Goal: Task Accomplishment & Management: Manage account settings

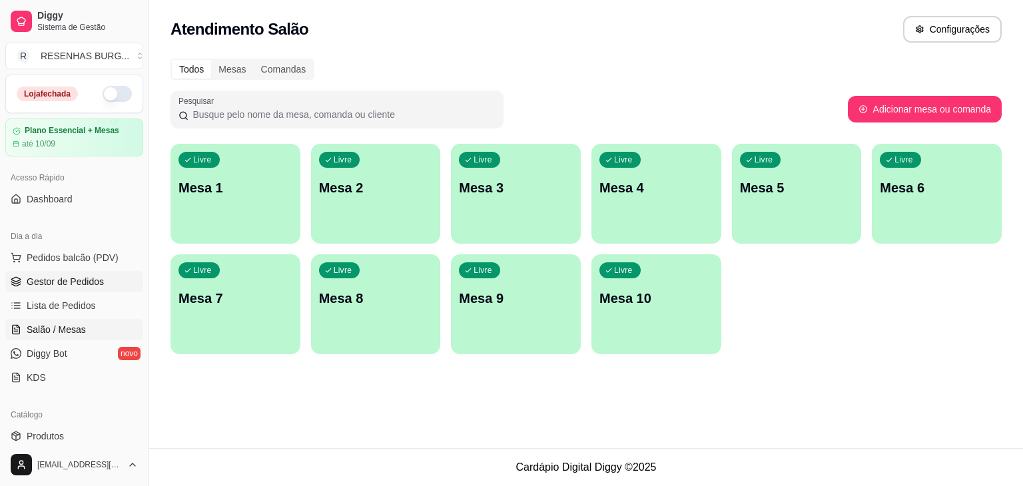
click at [58, 281] on span "Gestor de Pedidos" at bounding box center [65, 281] width 77 height 13
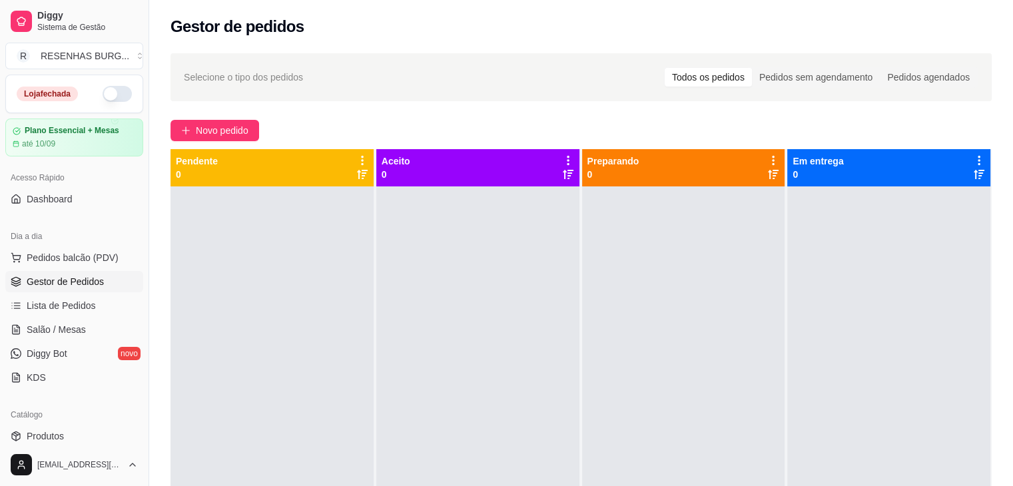
click at [103, 94] on button "button" at bounding box center [117, 94] width 29 height 16
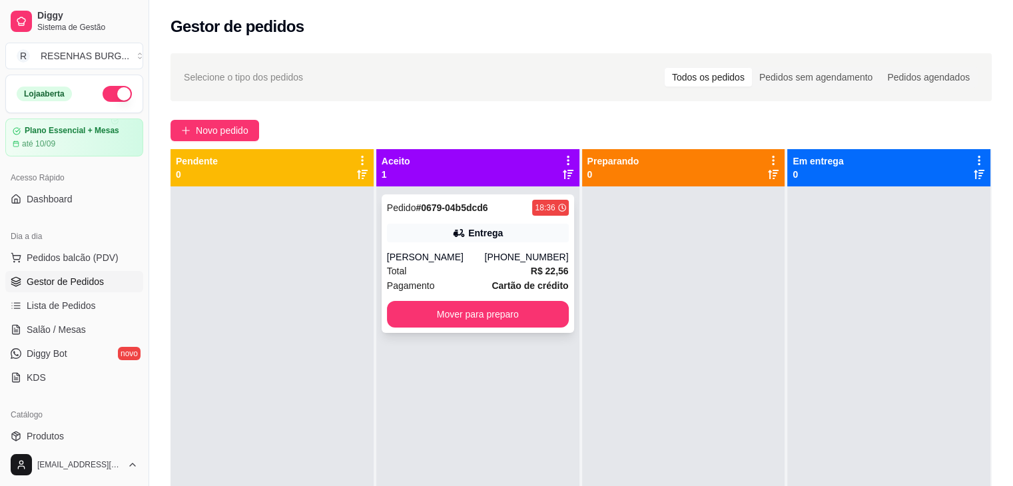
click at [490, 266] on div "Total R$ 22,56" at bounding box center [478, 271] width 182 height 15
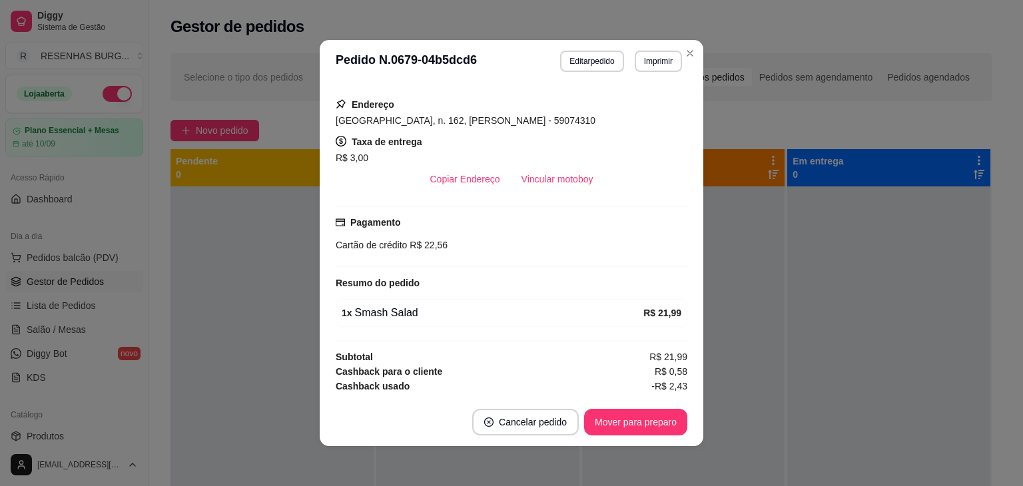
scroll to position [240, 0]
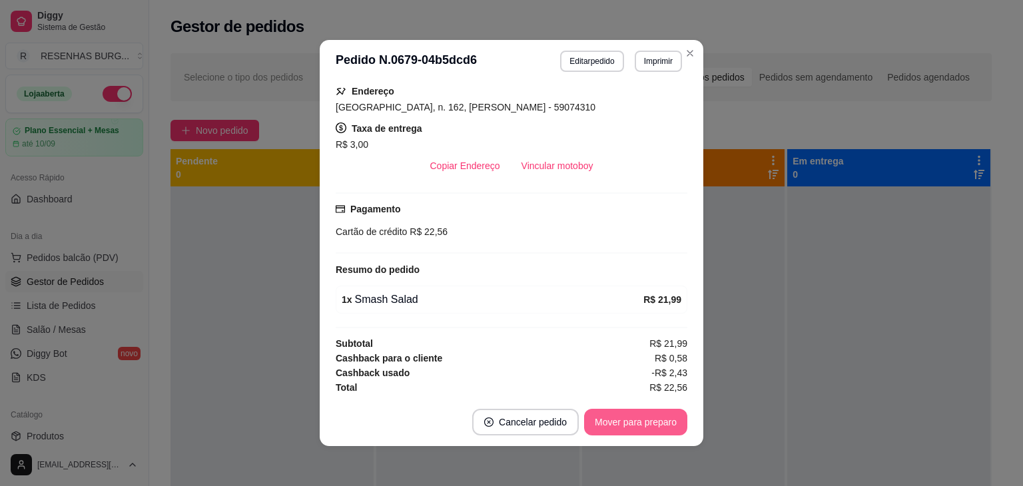
click at [640, 420] on button "Mover para preparo" at bounding box center [635, 422] width 103 height 27
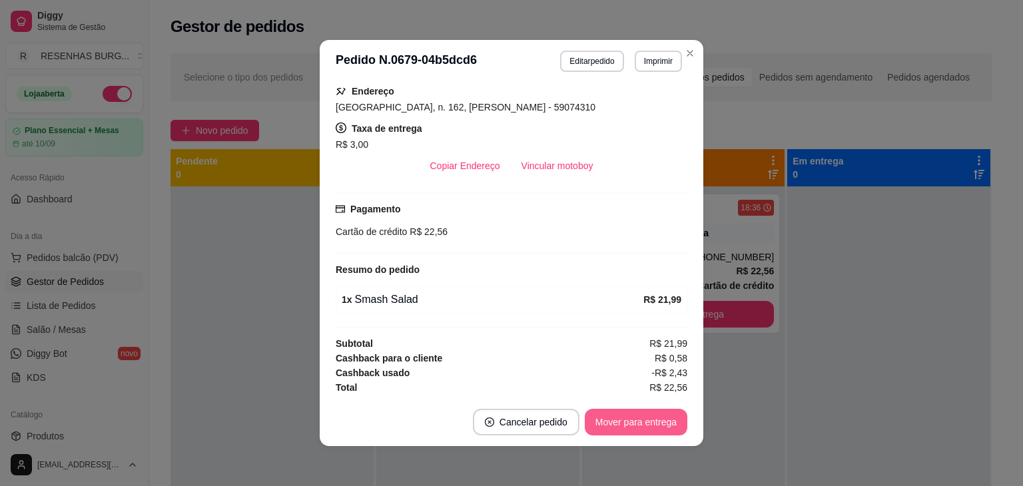
click at [640, 426] on button "Mover para entrega" at bounding box center [636, 422] width 103 height 27
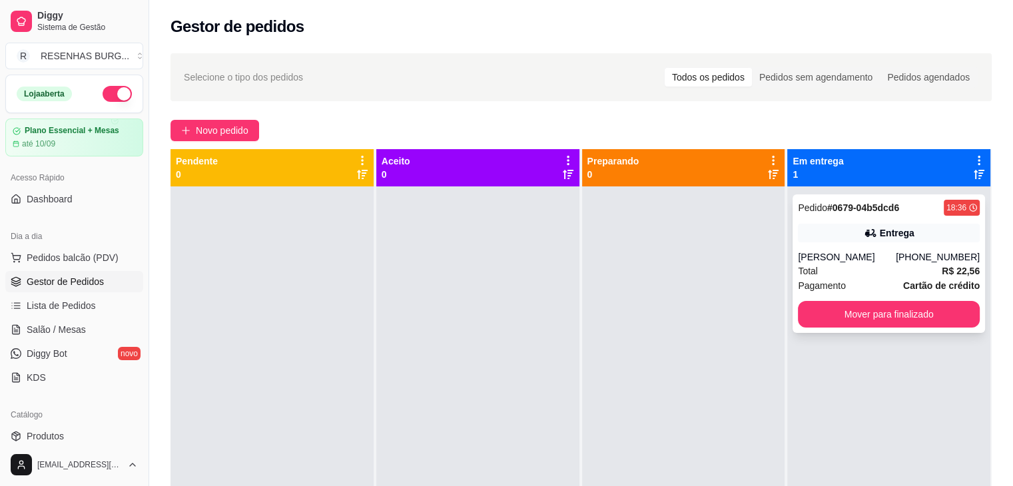
click at [826, 240] on div "Entrega" at bounding box center [889, 233] width 182 height 19
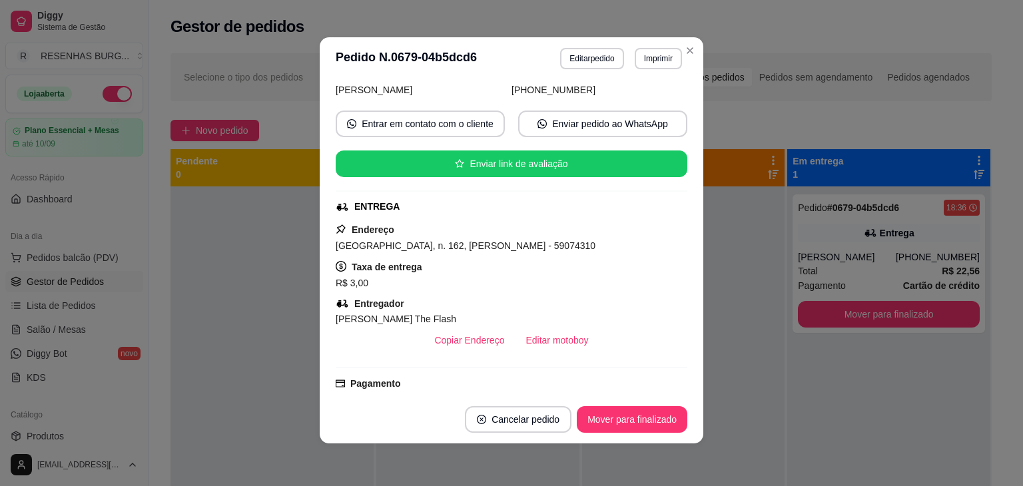
scroll to position [133, 0]
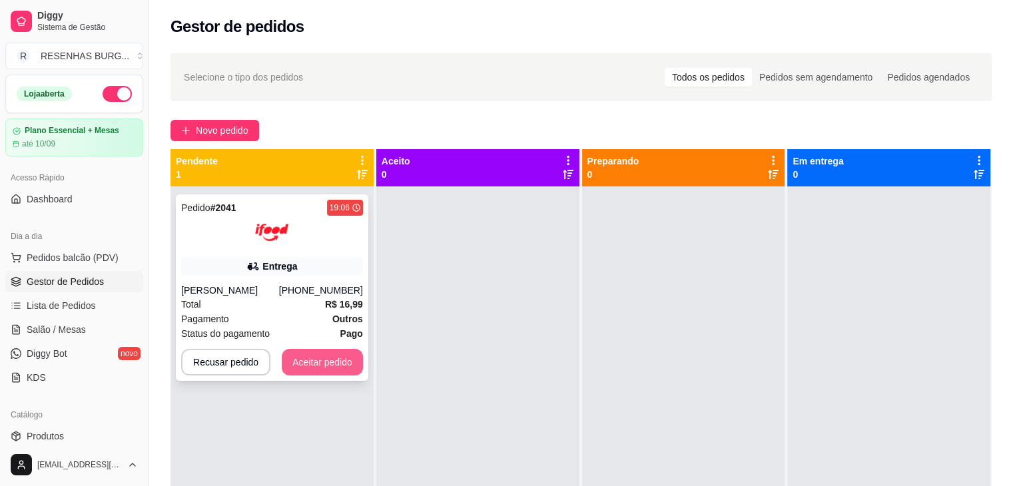
click at [336, 363] on button "Aceitar pedido" at bounding box center [322, 362] width 81 height 27
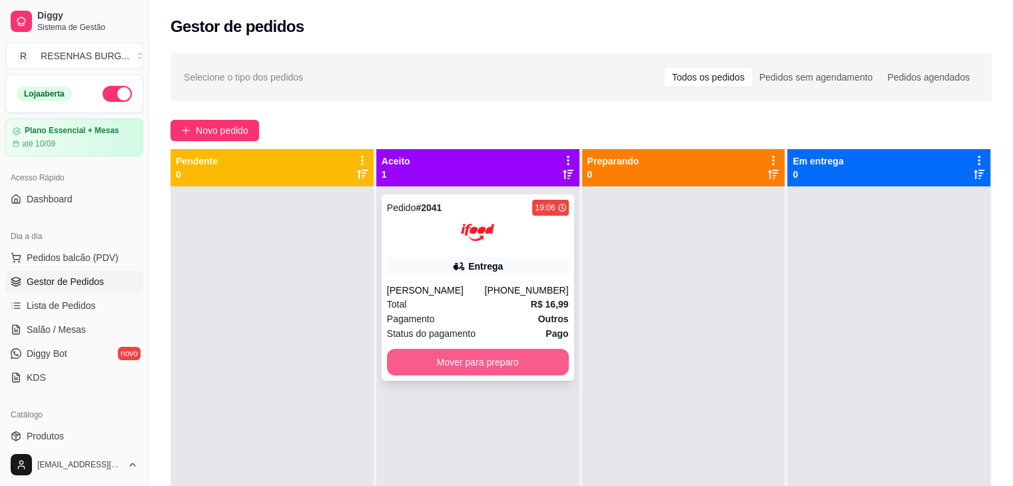
click at [494, 365] on button "Mover para preparo" at bounding box center [478, 362] width 182 height 27
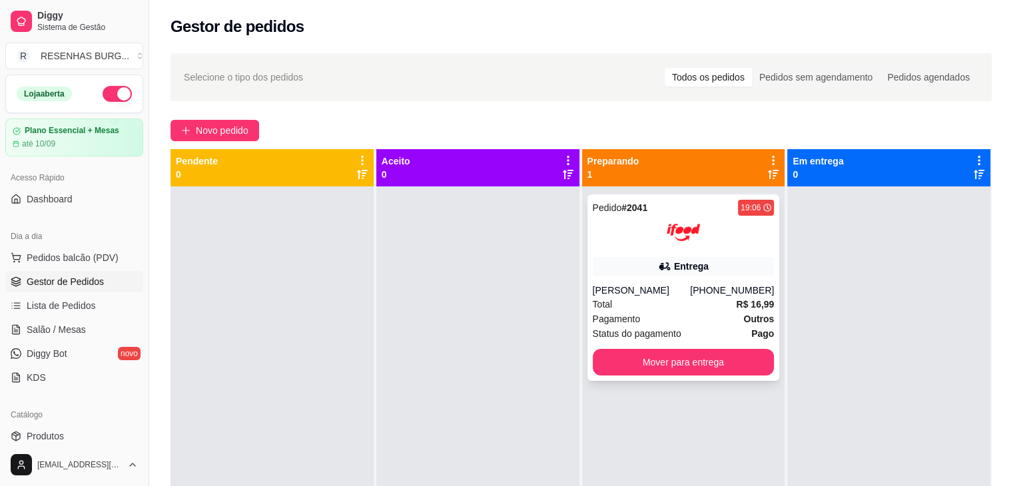
click at [655, 238] on div at bounding box center [684, 232] width 182 height 33
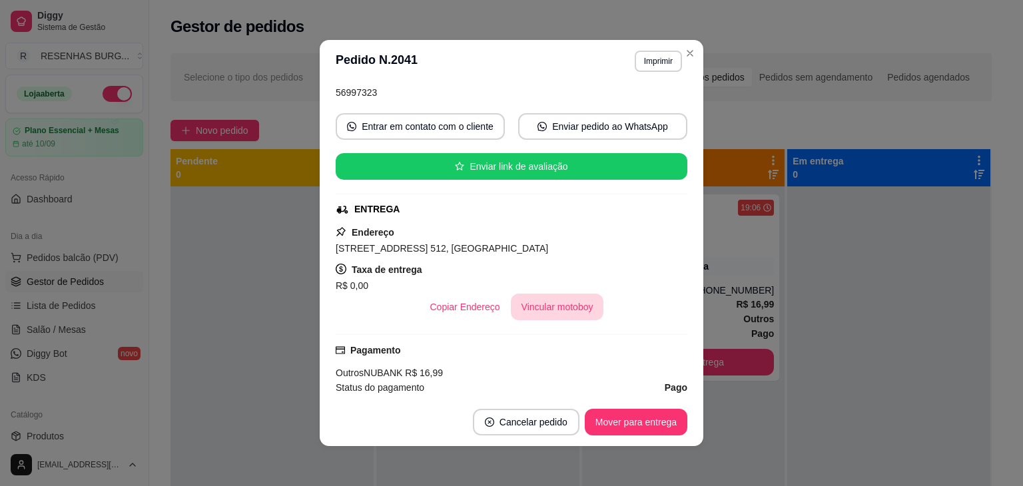
click at [560, 307] on button "Vincular motoboy" at bounding box center [557, 307] width 93 height 27
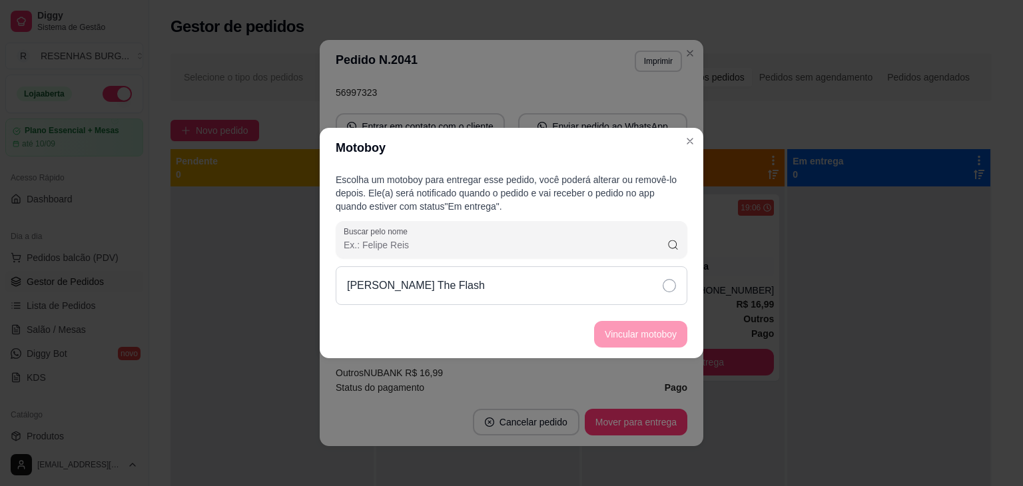
click at [638, 284] on div "[PERSON_NAME] The Flash" at bounding box center [512, 285] width 352 height 39
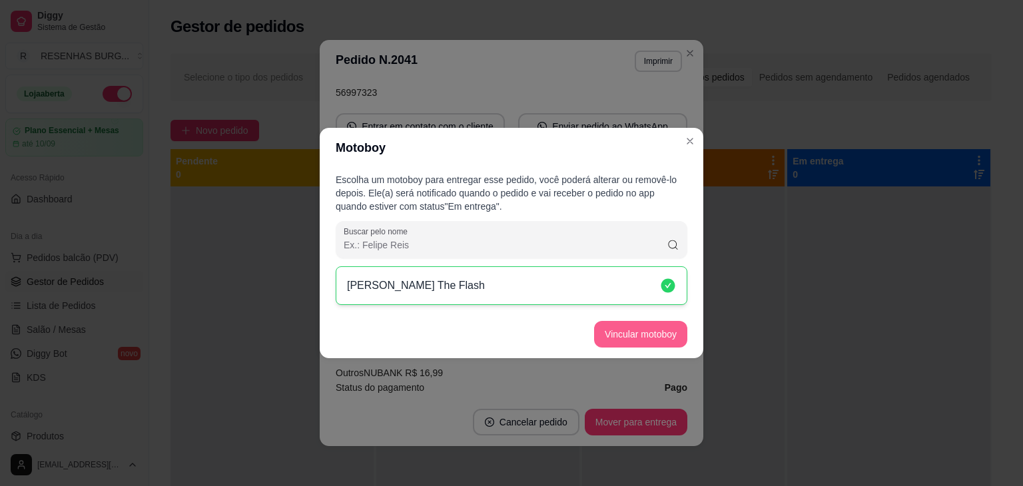
click at [643, 324] on button "Vincular motoboy" at bounding box center [640, 334] width 93 height 27
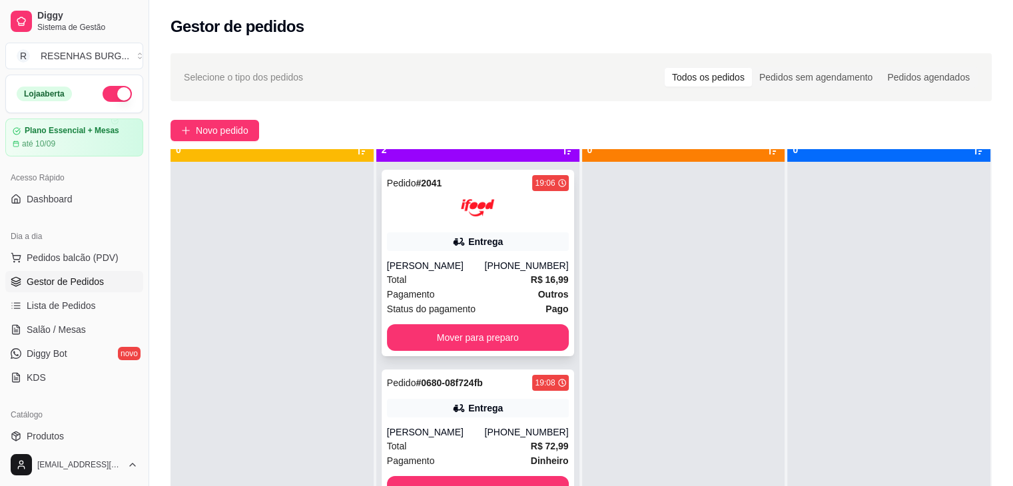
scroll to position [37, 0]
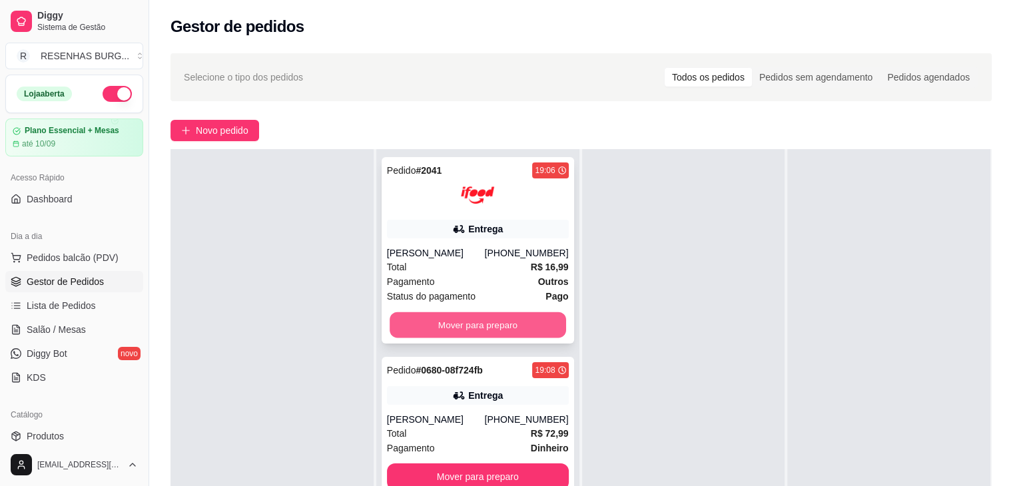
click at [456, 323] on button "Mover para preparo" at bounding box center [478, 325] width 177 height 26
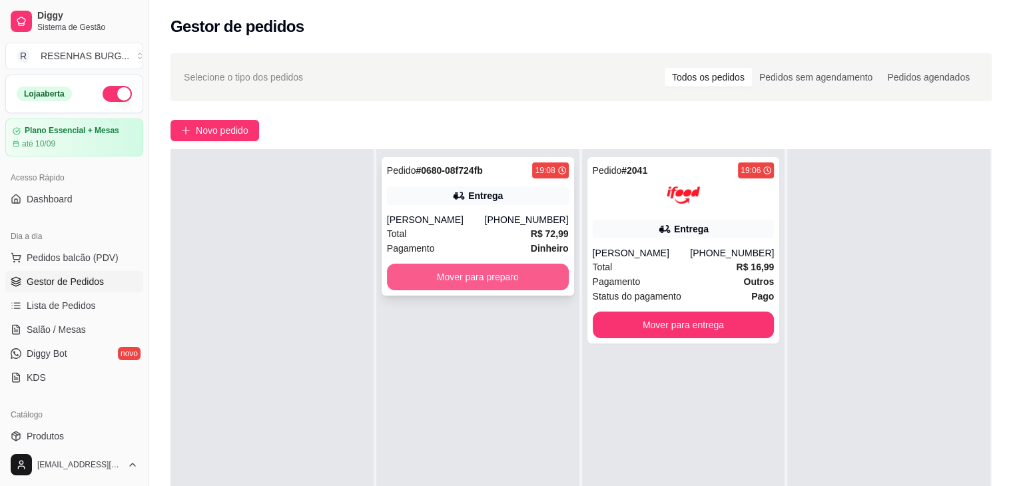
click at [485, 270] on button "Mover para preparo" at bounding box center [478, 277] width 182 height 27
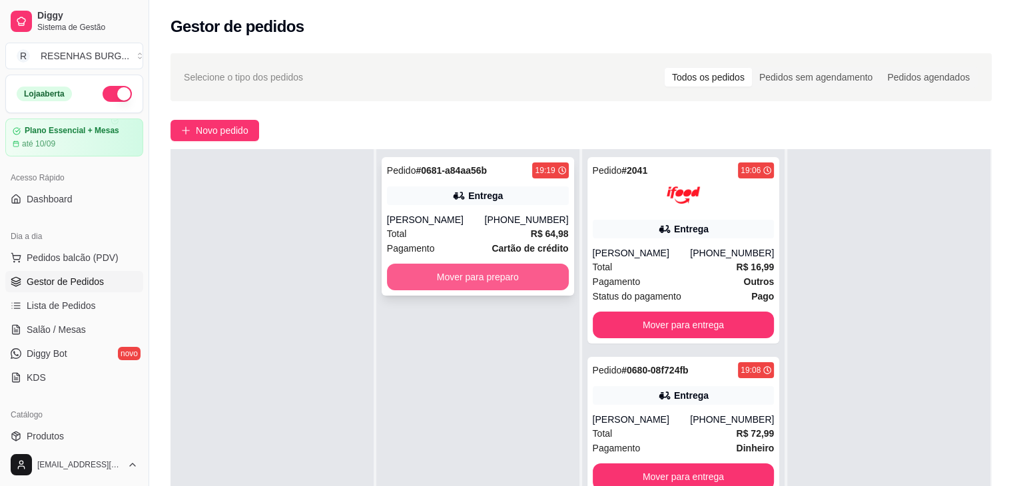
click at [518, 272] on button "Mover para preparo" at bounding box center [478, 277] width 182 height 27
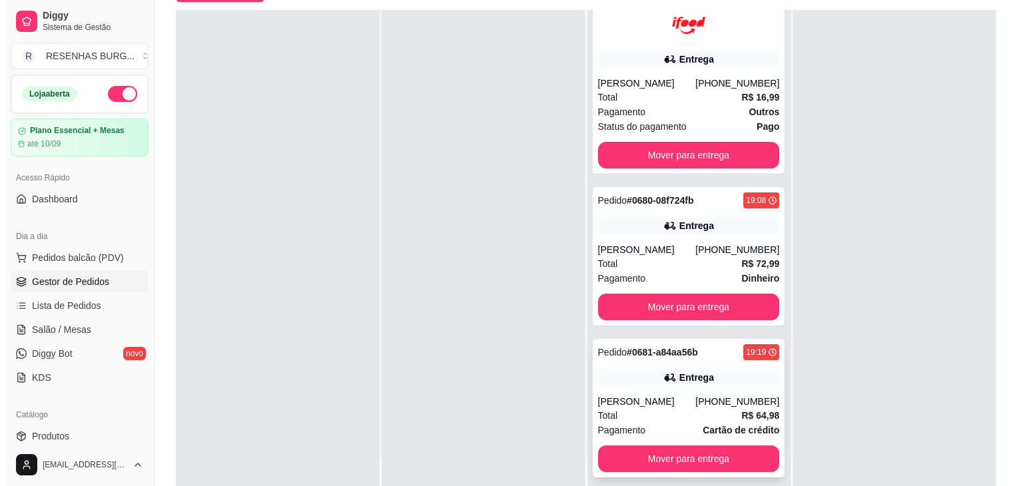
scroll to position [203, 0]
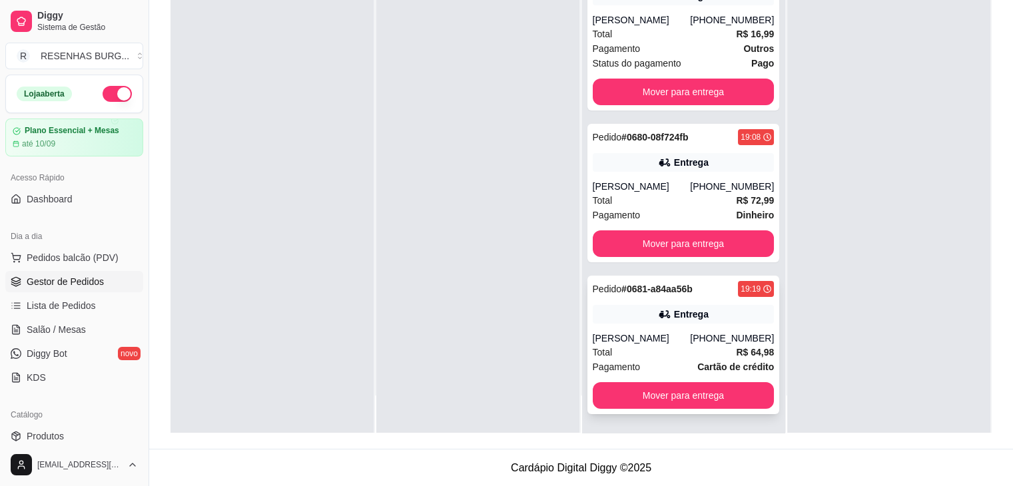
click at [669, 355] on div "Total R$ 64,98" at bounding box center [684, 352] width 182 height 15
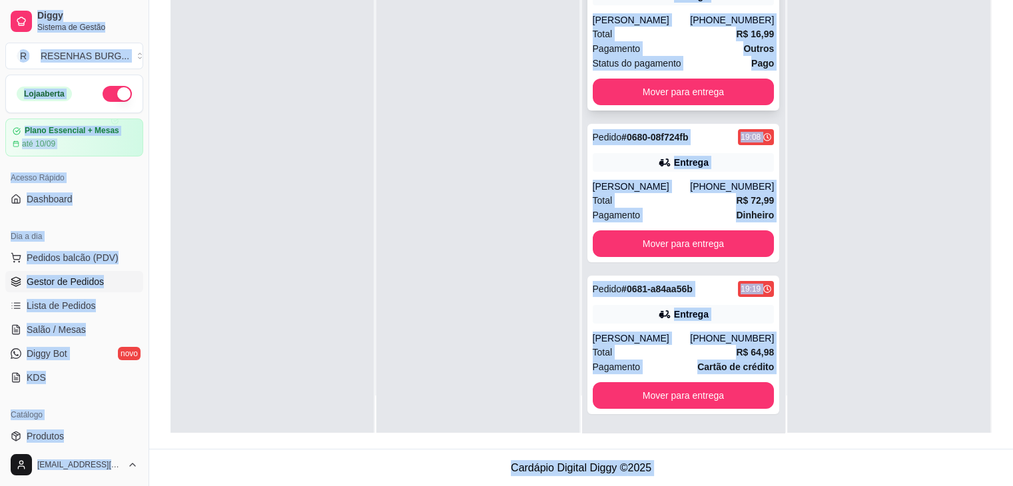
scroll to position [0, 0]
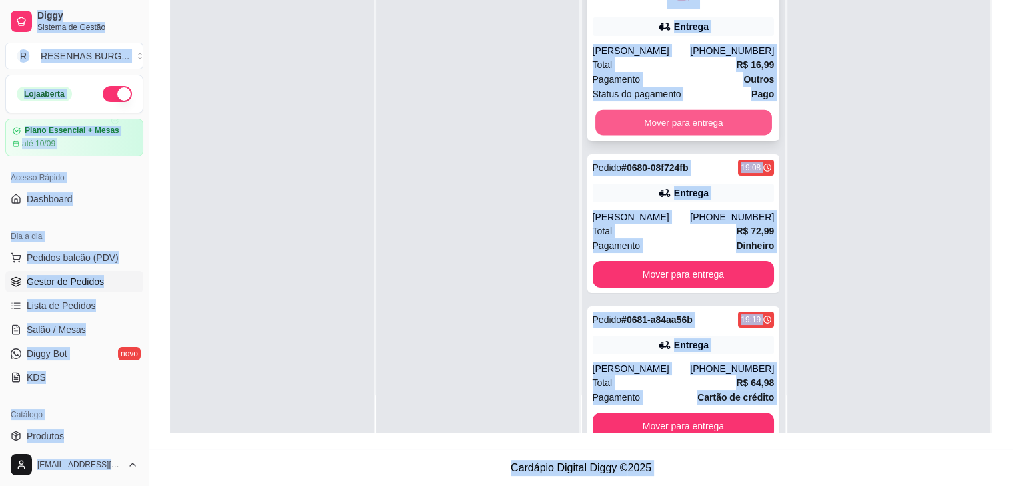
click at [669, 121] on button "Mover para entrega" at bounding box center [684, 123] width 177 height 26
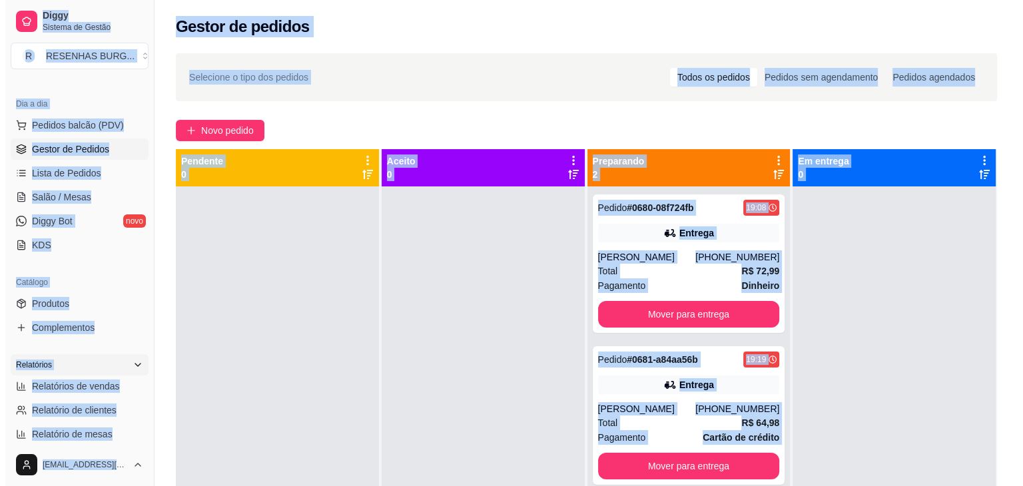
scroll to position [200, 0]
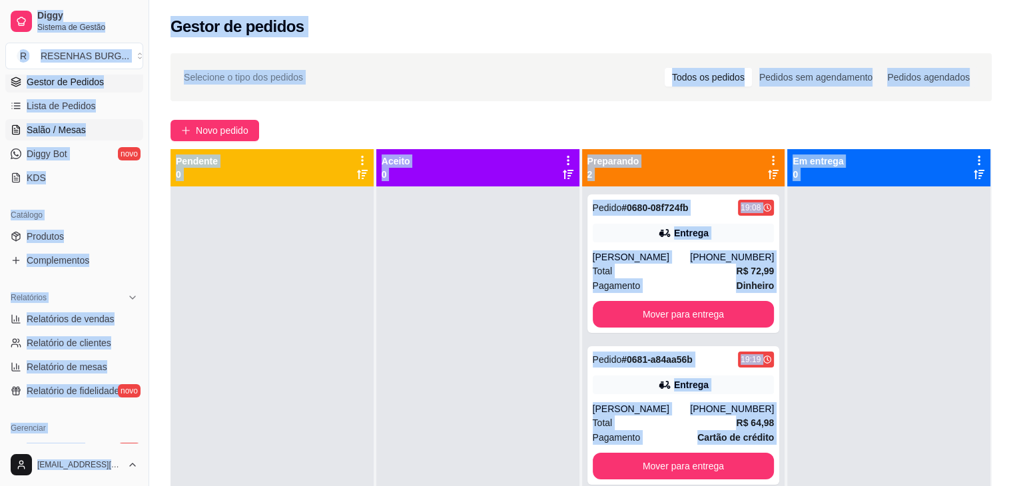
click at [69, 125] on span "Salão / Mesas" at bounding box center [56, 129] width 59 height 13
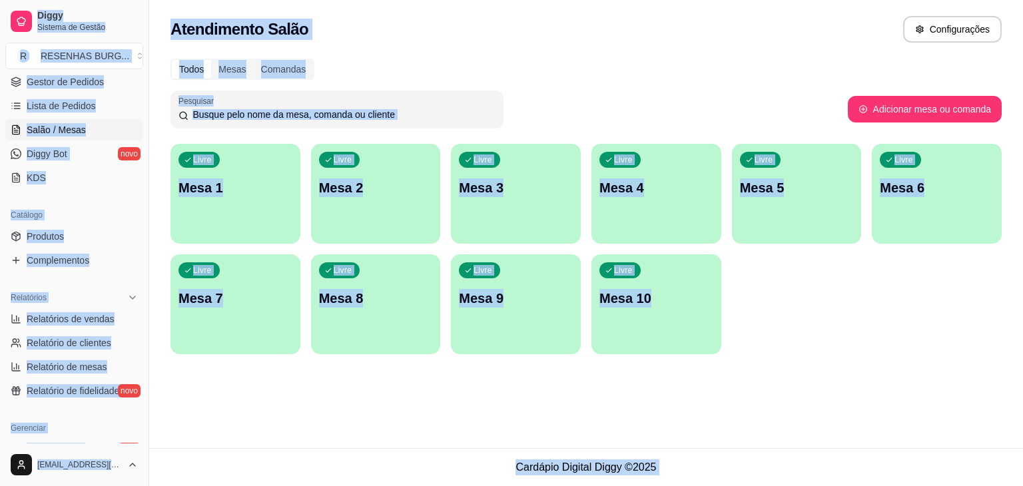
click at [242, 197] on p "Mesa 1" at bounding box center [236, 188] width 114 height 19
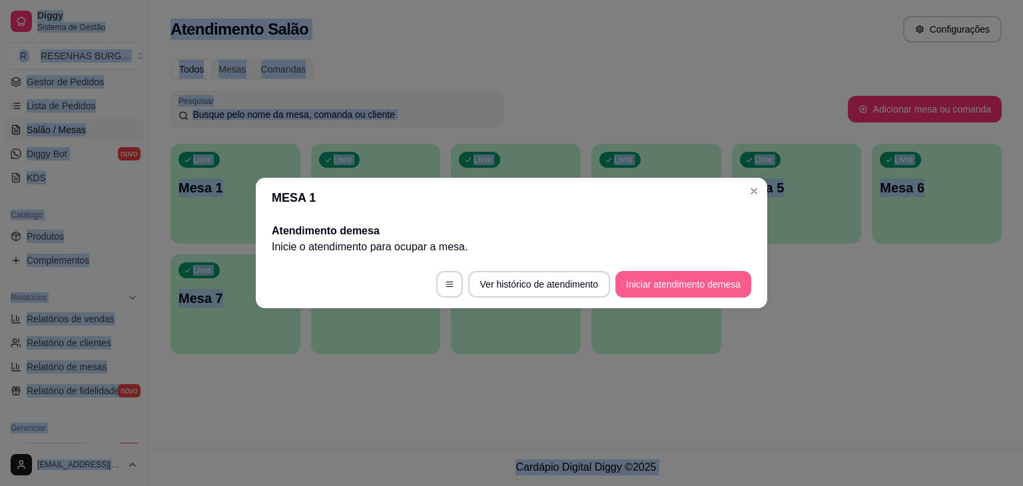
click at [665, 284] on button "Iniciar atendimento de mesa" at bounding box center [684, 284] width 136 height 27
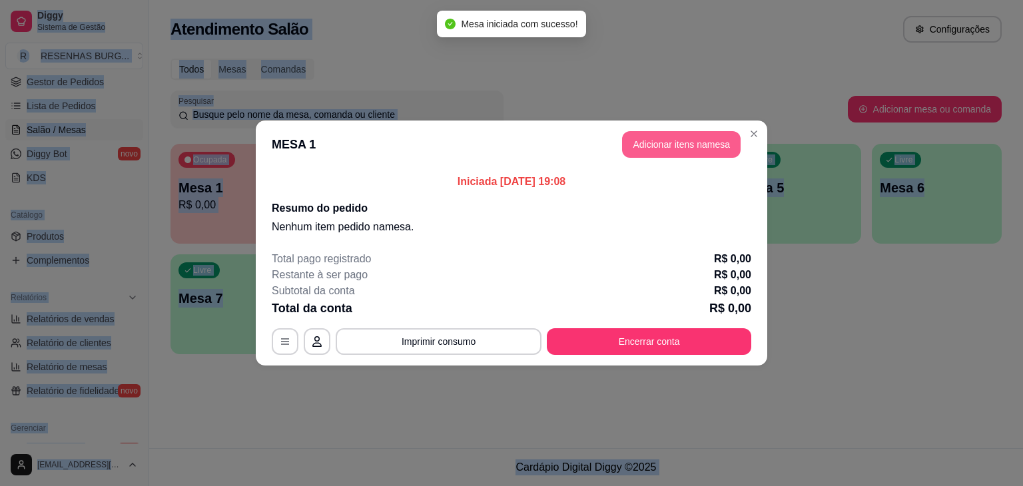
click at [687, 143] on button "Adicionar itens na mesa" at bounding box center [681, 144] width 119 height 27
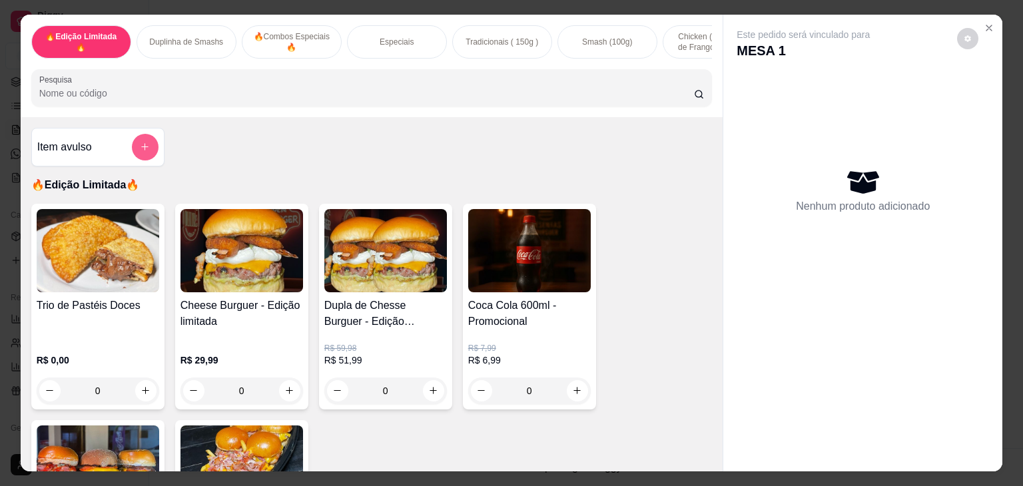
click at [143, 160] on button "add-separate-item" at bounding box center [145, 147] width 27 height 27
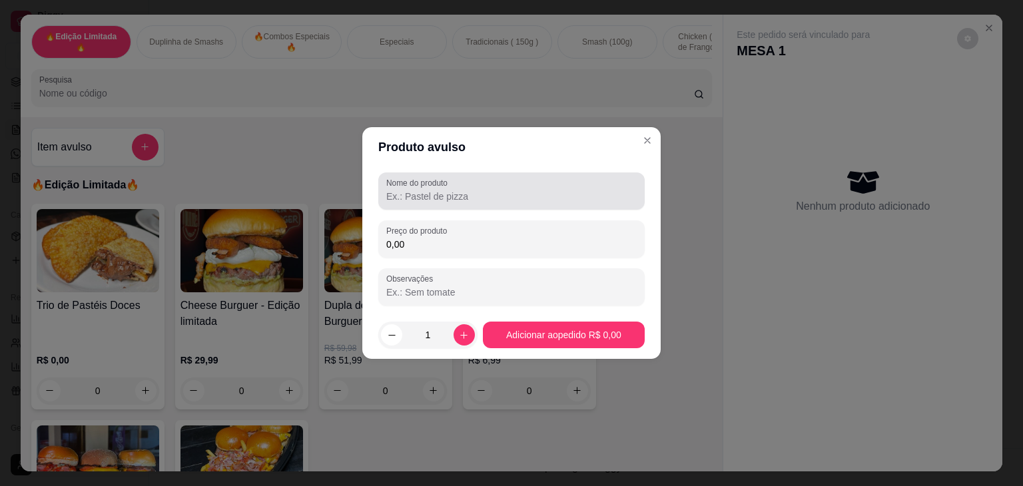
click at [438, 182] on label "Nome do produto" at bounding box center [419, 182] width 66 height 11
click at [438, 190] on input "Nome do produto" at bounding box center [511, 196] width 250 height 13
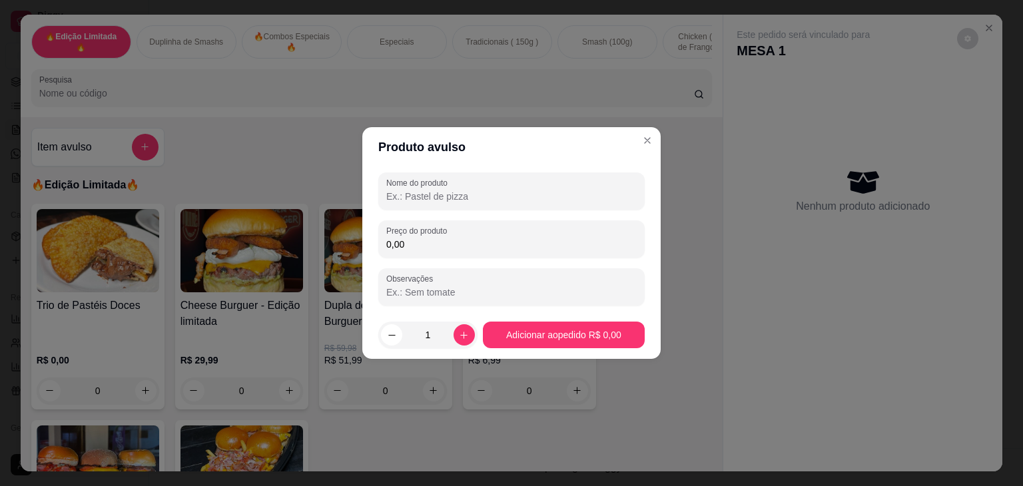
type input "c"
type input "COMBO SMASH BURGUER"
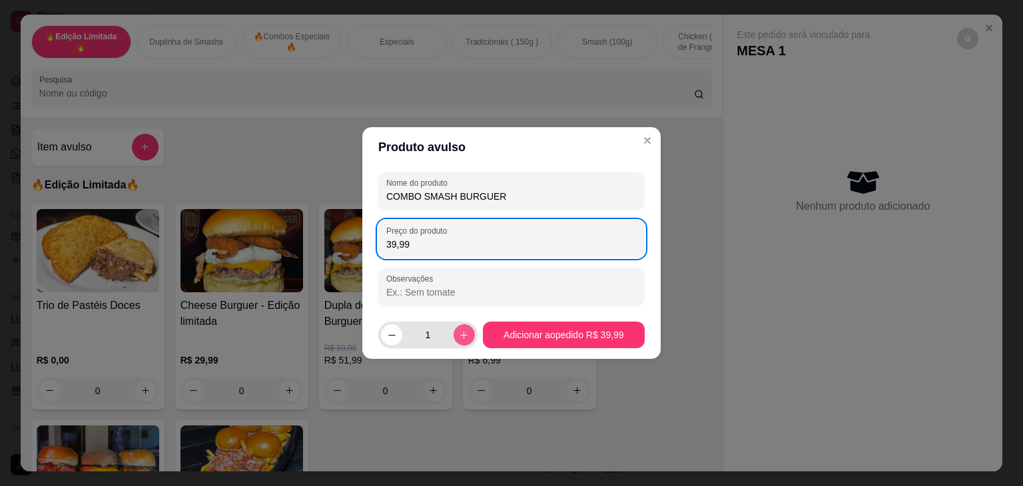
type input "39,99"
click at [452, 343] on div "1" at bounding box center [428, 335] width 94 height 27
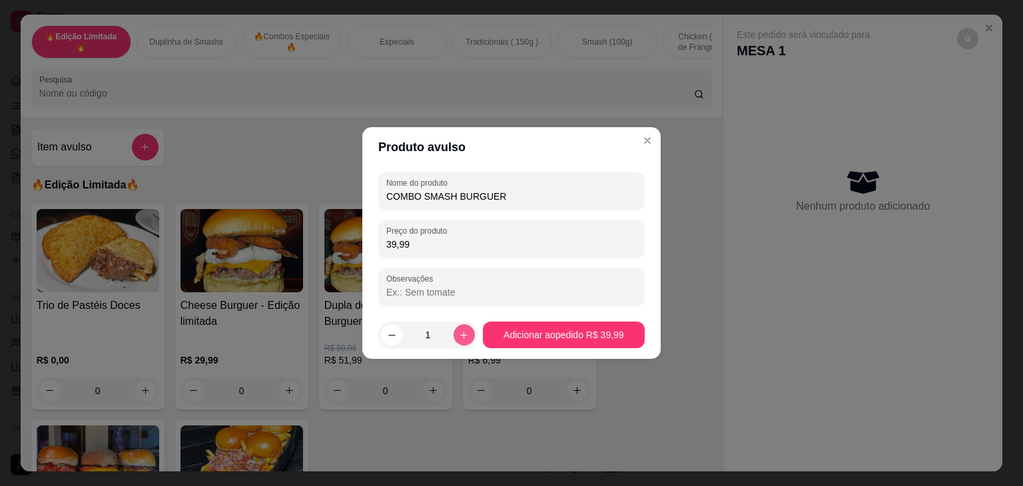
click at [459, 330] on icon "increase-product-quantity" at bounding box center [464, 335] width 10 height 10
type input "2"
click at [454, 289] on input "Observações" at bounding box center [511, 292] width 250 height 13
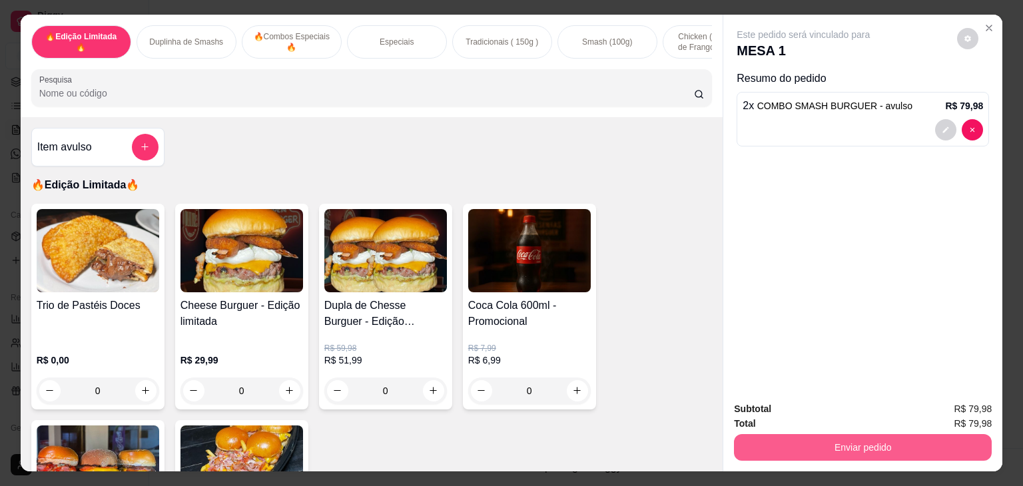
click at [784, 445] on button "Enviar pedido" at bounding box center [863, 447] width 258 height 27
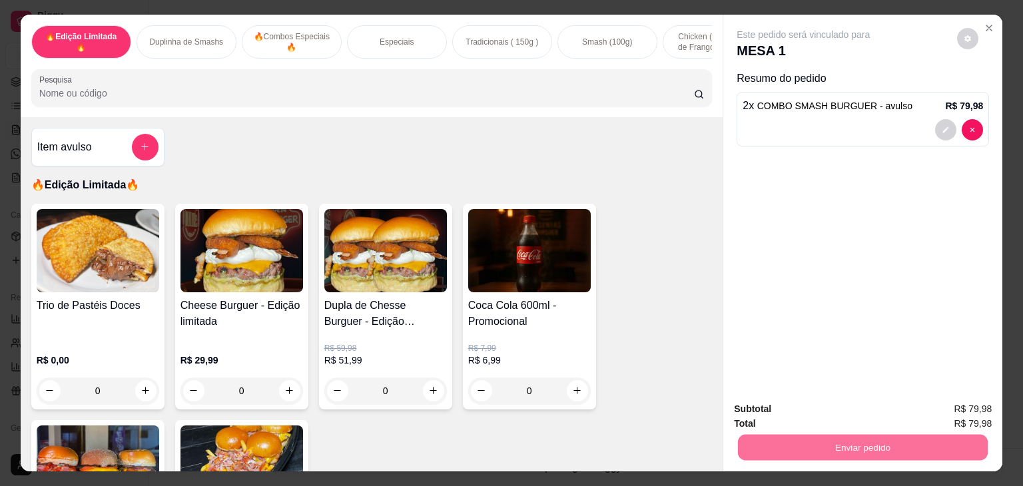
click at [781, 411] on button "Não registrar e enviar pedido" at bounding box center [818, 409] width 139 height 25
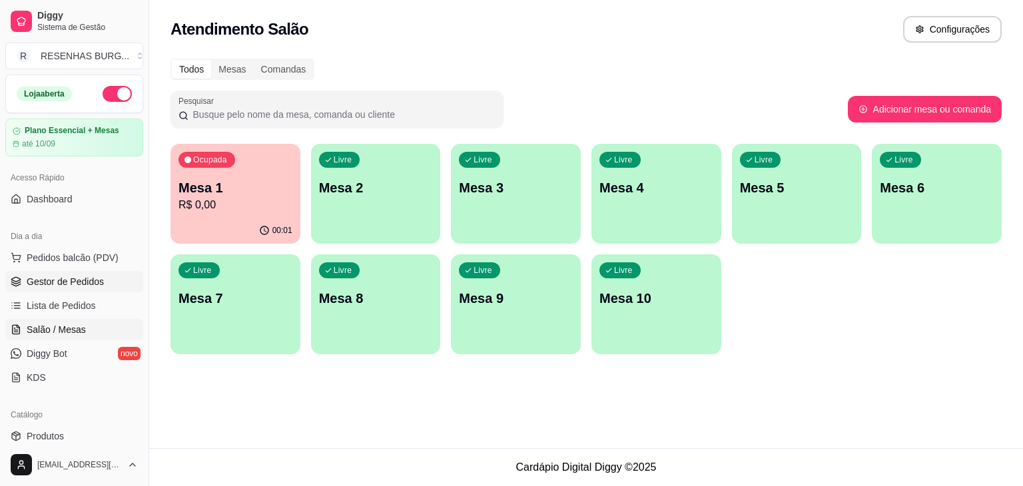
click at [63, 288] on link "Gestor de Pedidos" at bounding box center [74, 281] width 138 height 21
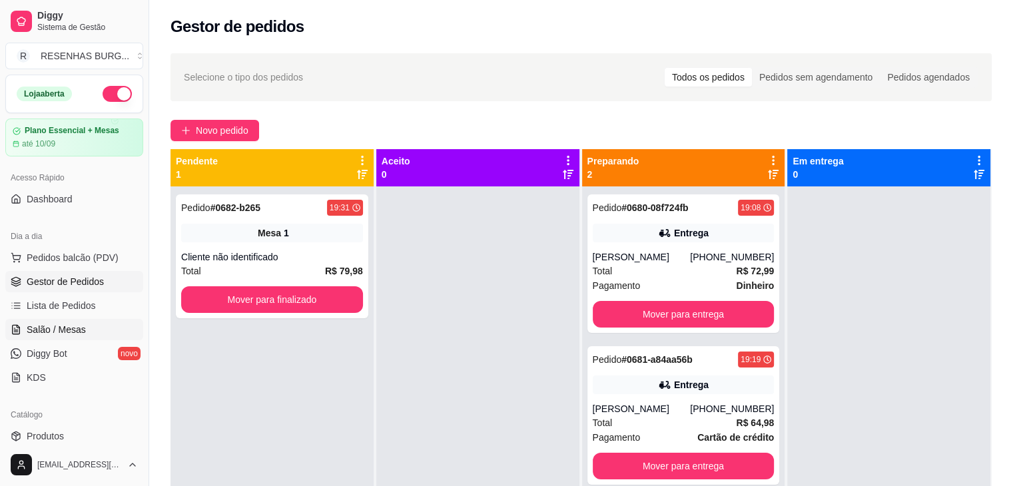
click at [69, 330] on span "Salão / Mesas" at bounding box center [56, 329] width 59 height 13
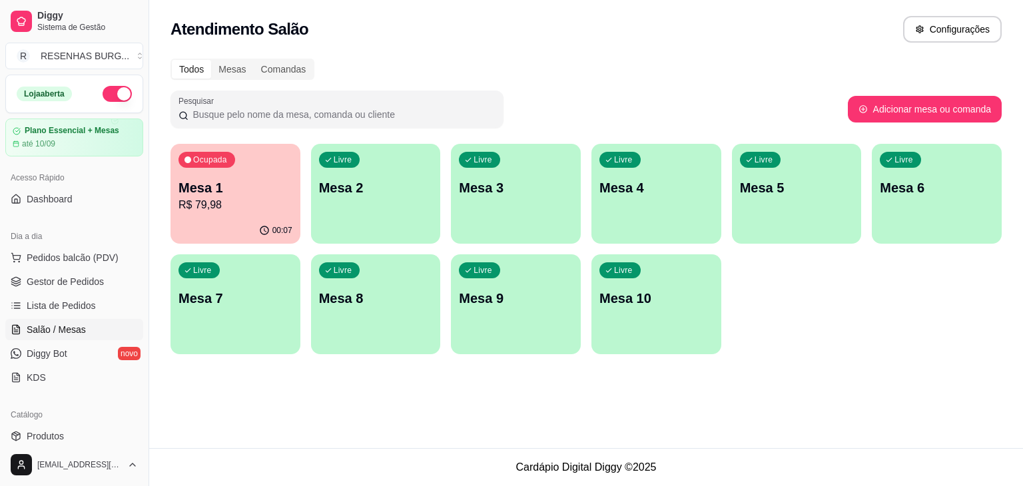
click at [353, 175] on div "Livre Mesa 2" at bounding box center [376, 186] width 130 height 84
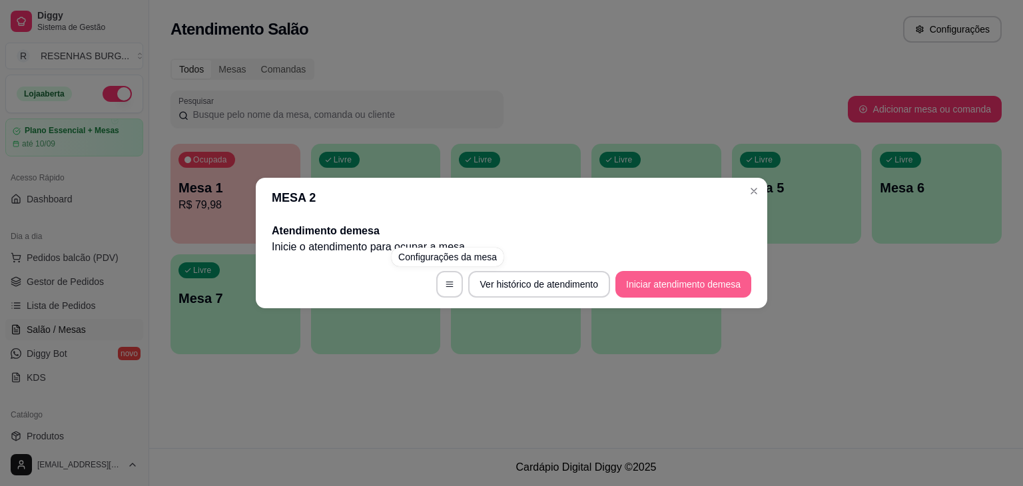
click at [687, 274] on button "Iniciar atendimento de mesa" at bounding box center [684, 284] width 136 height 27
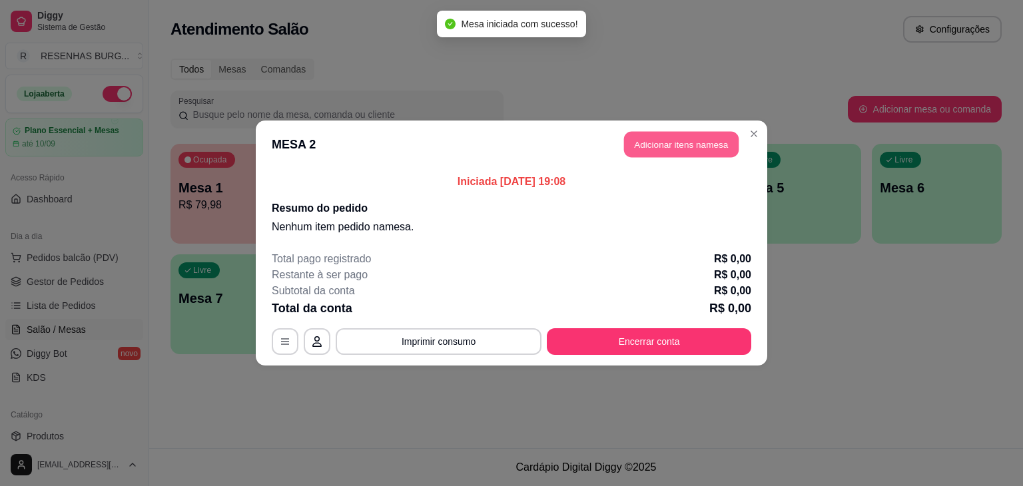
click at [649, 139] on button "Adicionar itens na mesa" at bounding box center [681, 145] width 115 height 26
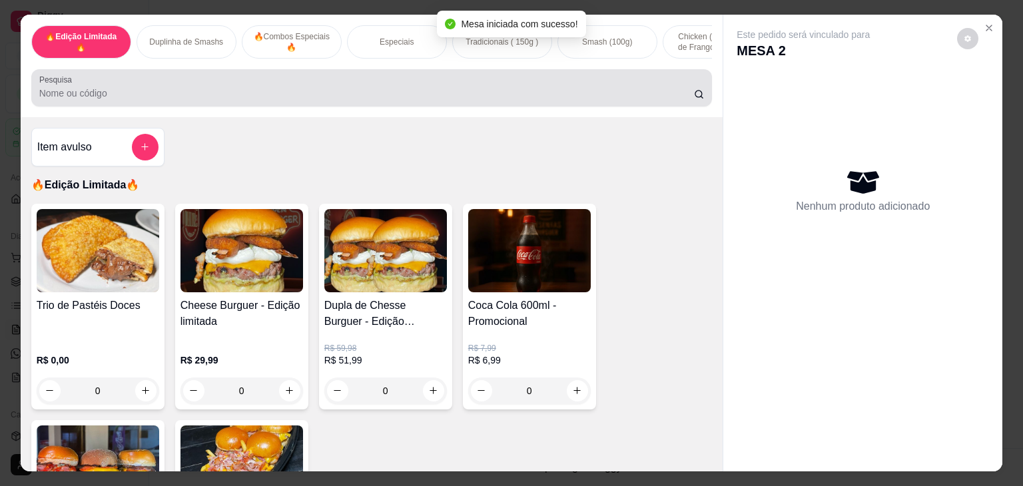
click at [312, 81] on div at bounding box center [371, 88] width 665 height 27
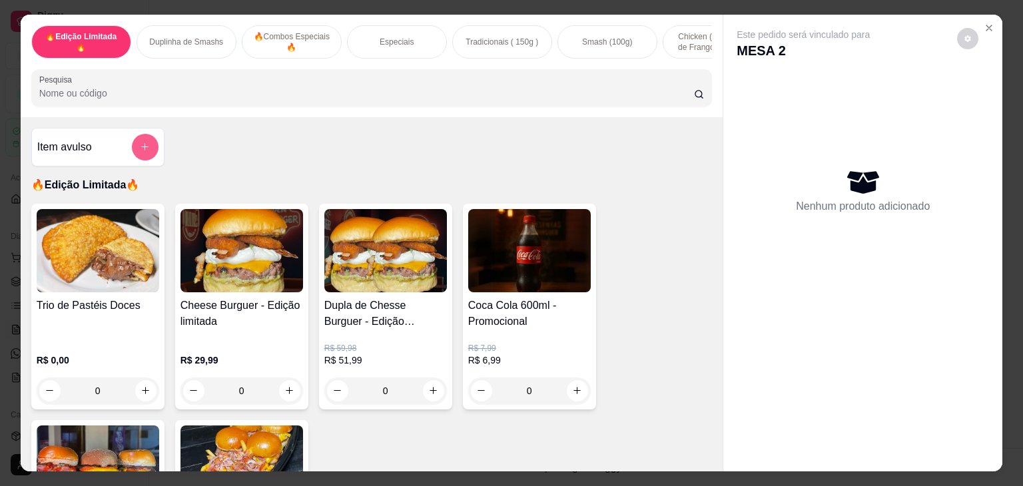
click at [151, 151] on button "add-separate-item" at bounding box center [145, 147] width 27 height 27
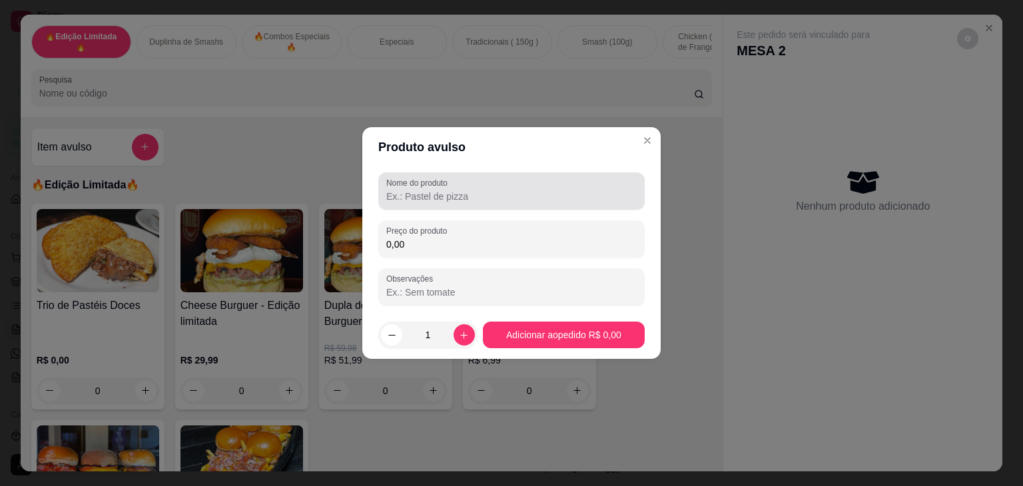
click at [405, 197] on input "Nome do produto" at bounding box center [511, 196] width 250 height 13
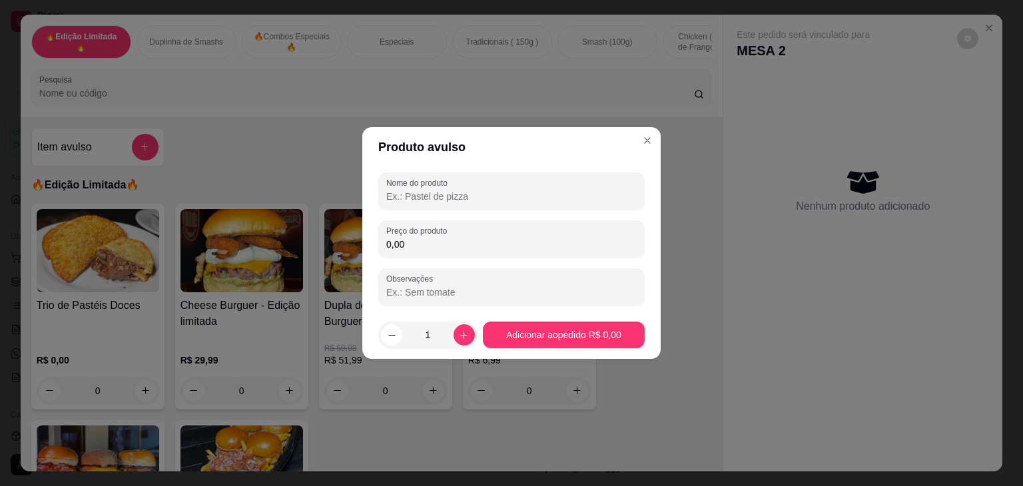
type input "3"
type input "2 SMASH BURGUER"
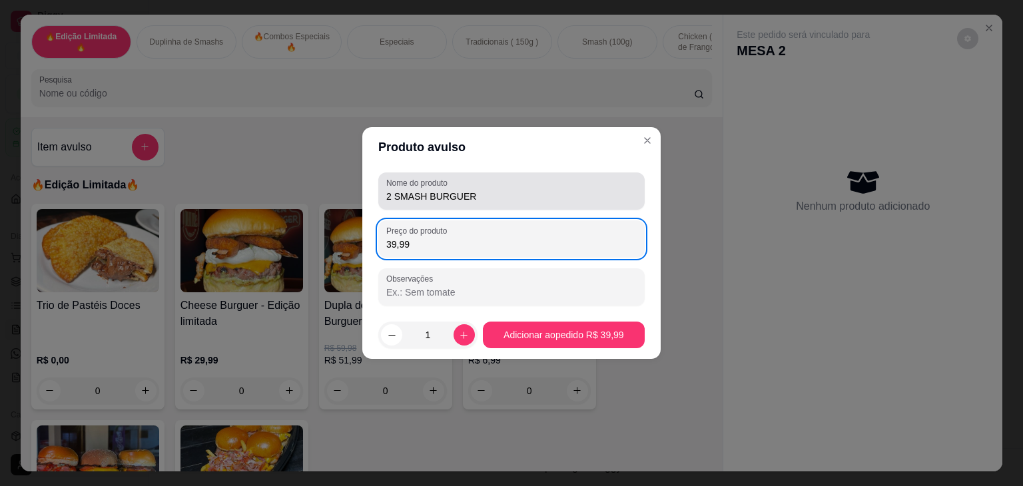
type input "39,99"
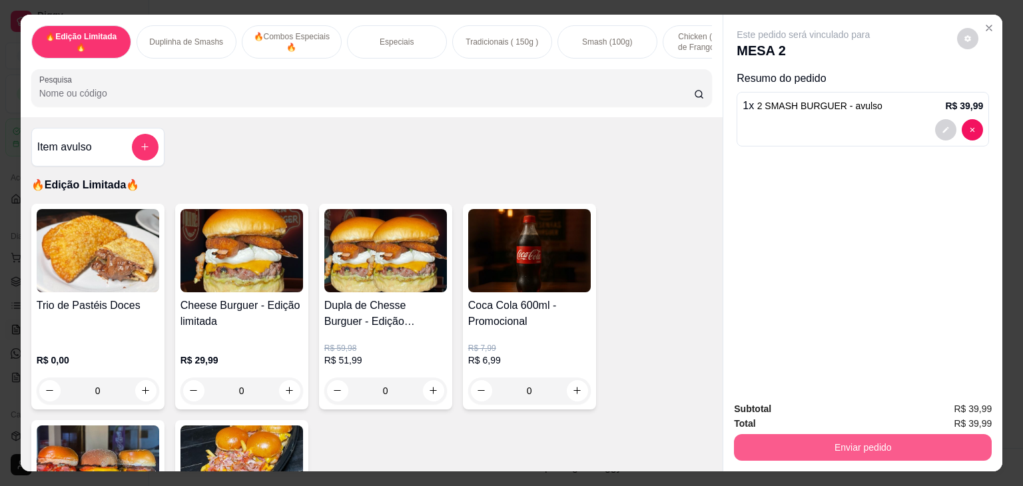
click at [795, 444] on button "Enviar pedido" at bounding box center [863, 447] width 258 height 27
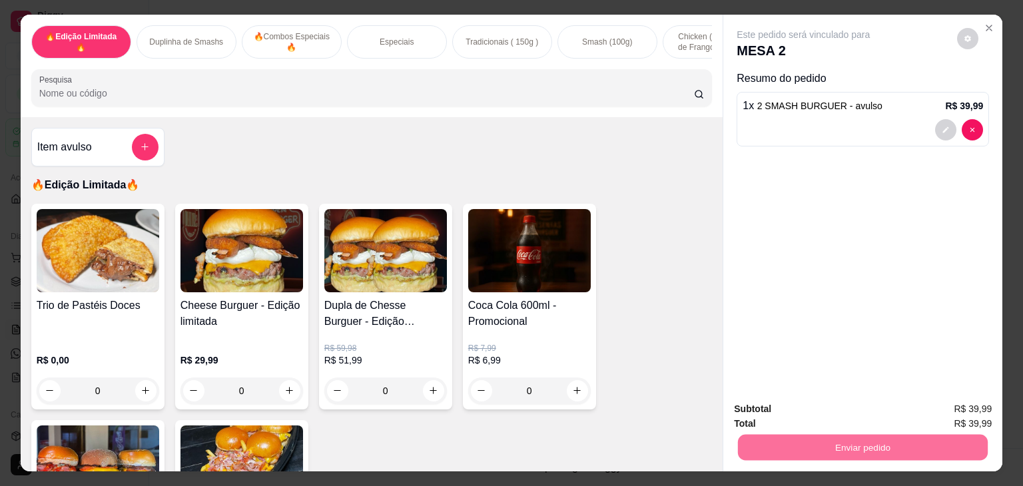
click at [797, 403] on button "Não registrar e enviar pedido" at bounding box center [818, 409] width 139 height 25
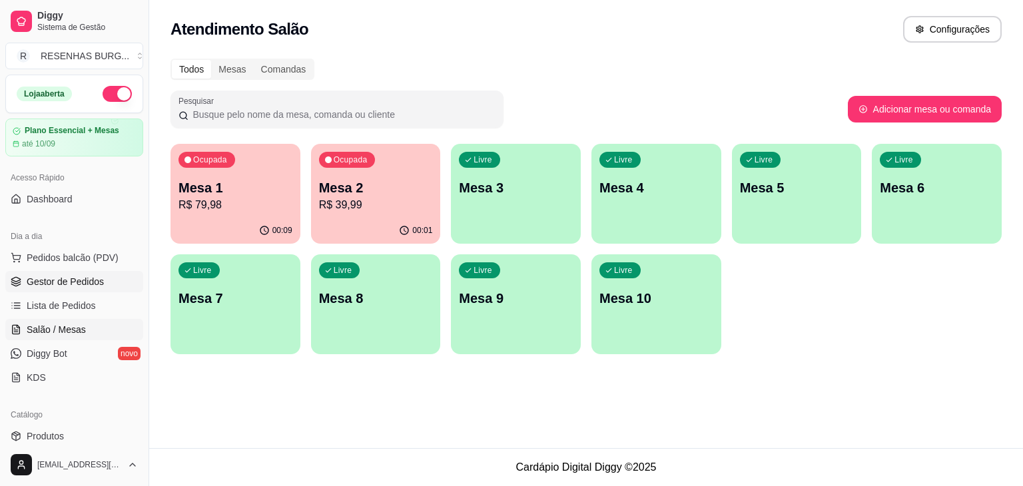
click at [21, 282] on link "Gestor de Pedidos" at bounding box center [74, 281] width 138 height 21
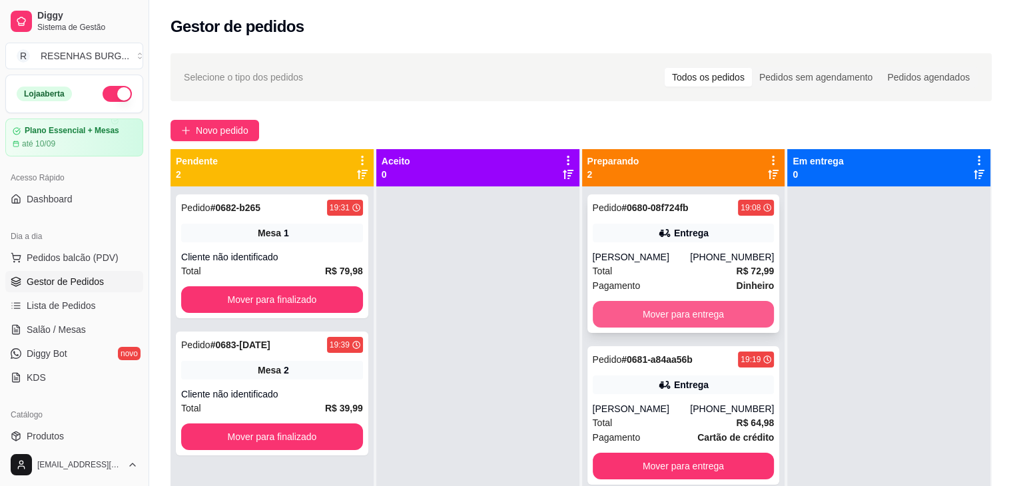
click at [619, 307] on button "Mover para entrega" at bounding box center [684, 314] width 182 height 27
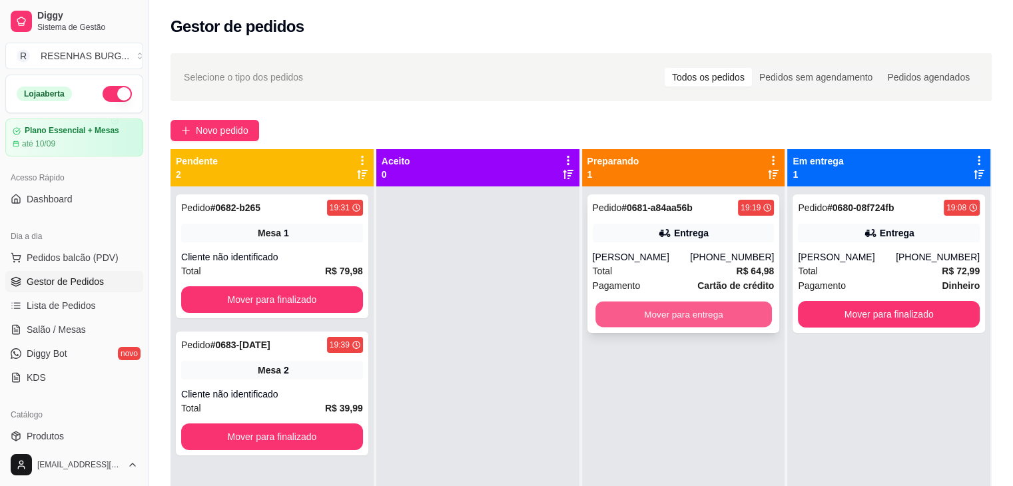
click at [629, 320] on button "Mover para entrega" at bounding box center [684, 315] width 177 height 26
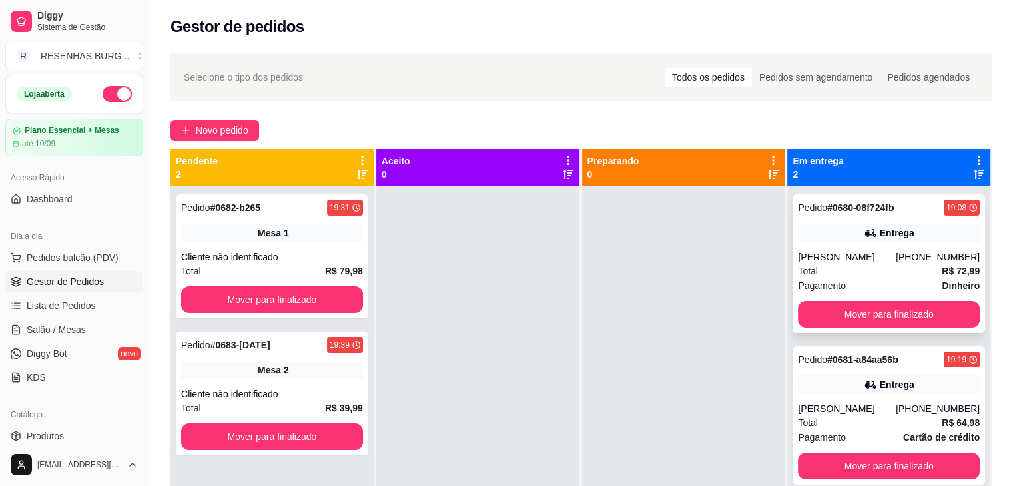
click at [837, 260] on div "[PERSON_NAME]" at bounding box center [847, 256] width 98 height 13
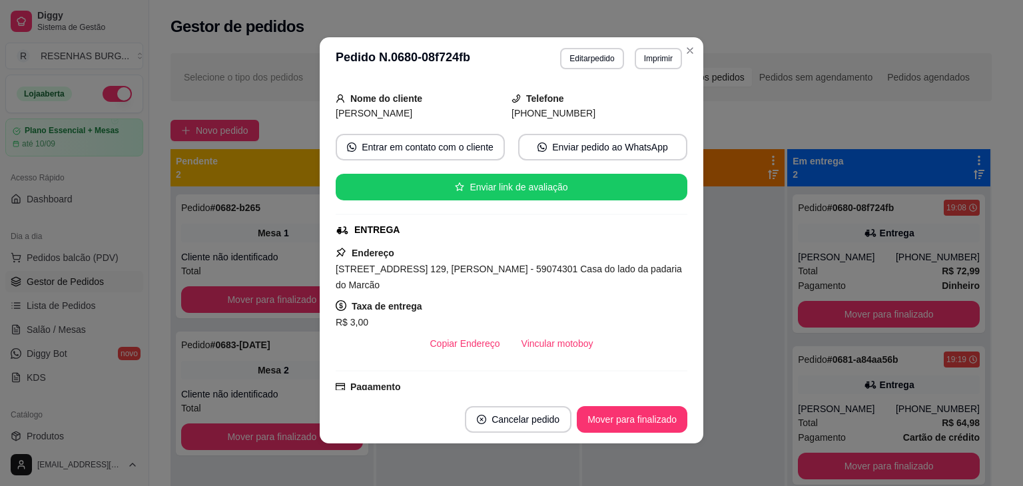
scroll to position [133, 0]
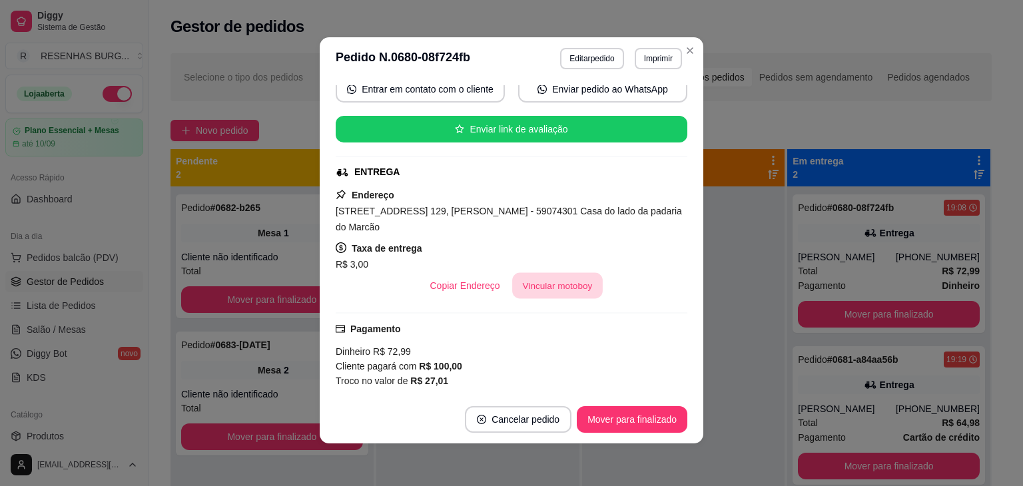
click at [556, 286] on button "Vincular motoboy" at bounding box center [557, 286] width 91 height 26
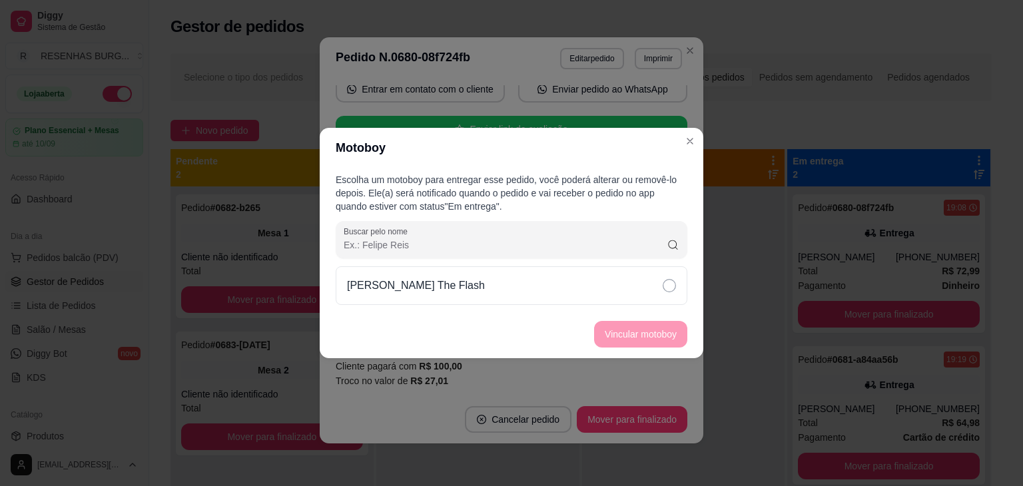
click at [606, 287] on div "[PERSON_NAME] The Flash" at bounding box center [512, 285] width 352 height 39
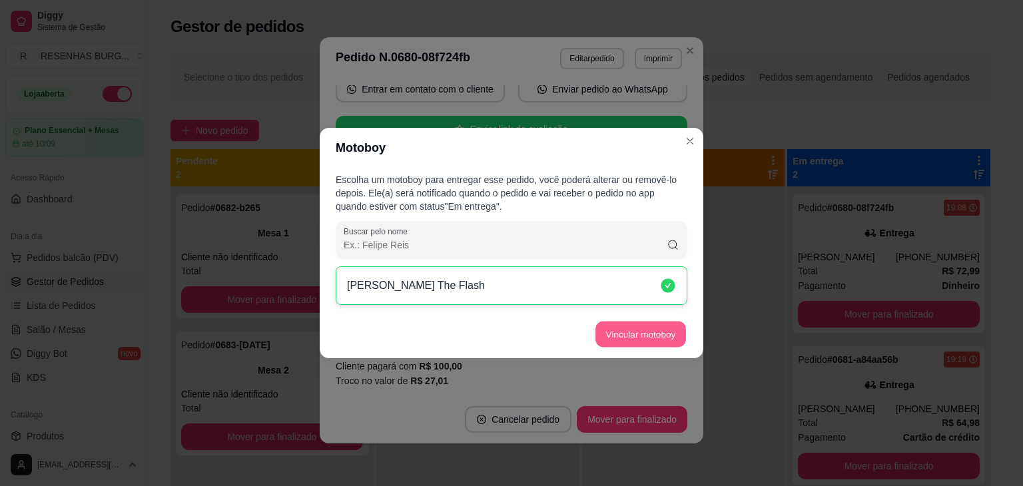
click at [634, 330] on button "Vincular motoboy" at bounding box center [641, 335] width 91 height 26
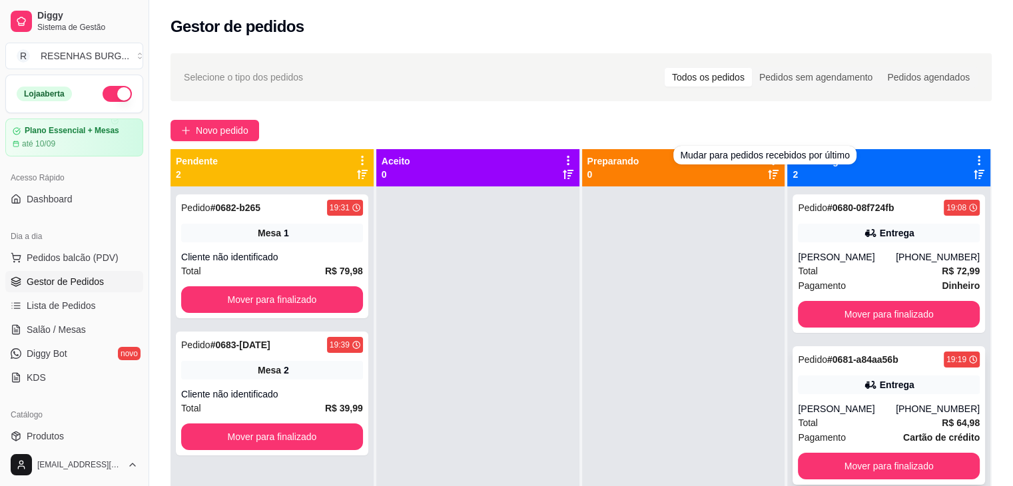
click at [896, 404] on div "[PERSON_NAME]" at bounding box center [847, 408] width 98 height 13
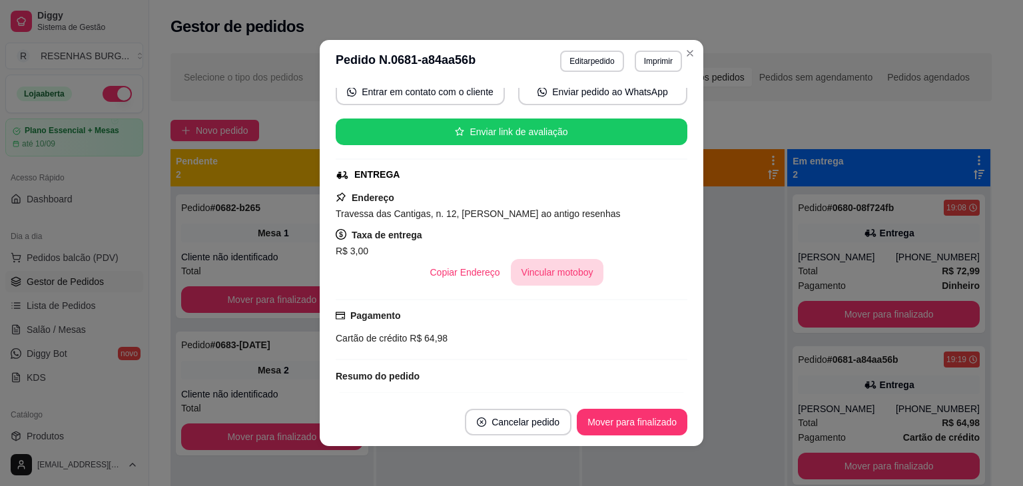
click at [573, 276] on button "Vincular motoboy" at bounding box center [557, 272] width 93 height 27
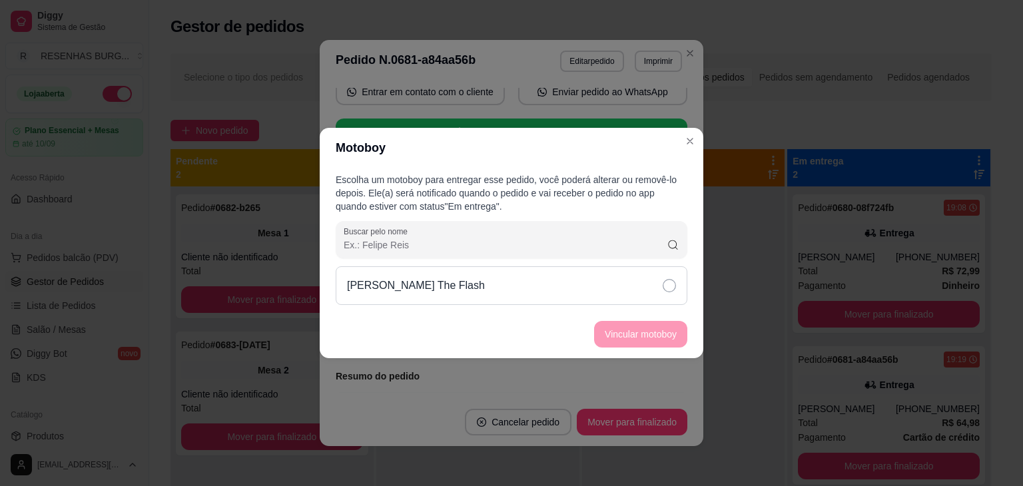
click at [647, 286] on div "[PERSON_NAME] The Flash" at bounding box center [512, 285] width 352 height 39
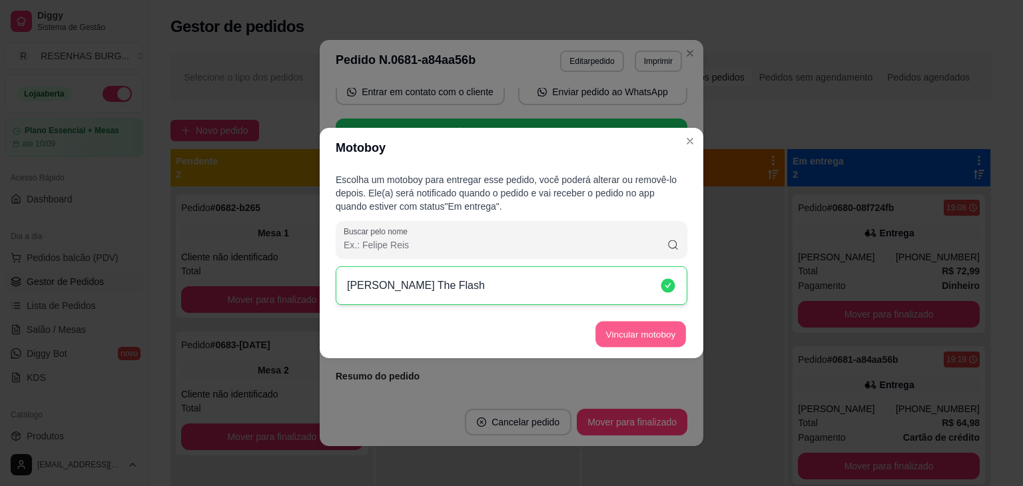
click at [653, 322] on button "Vincular motoboy" at bounding box center [641, 335] width 91 height 26
click at [661, 347] on button "Vincular motoboy" at bounding box center [640, 334] width 93 height 27
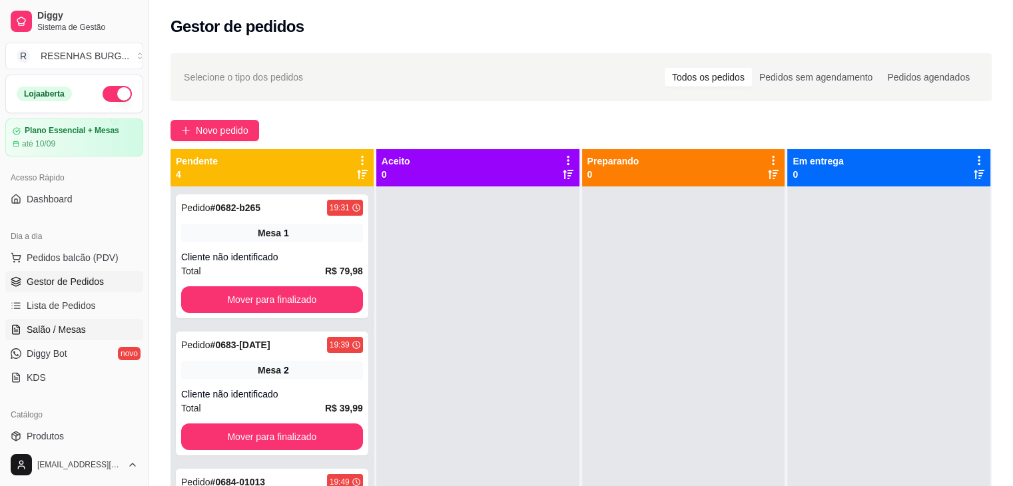
click at [69, 328] on span "Salão / Mesas" at bounding box center [56, 329] width 59 height 13
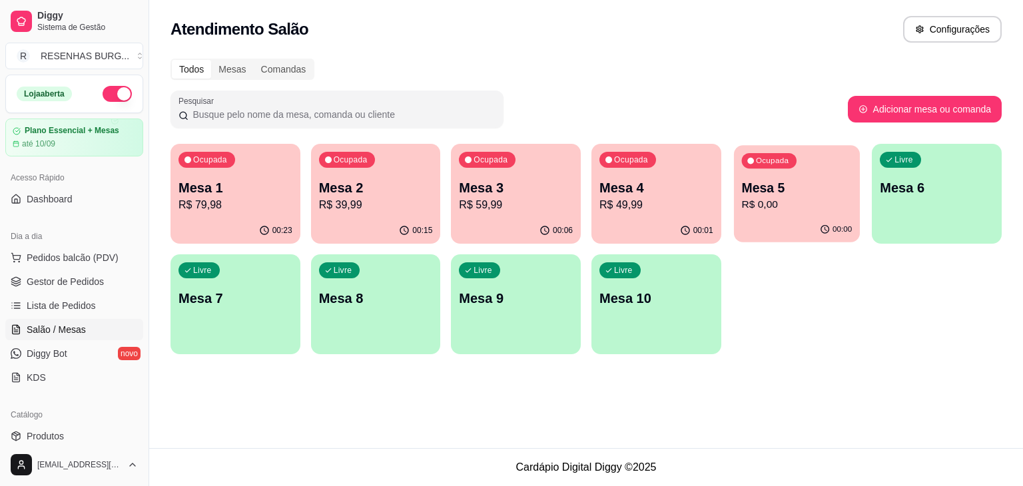
click at [789, 199] on p "R$ 0,00" at bounding box center [796, 204] width 111 height 15
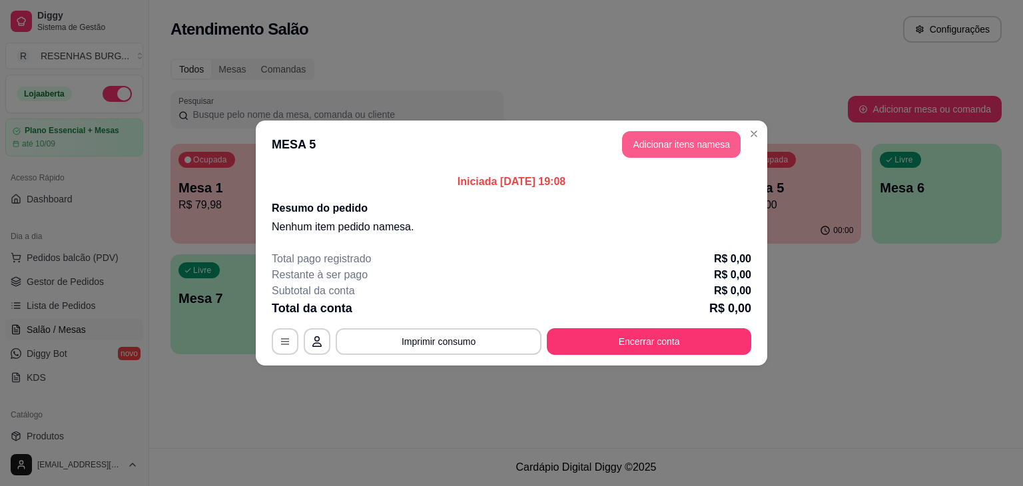
click at [701, 143] on button "Adicionar itens na mesa" at bounding box center [681, 144] width 119 height 27
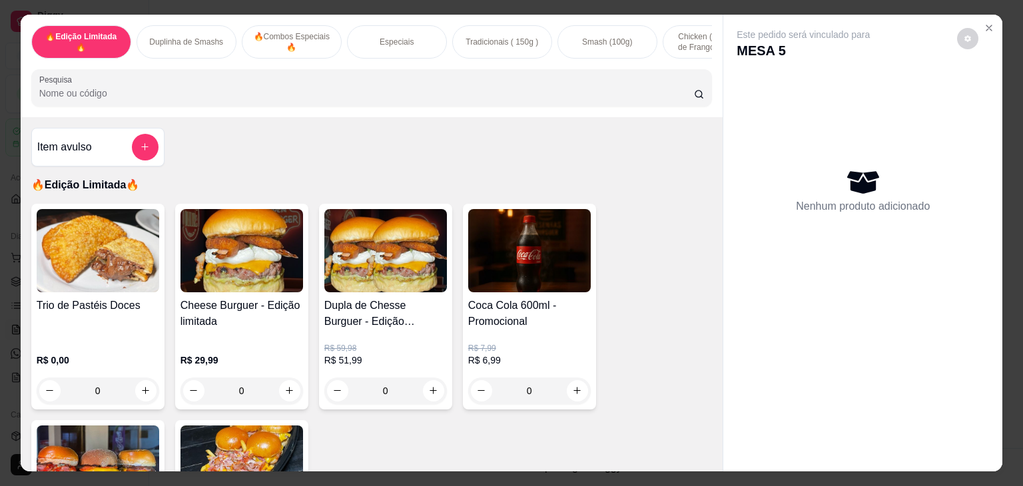
click at [160, 155] on div "Item avulso 🔥Edição Limitada🔥 Trio de Pastéis Doces R$ 0,00 0 Cheese Burguer - …" at bounding box center [372, 294] width 703 height 354
click at [144, 153] on icon "add-separate-item" at bounding box center [145, 148] width 10 height 10
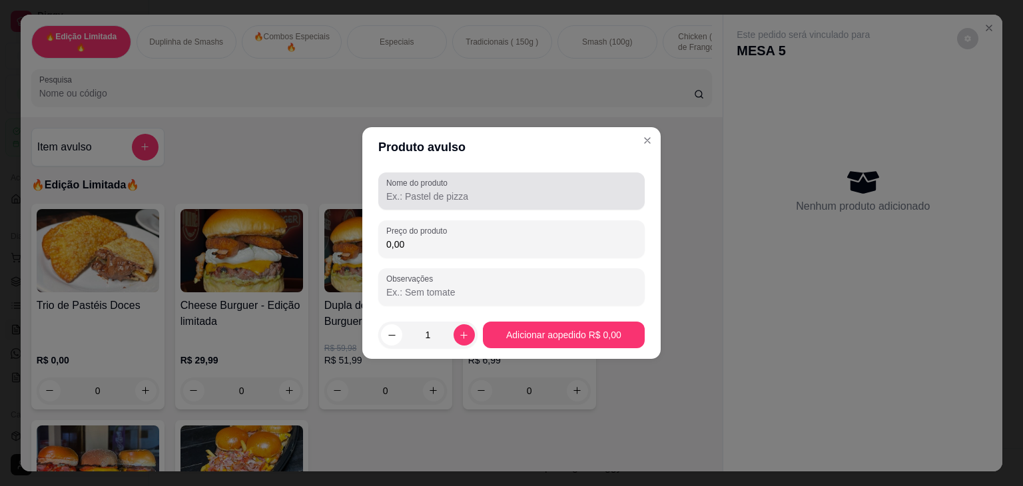
click at [514, 182] on div at bounding box center [511, 191] width 250 height 27
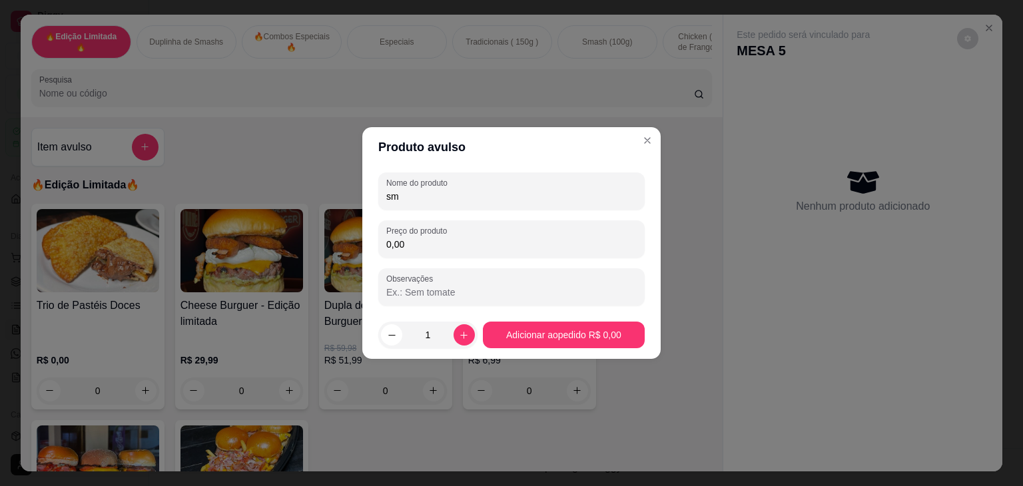
type input "s"
type input "S"
type input "B"
type input "Combo smash onion 2.0 promocional"
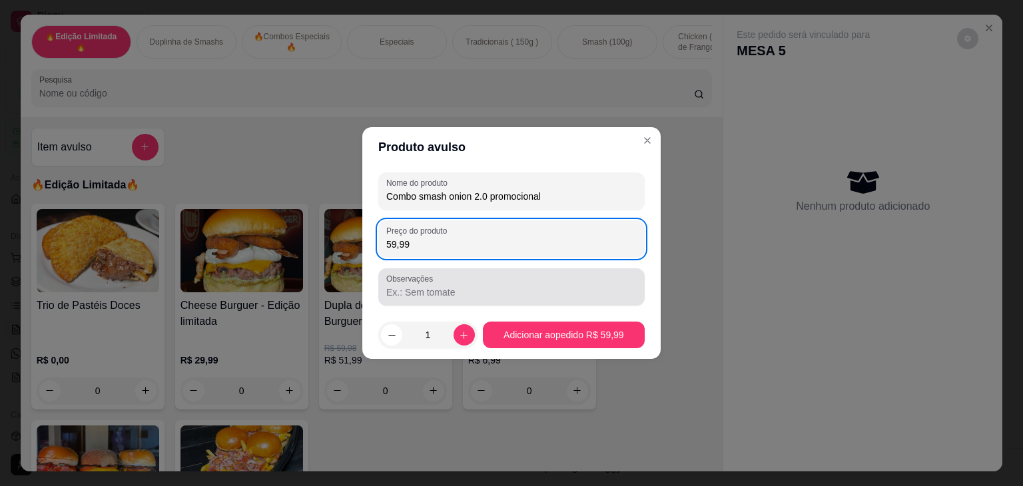
type input "59,99"
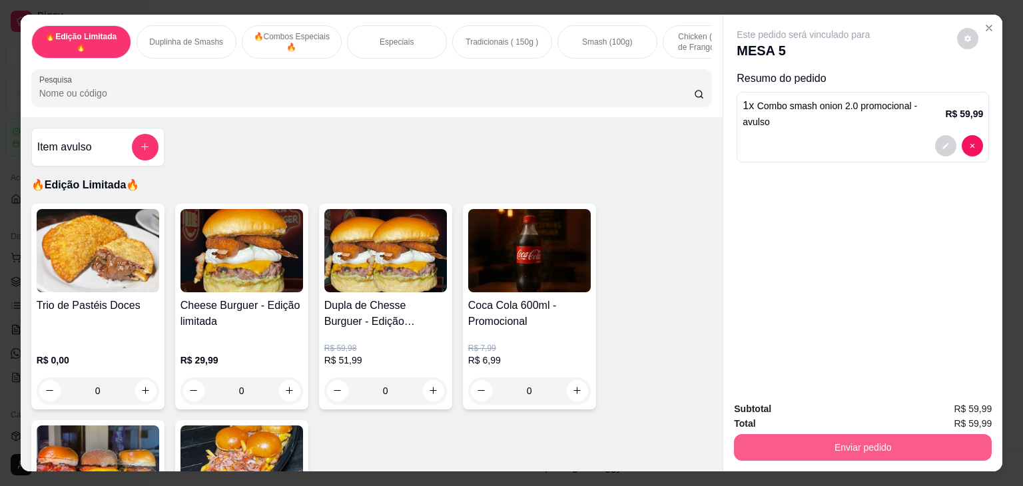
click at [819, 448] on button "Enviar pedido" at bounding box center [863, 447] width 258 height 27
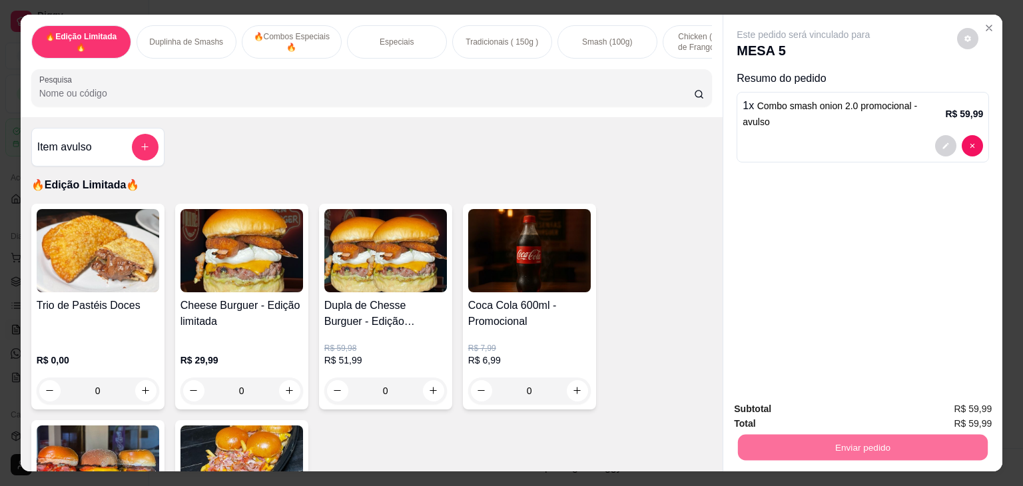
click at [847, 405] on button "Não registrar e enviar pedido" at bounding box center [818, 409] width 135 height 25
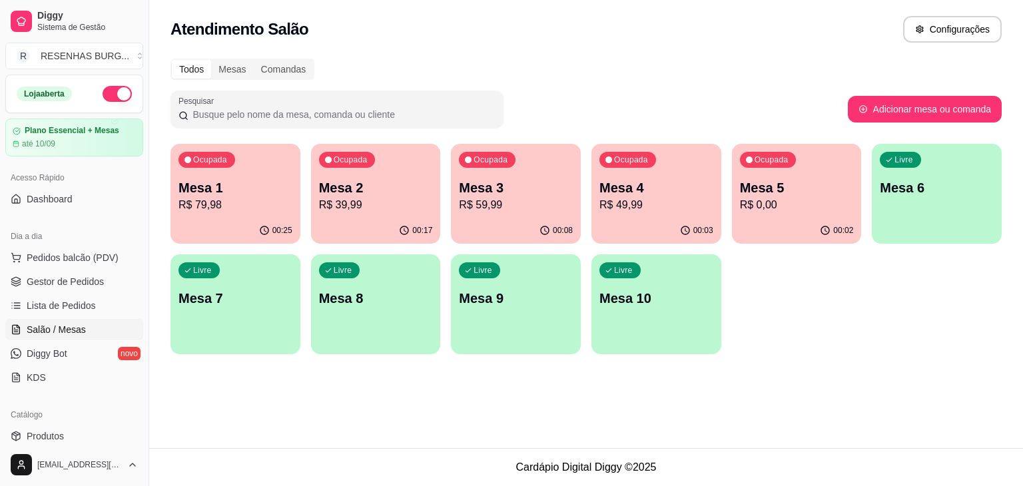
click at [982, 213] on div "Livre Mesa 6" at bounding box center [937, 186] width 130 height 84
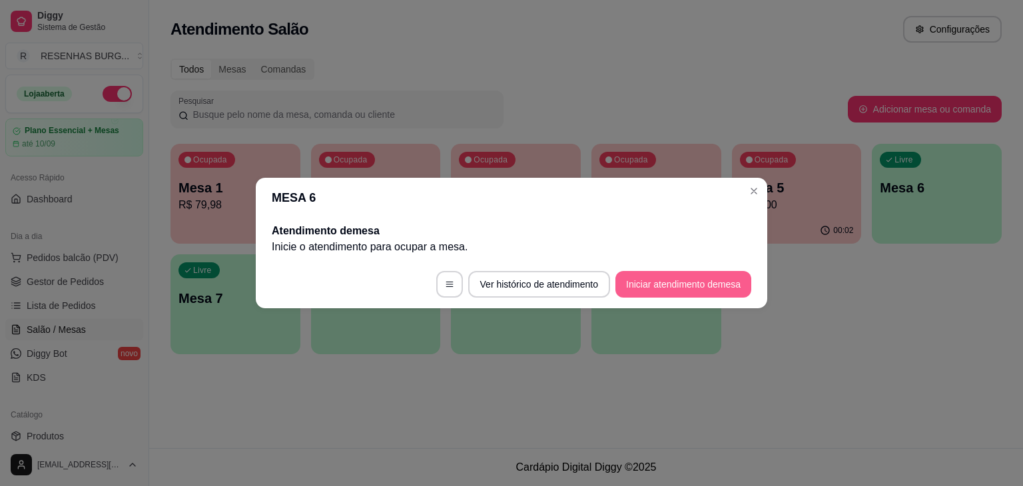
click at [687, 286] on button "Iniciar atendimento de mesa" at bounding box center [684, 284] width 136 height 27
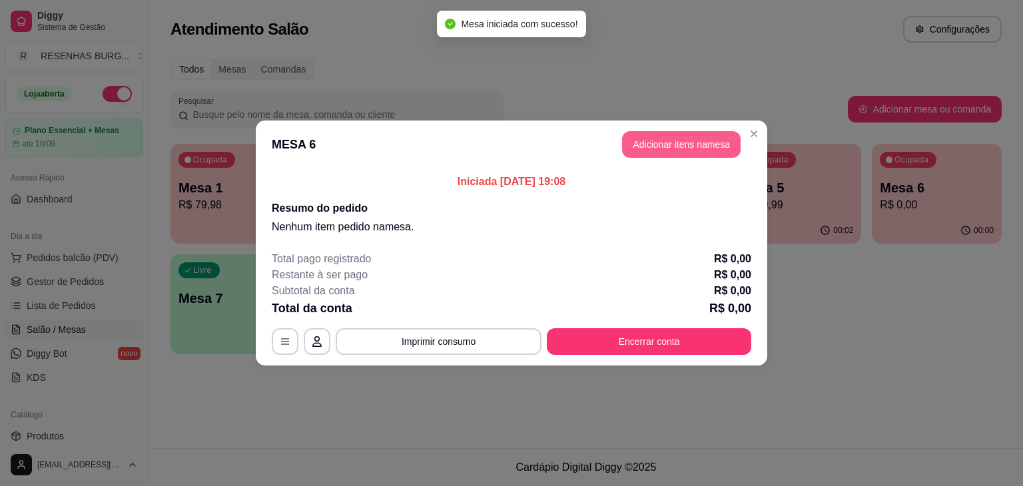
click at [714, 154] on button "Adicionar itens na mesa" at bounding box center [681, 144] width 119 height 27
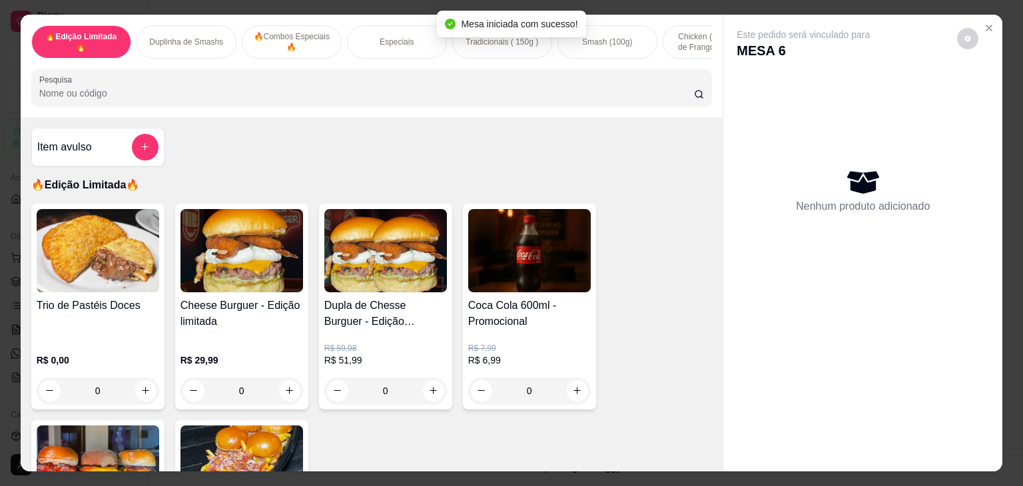
click at [269, 100] on input "Pesquisa" at bounding box center [366, 93] width 655 height 13
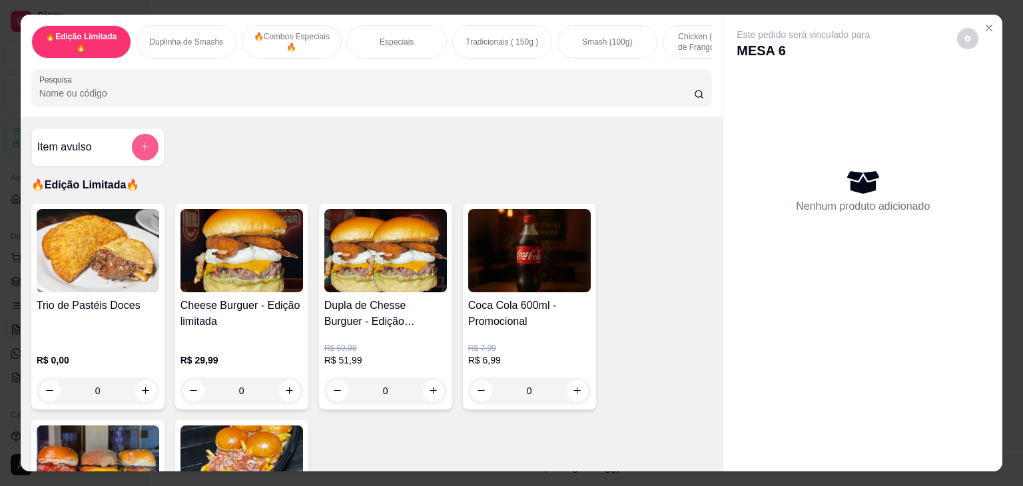
click at [140, 147] on icon "add-separate-item" at bounding box center [145, 147] width 10 height 10
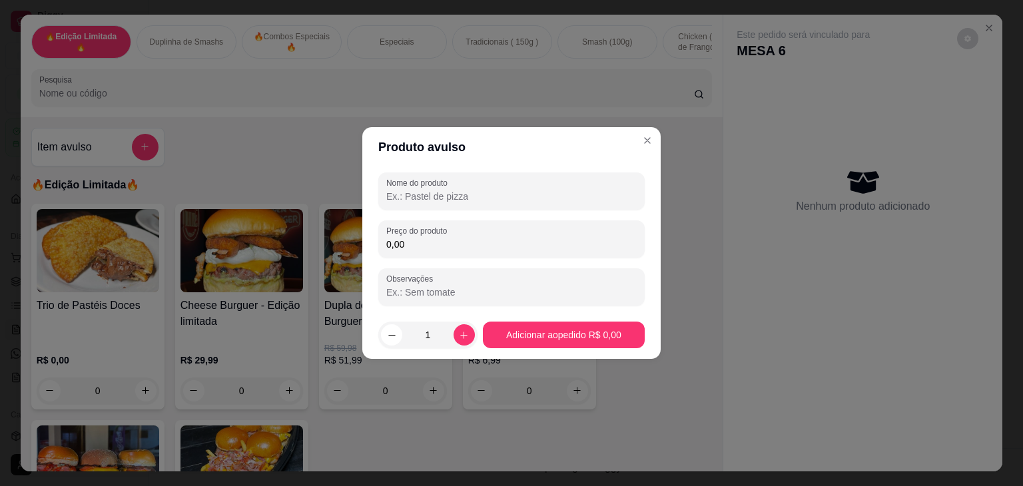
click at [432, 194] on input "Nome do produto" at bounding box center [511, 196] width 250 height 13
type input "c"
type input "Combo smash promocioanl"
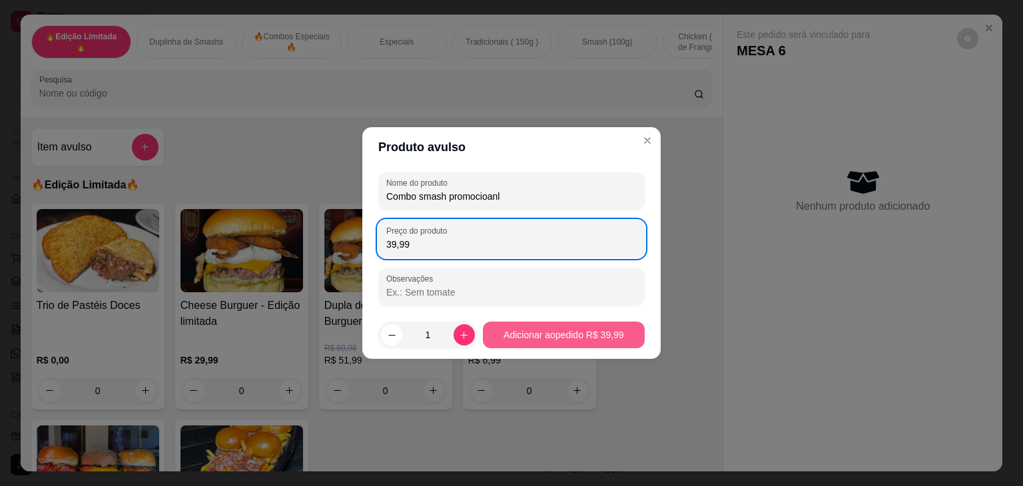
type input "39,99"
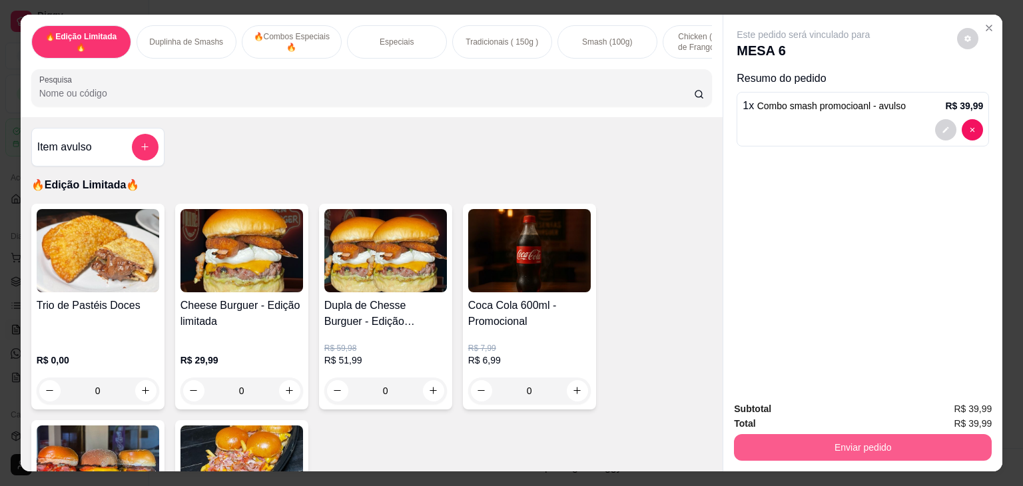
click at [766, 455] on button "Enviar pedido" at bounding box center [863, 447] width 258 height 27
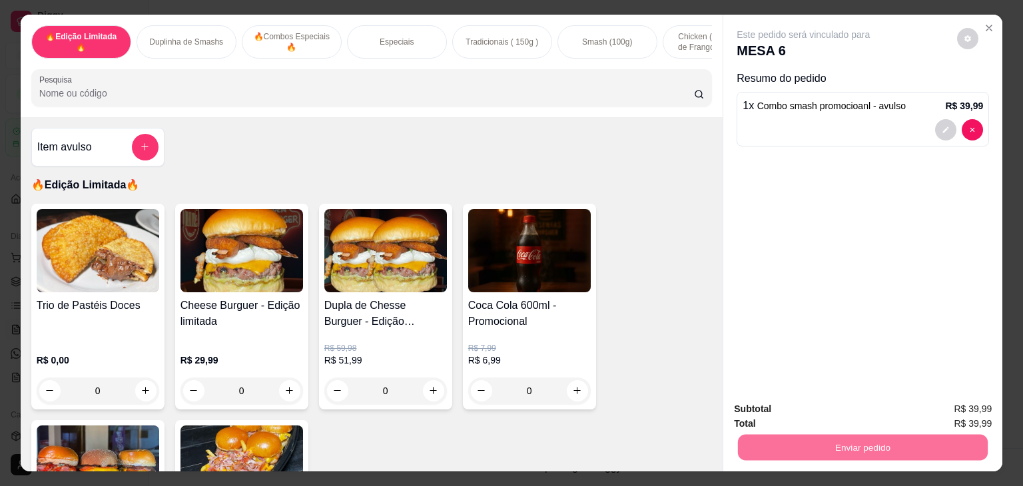
click at [777, 410] on button "Não registrar e enviar pedido" at bounding box center [818, 409] width 135 height 25
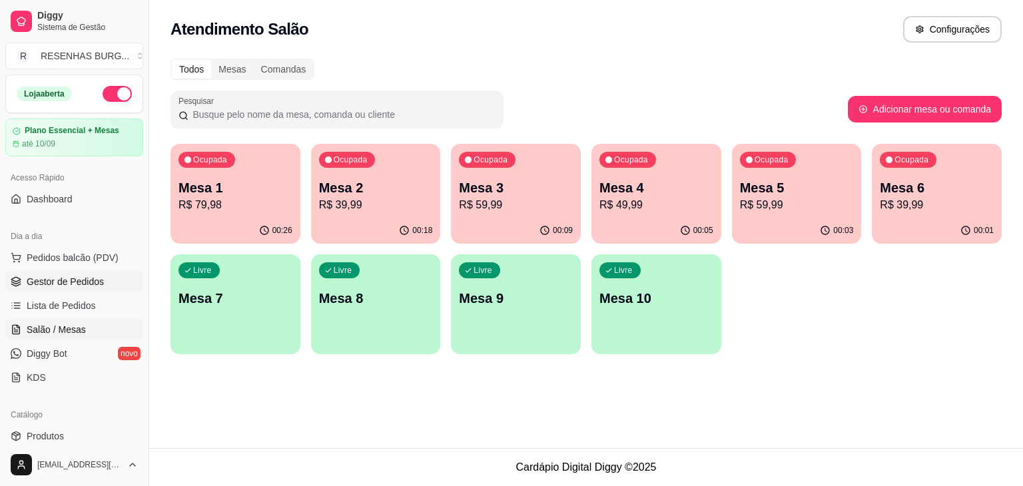
click at [35, 280] on span "Gestor de Pedidos" at bounding box center [65, 281] width 77 height 13
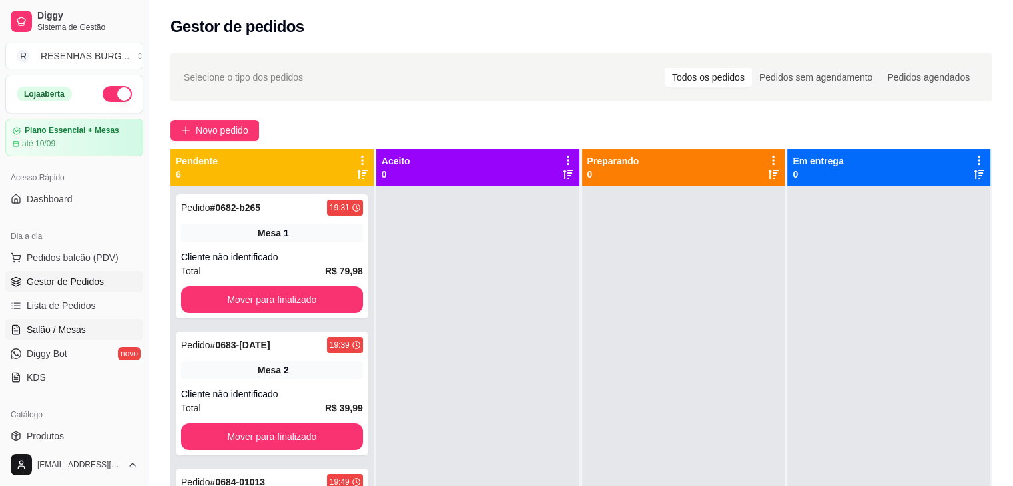
click at [88, 332] on link "Salão / Mesas" at bounding box center [74, 329] width 138 height 21
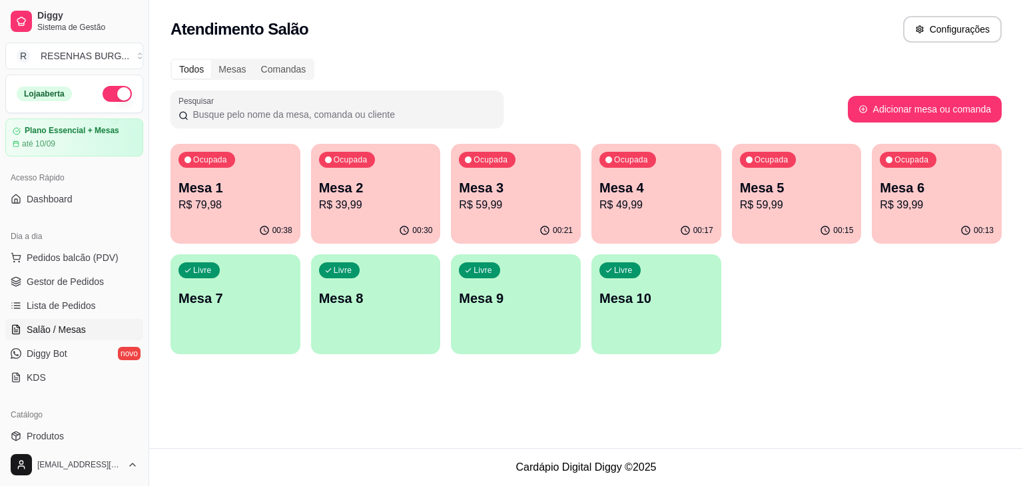
click at [238, 302] on p "Mesa 7" at bounding box center [236, 298] width 114 height 19
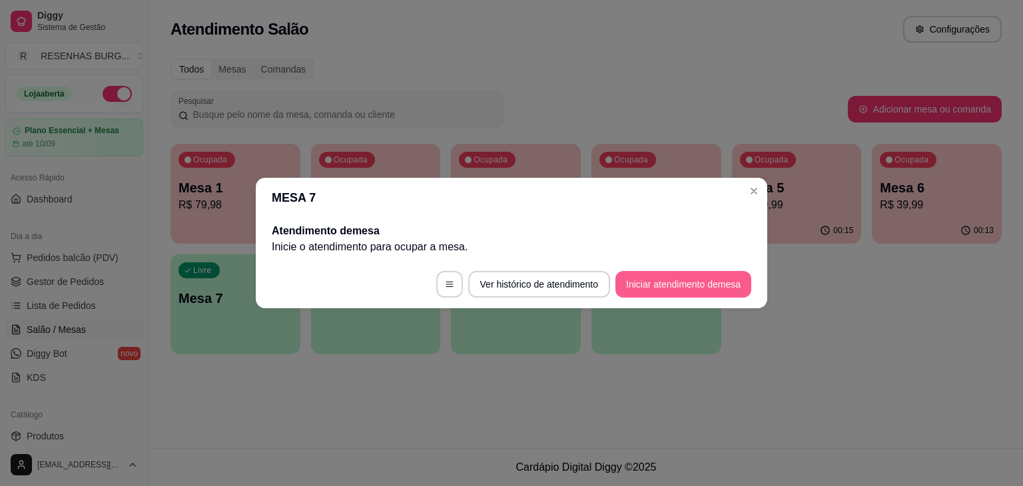
click at [656, 291] on button "Iniciar atendimento de mesa" at bounding box center [684, 284] width 136 height 27
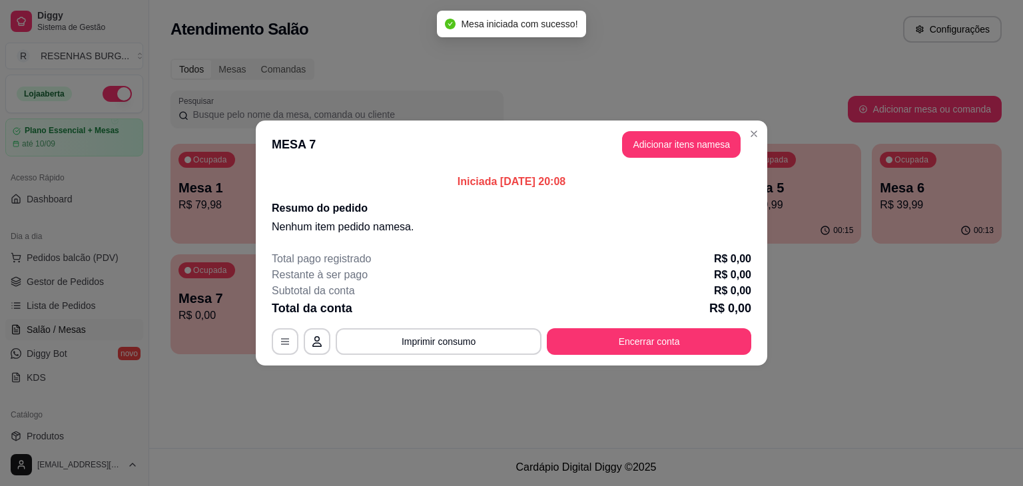
click at [694, 150] on button "Adicionar itens na mesa" at bounding box center [681, 144] width 119 height 27
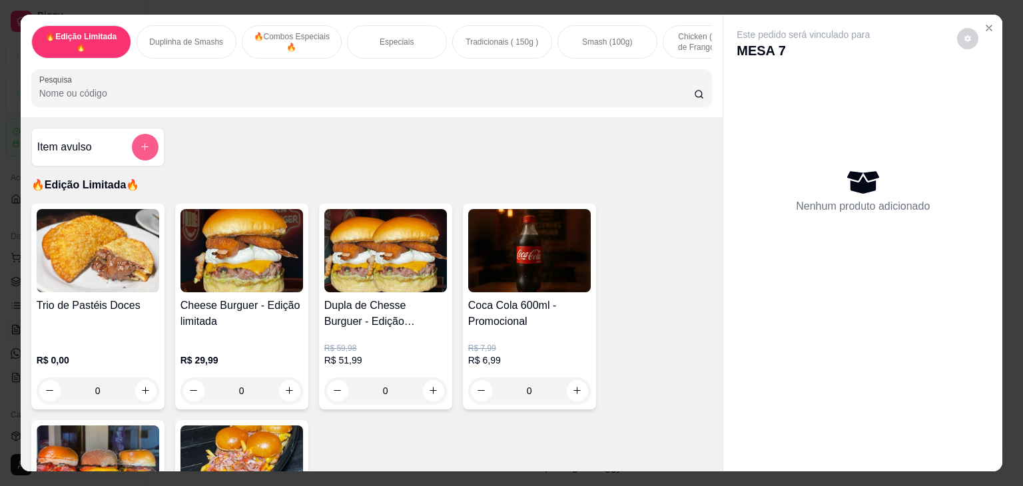
click at [140, 149] on icon "add-separate-item" at bounding box center [145, 147] width 10 height 10
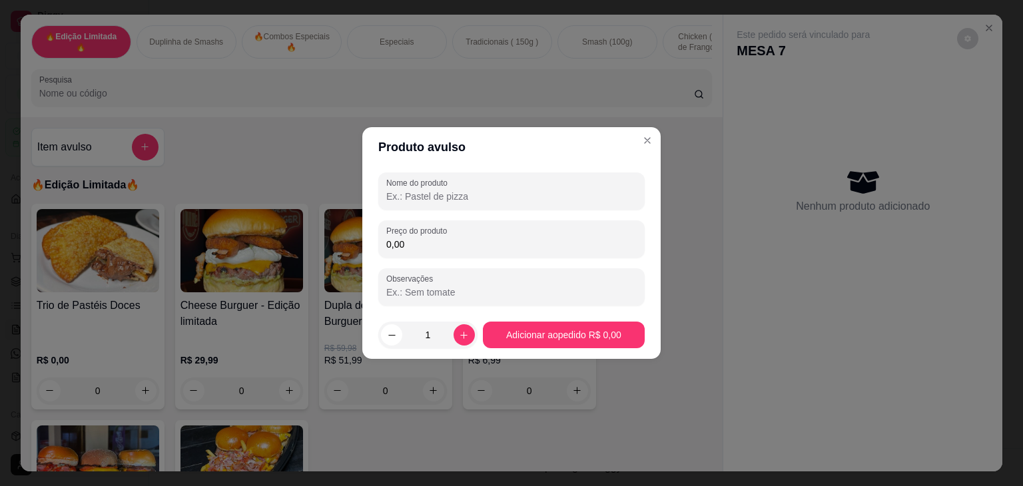
click at [466, 197] on input "Nome do produto" at bounding box center [511, 196] width 250 height 13
type input "COMBO AMERICAN PROMOCIONAL"
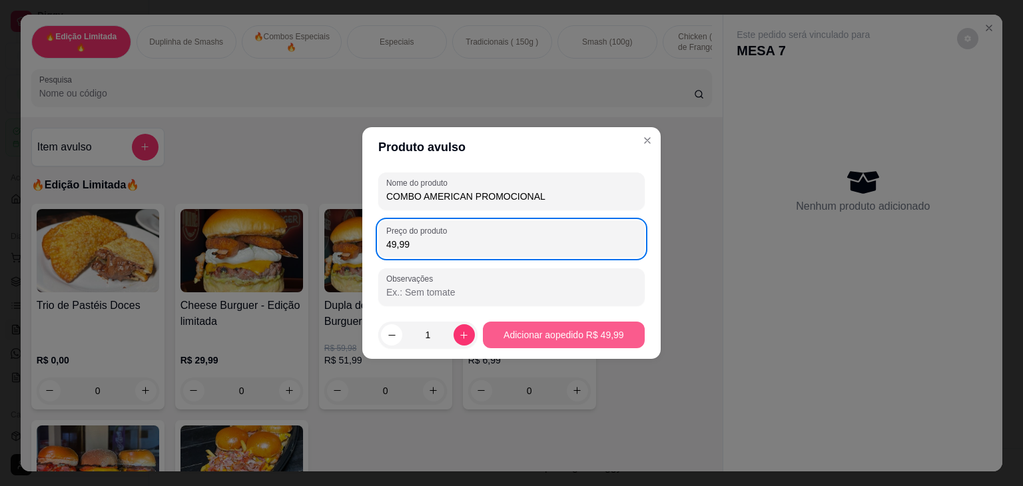
type input "49,99"
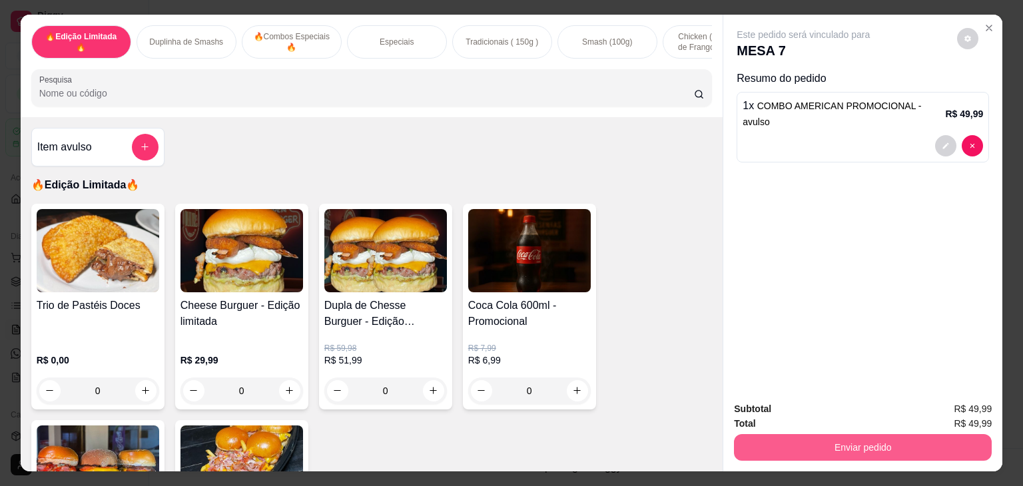
click at [829, 444] on button "Enviar pedido" at bounding box center [863, 447] width 258 height 27
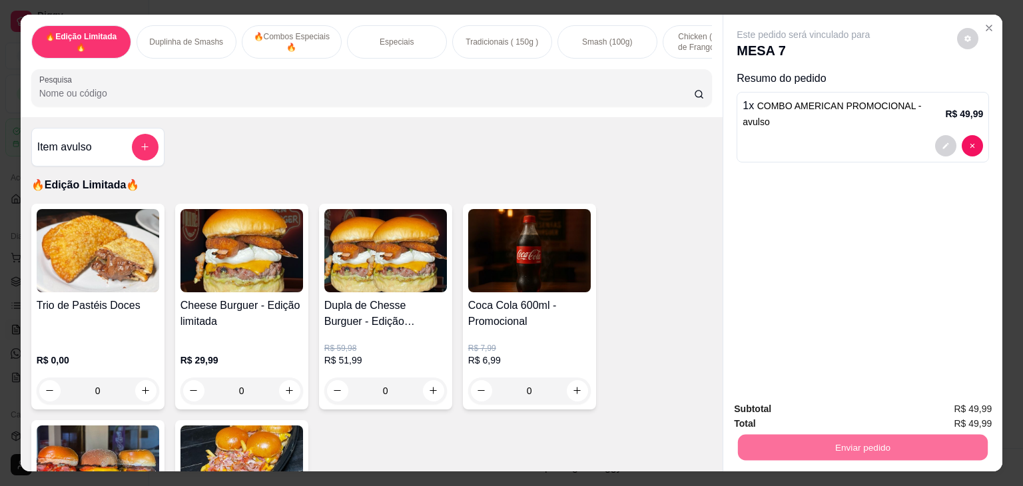
click at [796, 416] on button "Não registrar e enviar pedido" at bounding box center [818, 409] width 139 height 25
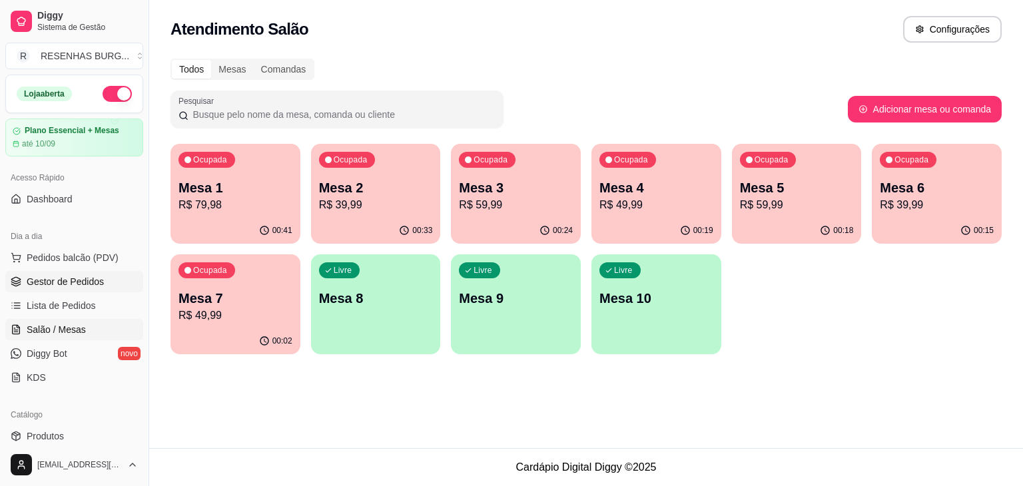
click at [67, 283] on span "Gestor de Pedidos" at bounding box center [65, 281] width 77 height 13
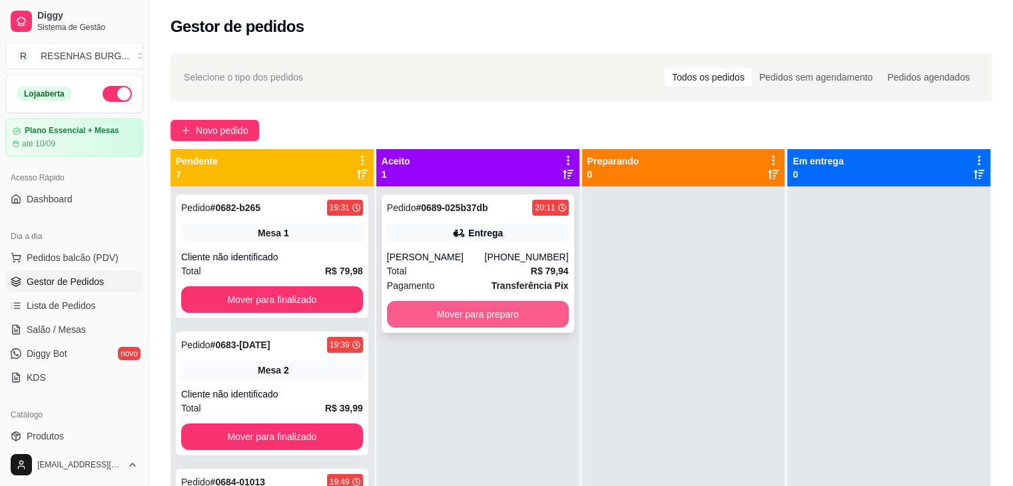
click at [514, 320] on button "Mover para preparo" at bounding box center [478, 314] width 182 height 27
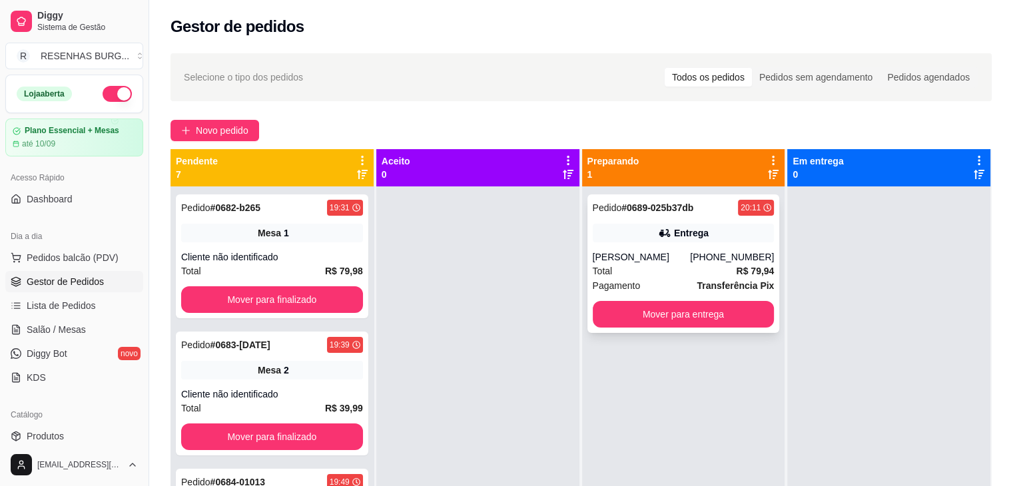
click at [632, 234] on div "Entrega" at bounding box center [684, 233] width 182 height 19
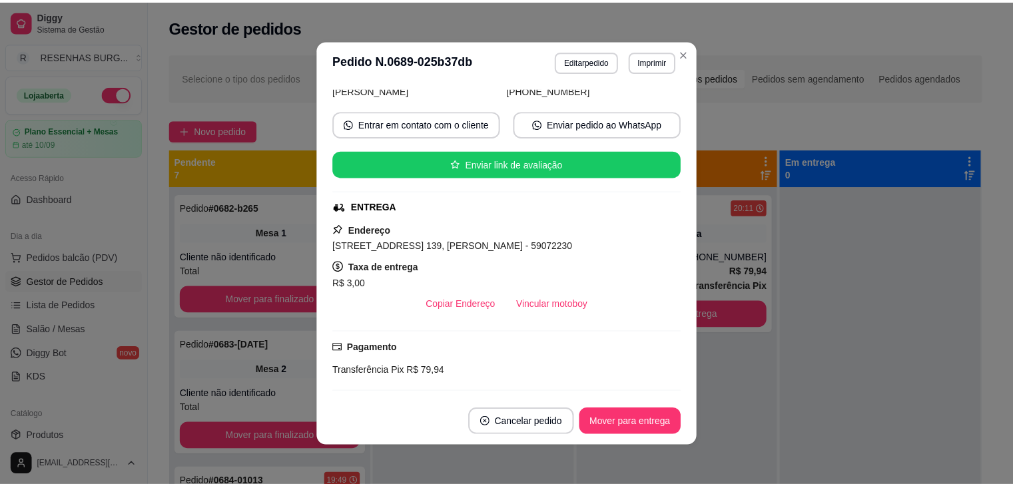
scroll to position [133, 0]
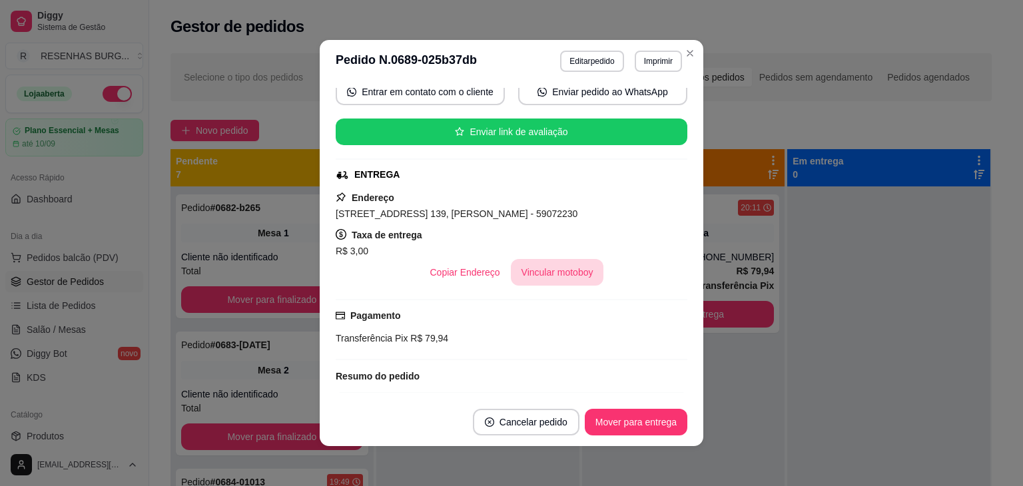
click at [515, 269] on button "Vincular motoboy" at bounding box center [557, 272] width 93 height 27
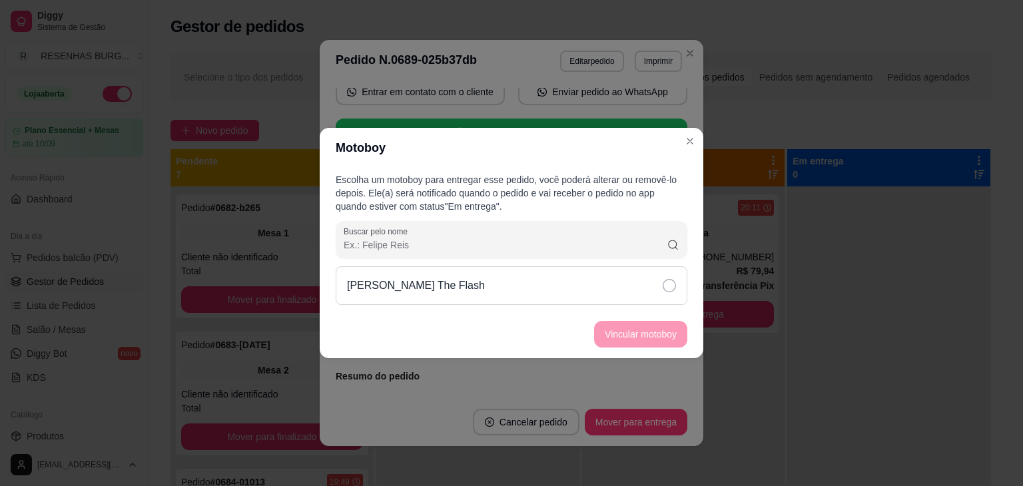
click at [624, 287] on div "[PERSON_NAME] The Flash" at bounding box center [512, 285] width 352 height 39
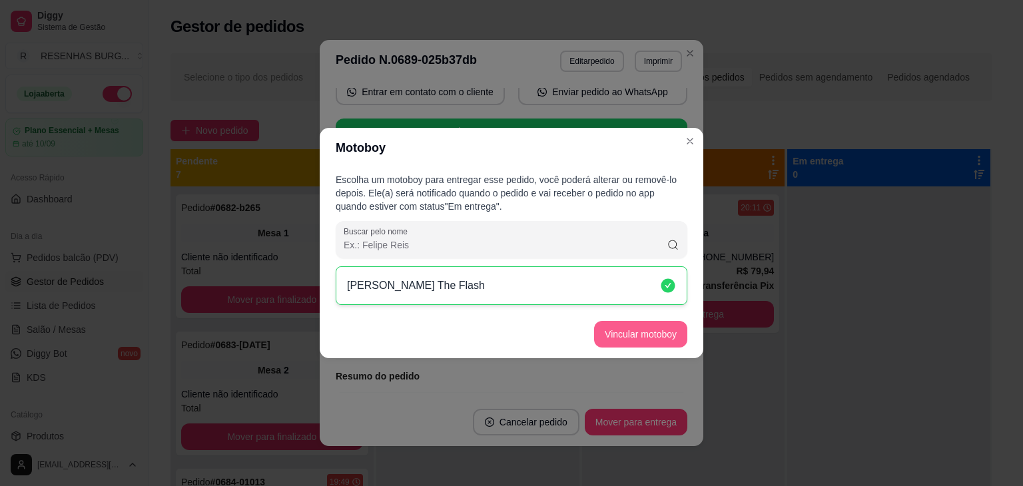
click at [628, 327] on button "Vincular motoboy" at bounding box center [640, 334] width 93 height 27
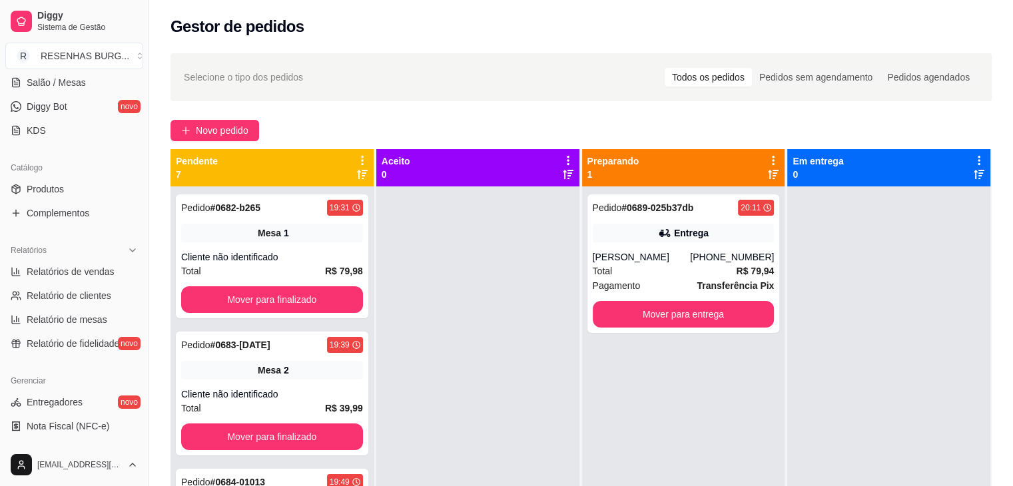
scroll to position [266, 0]
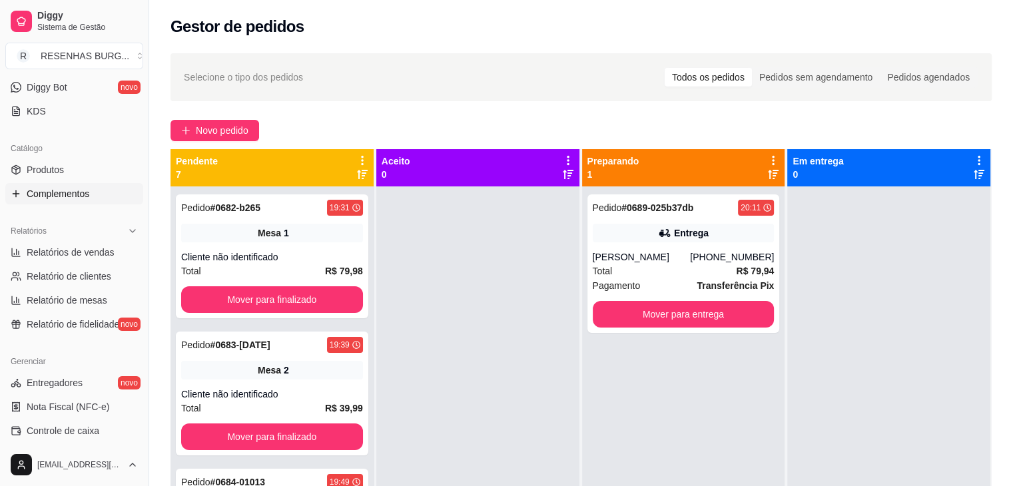
click at [72, 197] on span "Complementos" at bounding box center [58, 193] width 63 height 13
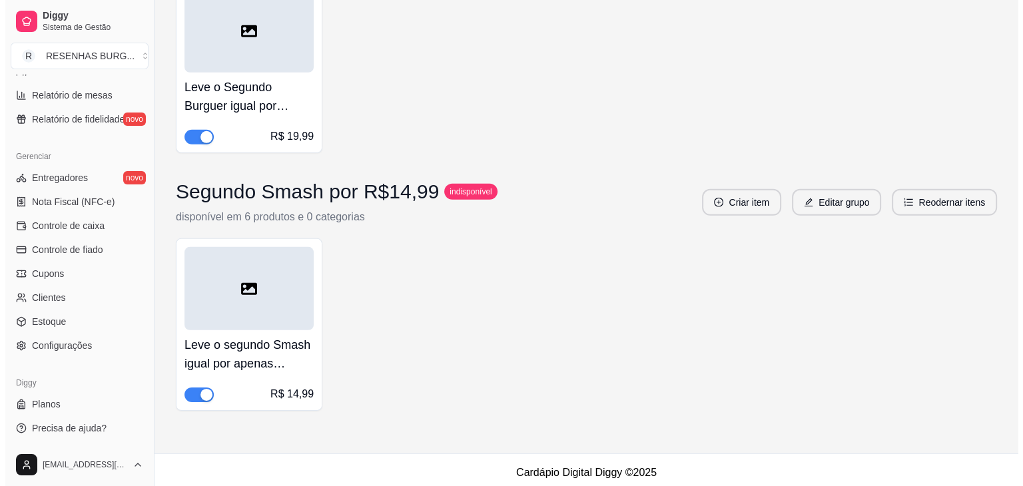
scroll to position [4064, 0]
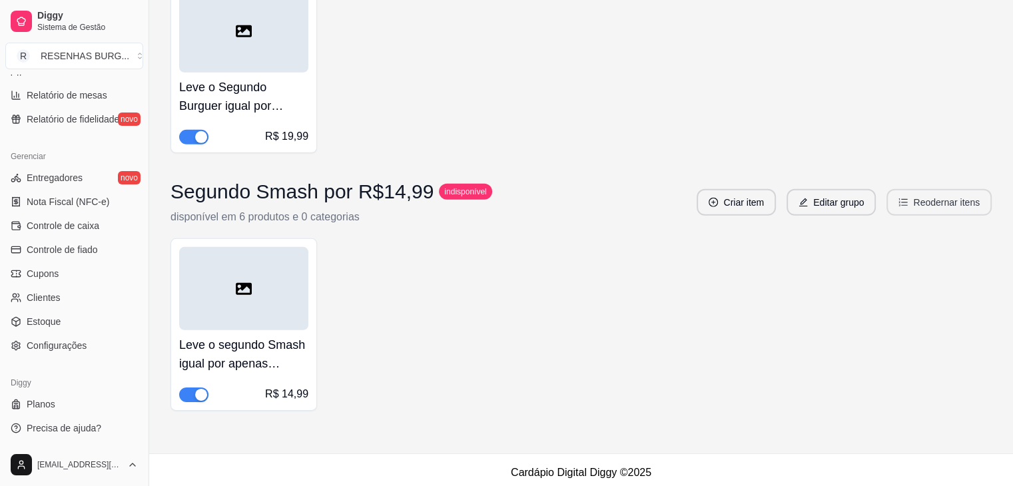
click at [929, 208] on button "Reodernar itens" at bounding box center [939, 202] width 105 height 27
click at [858, 198] on button "Editar grupo" at bounding box center [831, 202] width 89 height 27
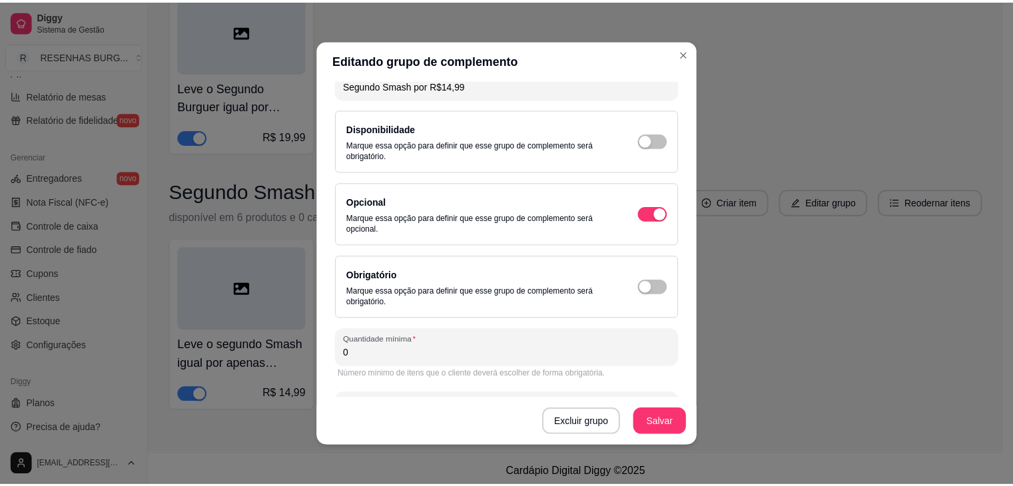
scroll to position [0, 0]
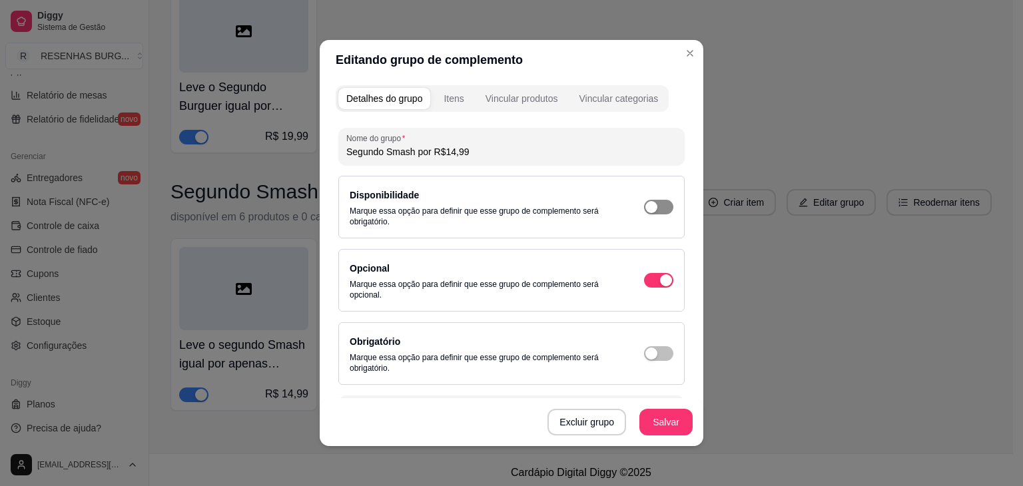
click at [645, 206] on div "button" at bounding box center [651, 207] width 12 height 12
click at [663, 416] on button "Salvar" at bounding box center [666, 422] width 53 height 27
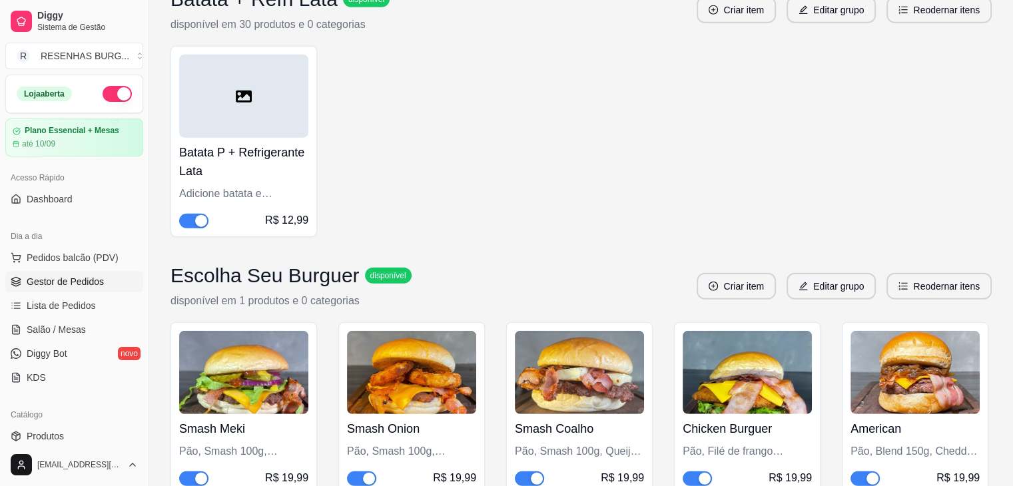
click at [60, 284] on span "Gestor de Pedidos" at bounding box center [65, 281] width 77 height 13
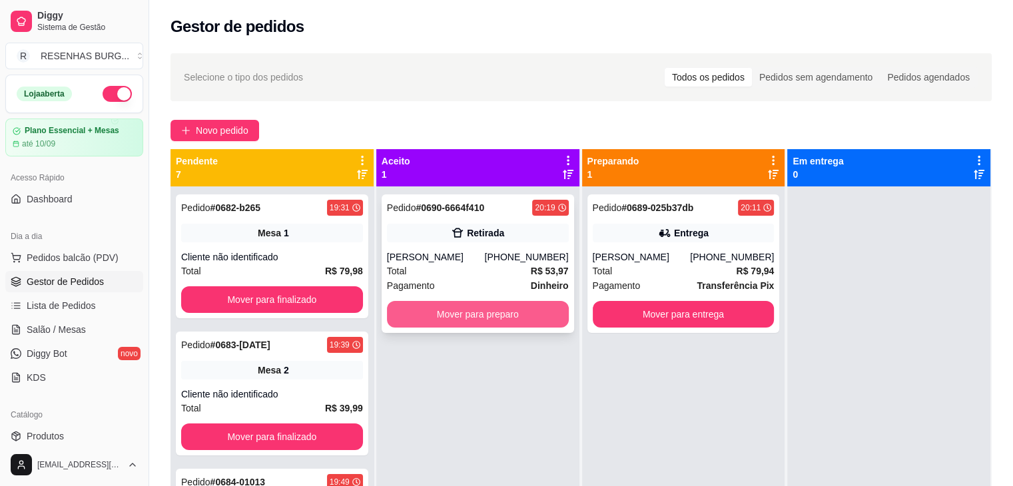
click at [474, 317] on button "Mover para preparo" at bounding box center [478, 314] width 182 height 27
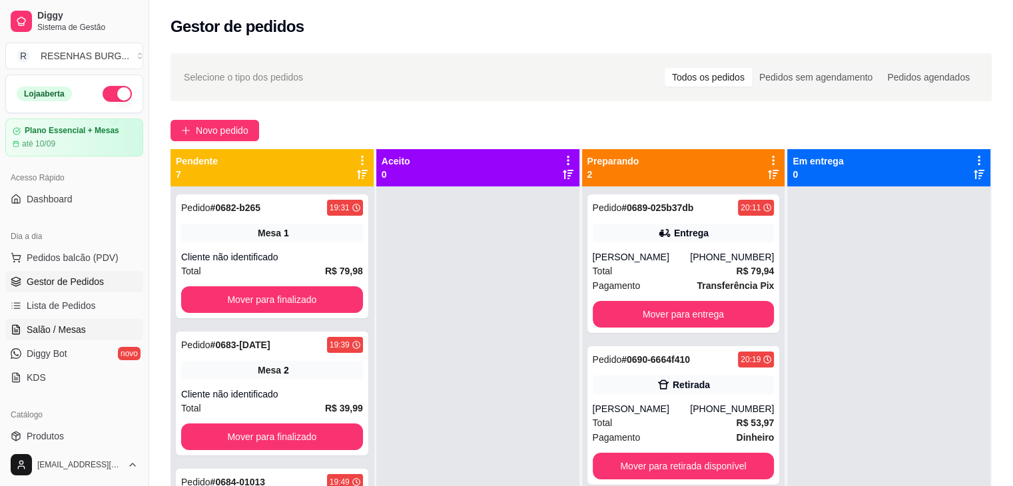
click at [72, 328] on span "Salão / Mesas" at bounding box center [56, 329] width 59 height 13
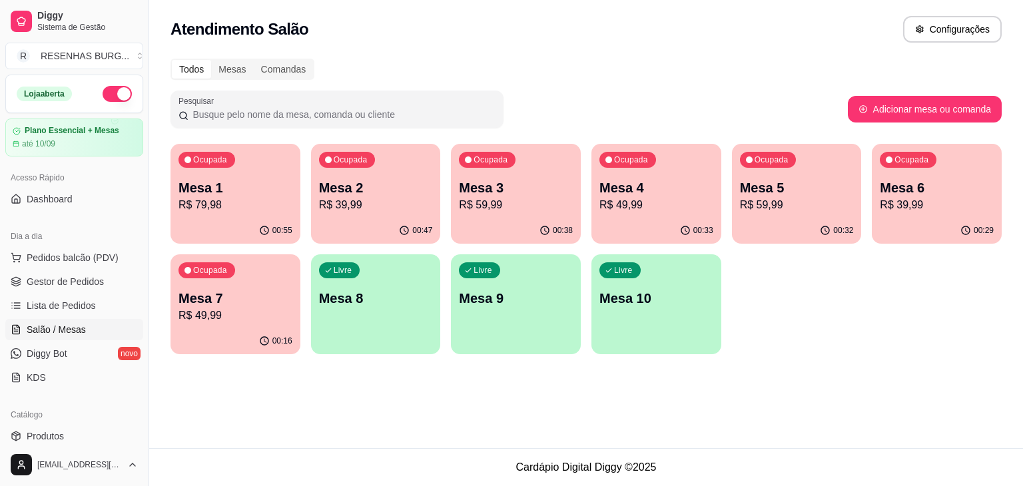
click at [247, 203] on p "R$ 79,98" at bounding box center [236, 205] width 114 height 16
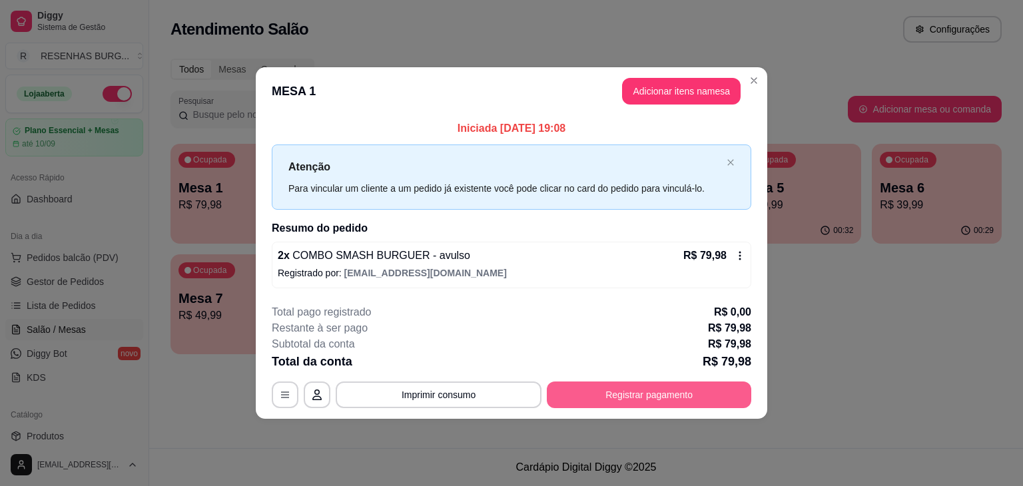
click at [605, 396] on button "Registrar pagamento" at bounding box center [649, 395] width 205 height 27
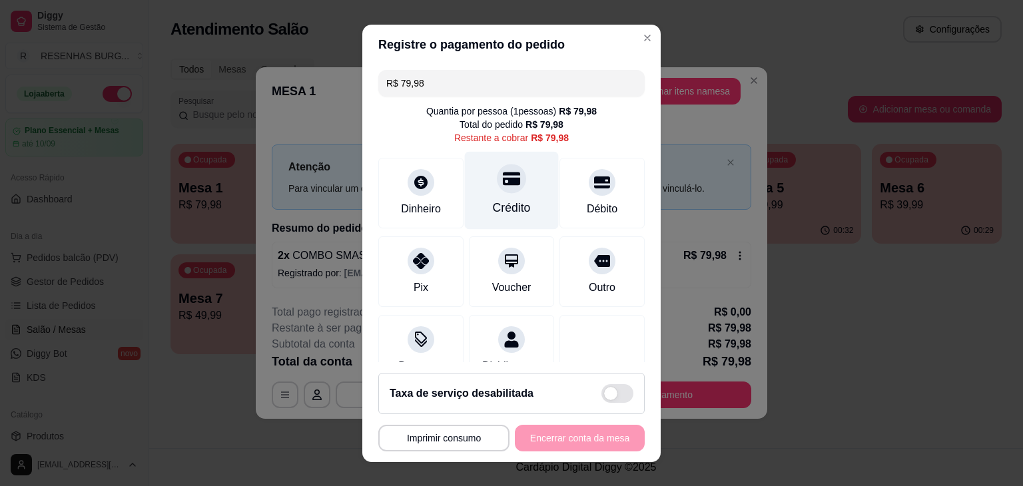
click at [503, 185] on icon at bounding box center [511, 178] width 17 height 13
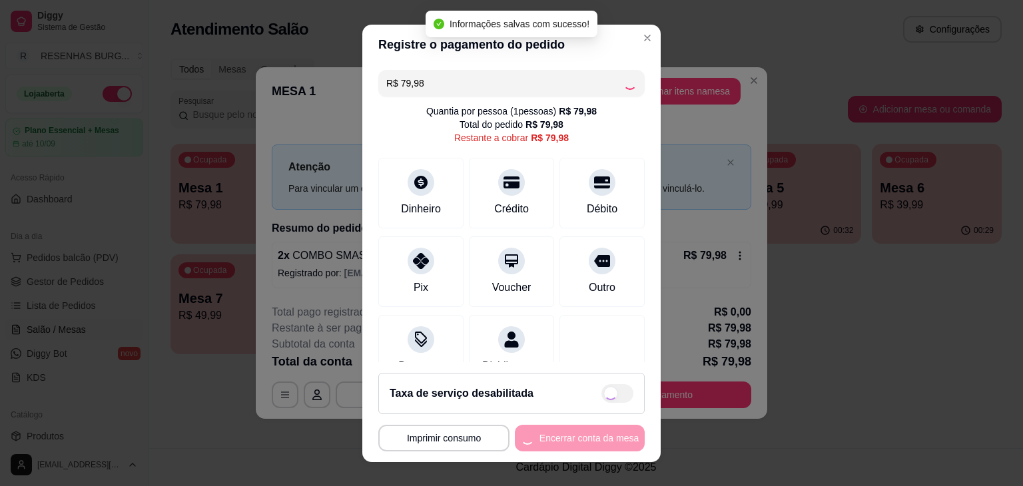
type input "R$ 0,00"
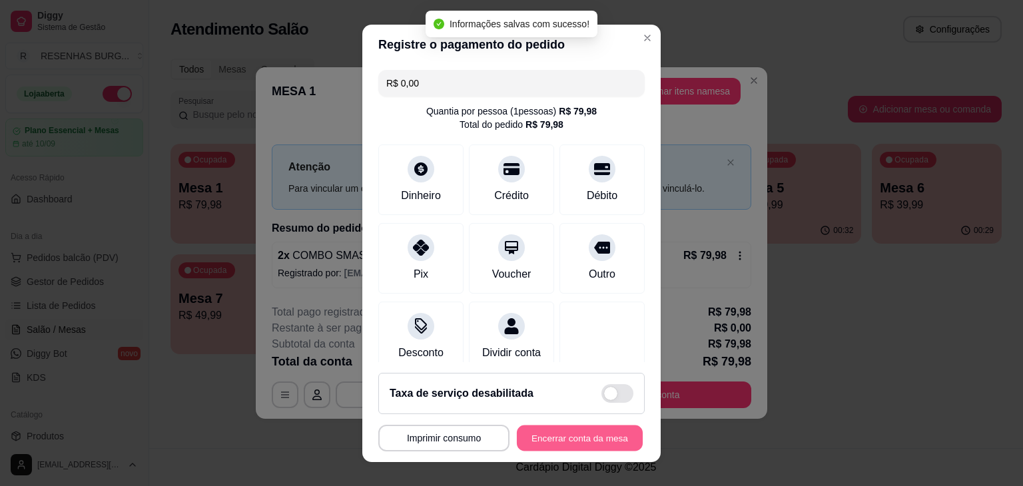
click at [578, 435] on button "Encerrar conta da mesa" at bounding box center [580, 438] width 126 height 26
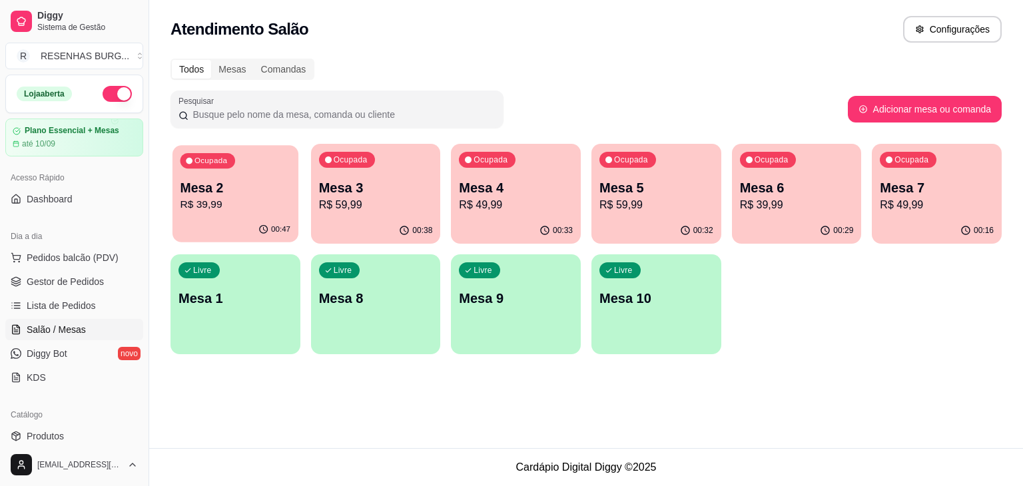
click at [258, 197] on p "R$ 39,99" at bounding box center [236, 204] width 111 height 15
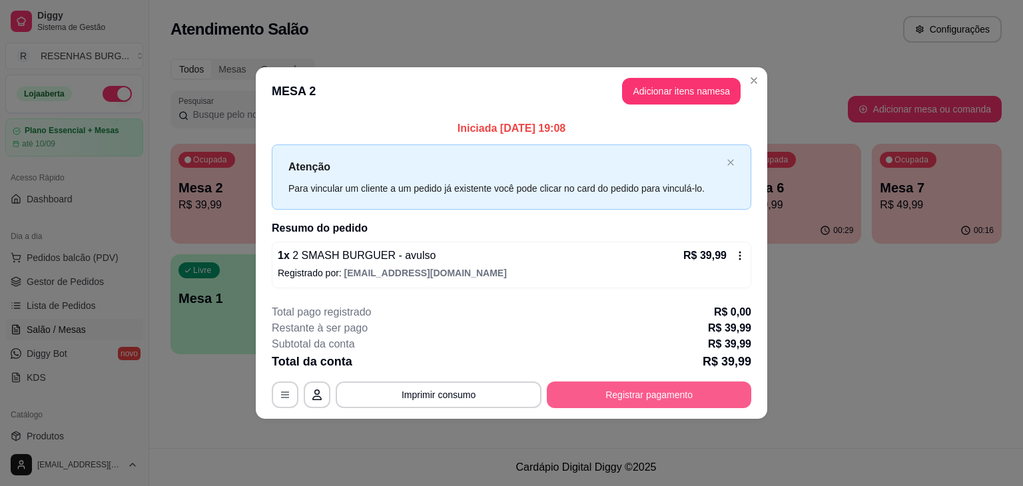
click at [608, 390] on button "Registrar pagamento" at bounding box center [649, 395] width 205 height 27
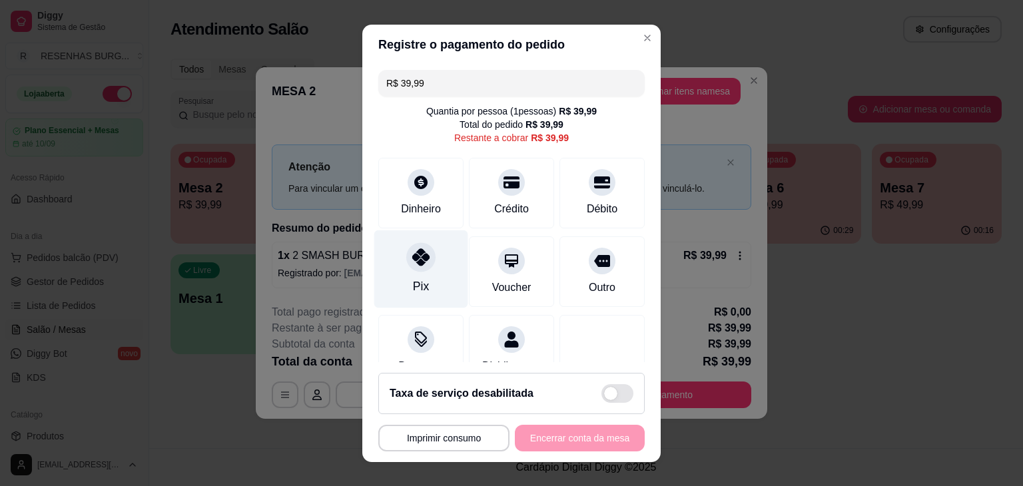
click at [416, 262] on icon at bounding box center [420, 256] width 17 height 17
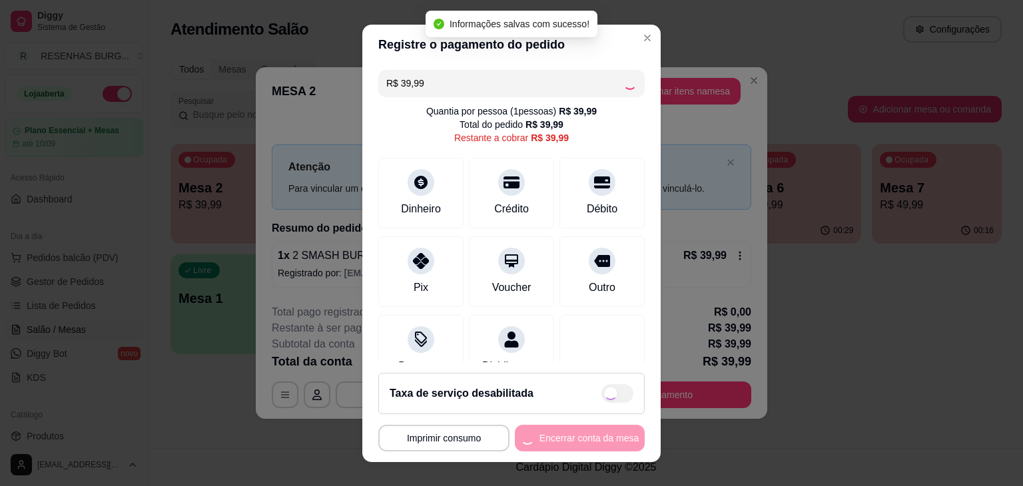
type input "R$ 0,00"
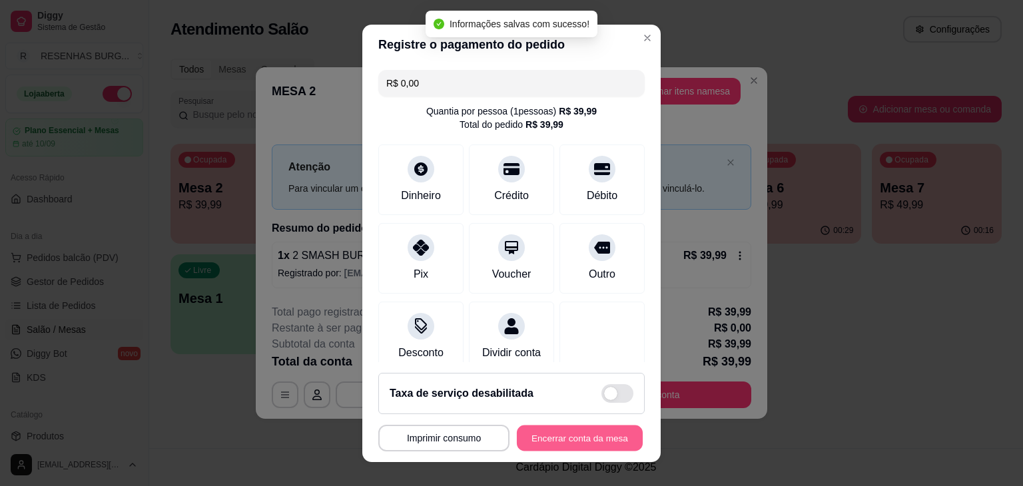
click at [573, 439] on button "Encerrar conta da mesa" at bounding box center [580, 438] width 126 height 26
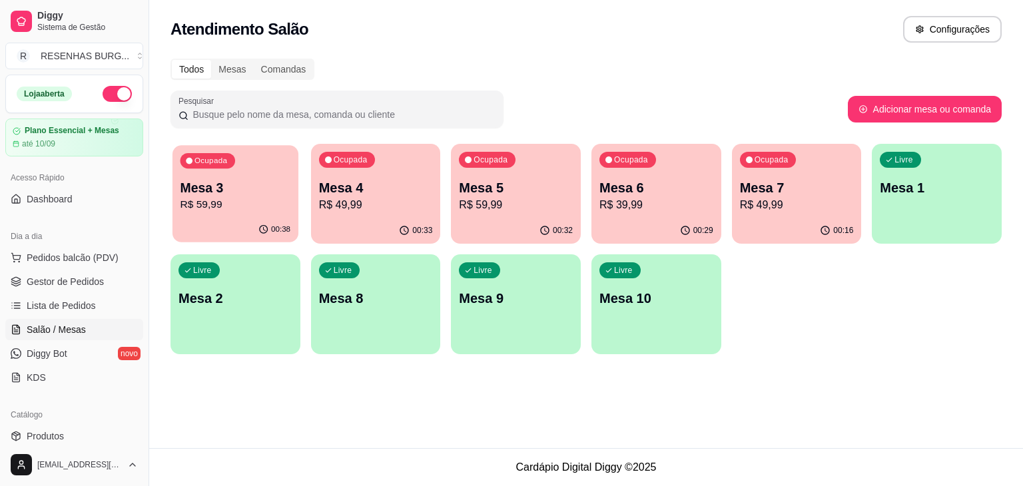
click at [252, 198] on p "R$ 59,99" at bounding box center [236, 204] width 111 height 15
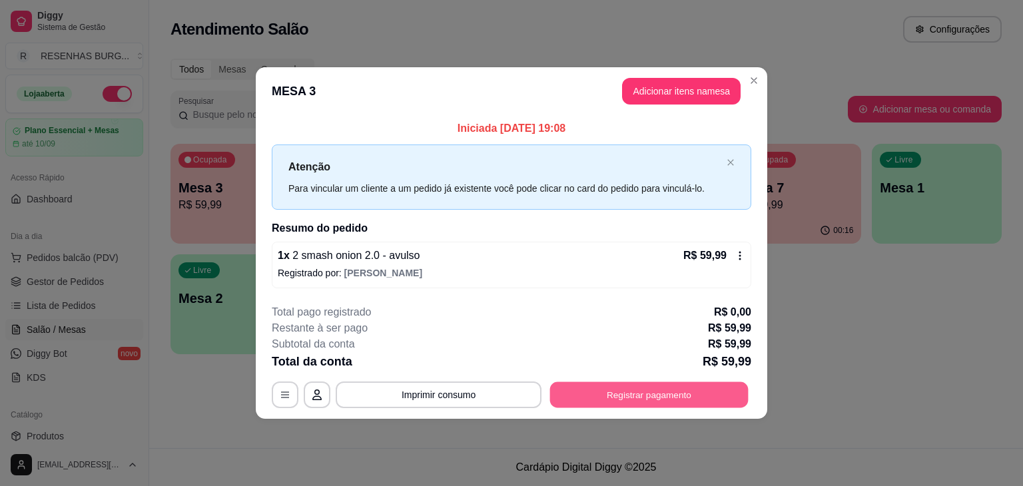
click at [624, 392] on button "Registrar pagamento" at bounding box center [649, 395] width 199 height 26
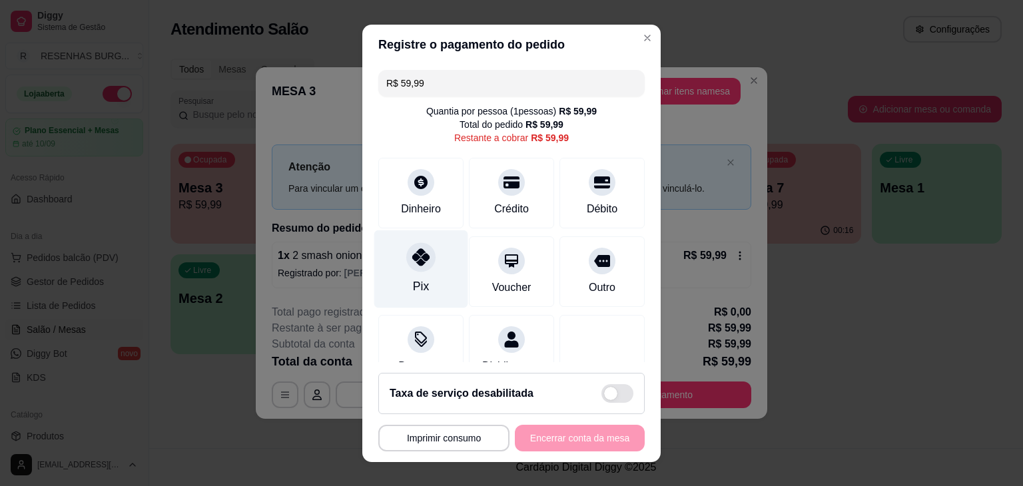
click at [428, 265] on div "Pix" at bounding box center [421, 269] width 94 height 78
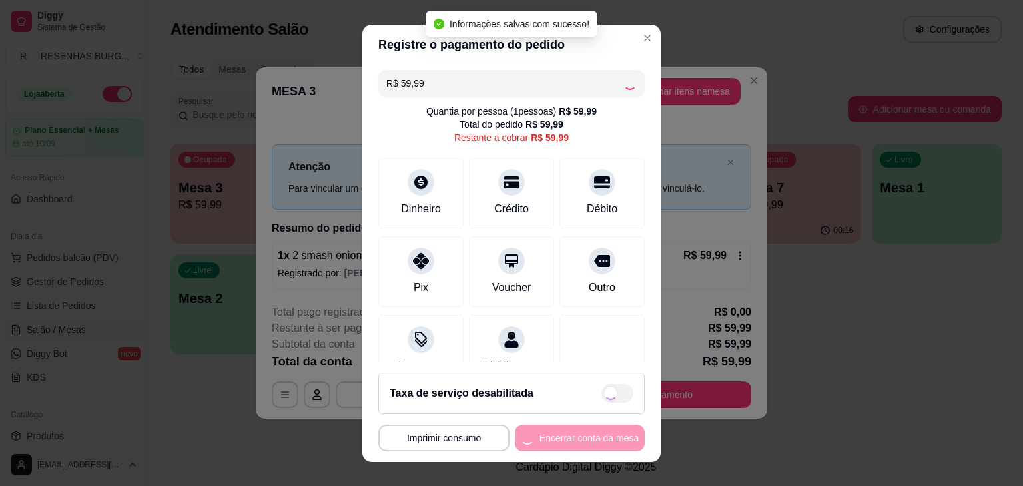
type input "R$ 0,00"
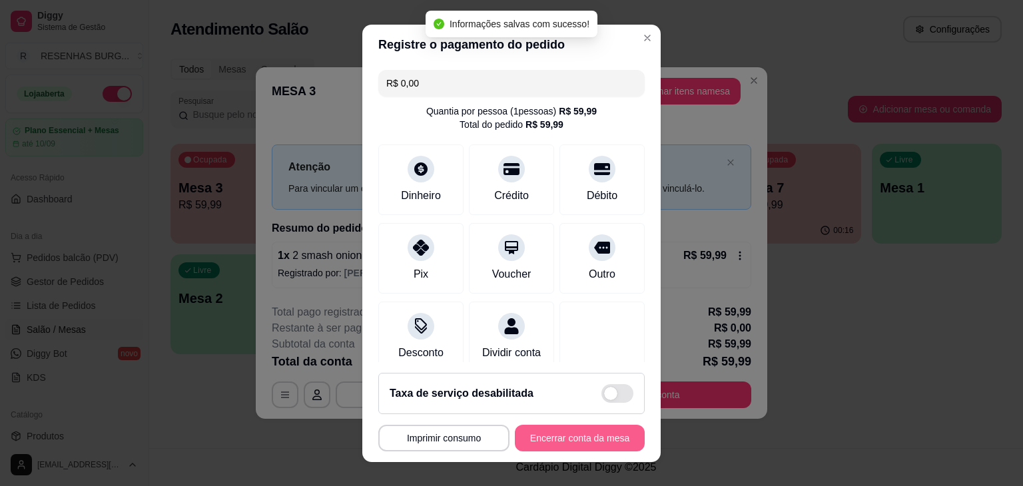
click at [573, 434] on button "Encerrar conta da mesa" at bounding box center [580, 438] width 130 height 27
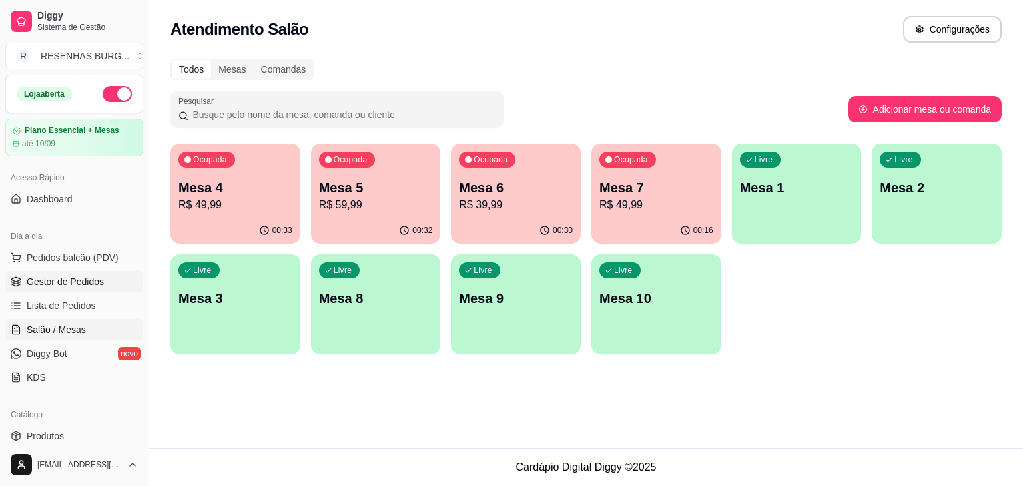
click at [110, 286] on link "Gestor de Pedidos" at bounding box center [74, 281] width 138 height 21
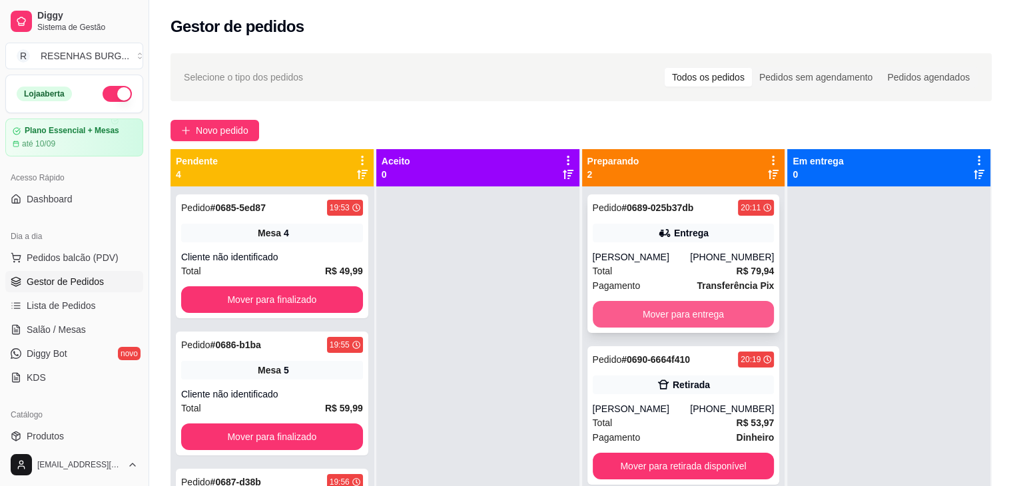
click at [632, 310] on button "Mover para entrega" at bounding box center [684, 314] width 182 height 27
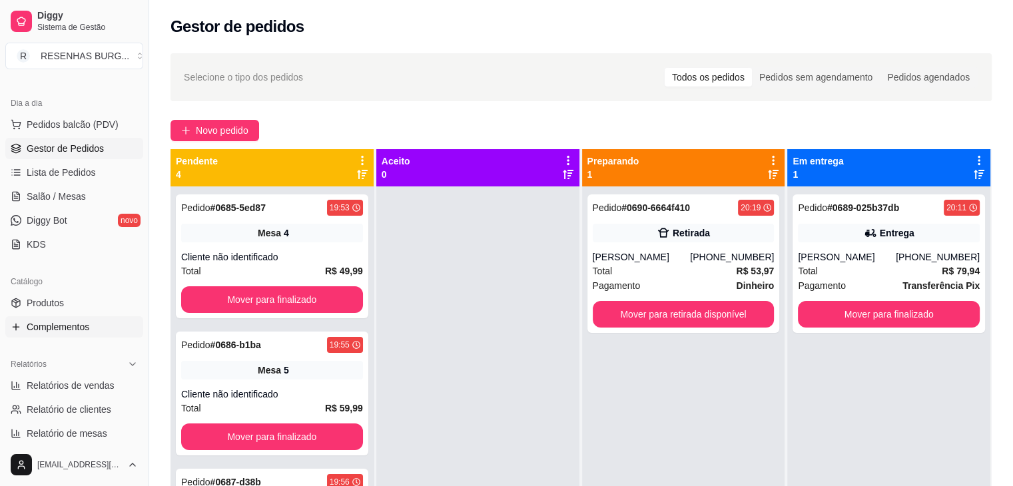
click at [73, 322] on span "Complementos" at bounding box center [58, 326] width 63 height 13
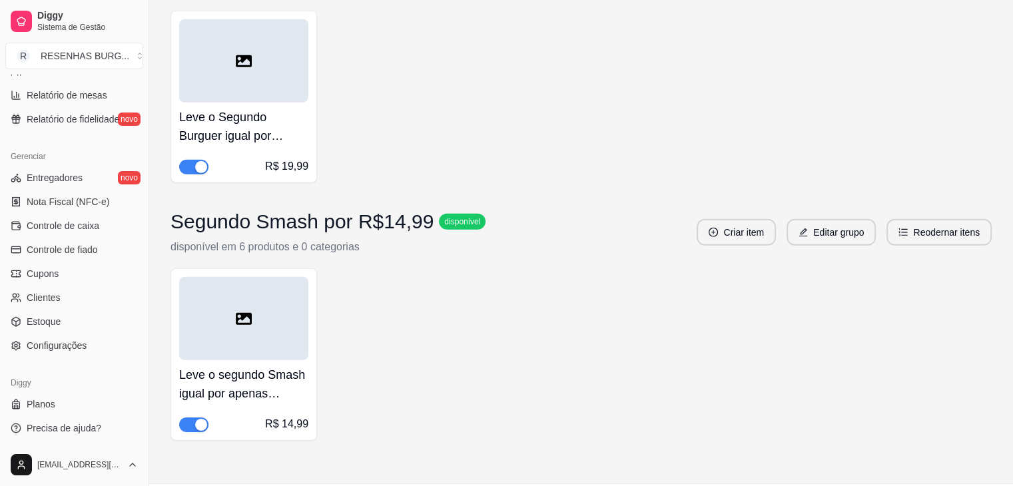
scroll to position [4064, 0]
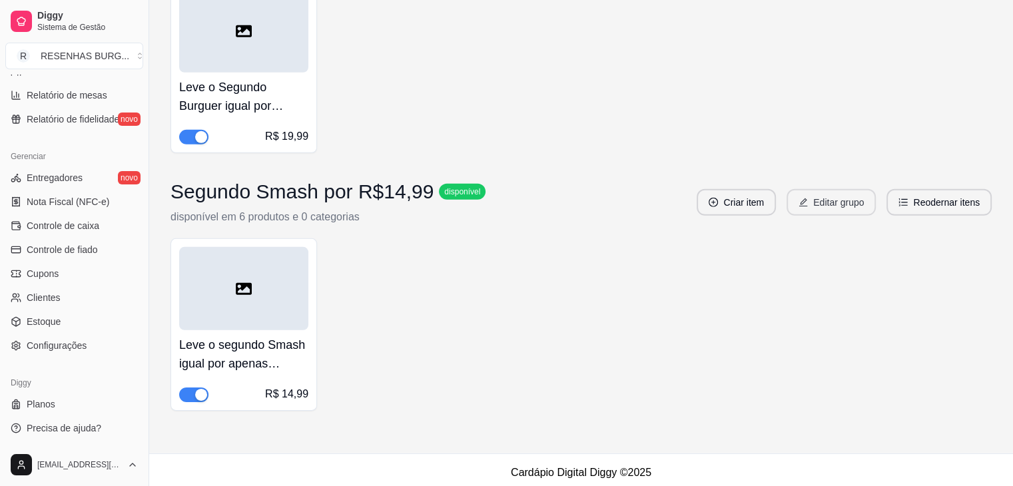
click at [854, 203] on button "Editar grupo" at bounding box center [831, 202] width 89 height 27
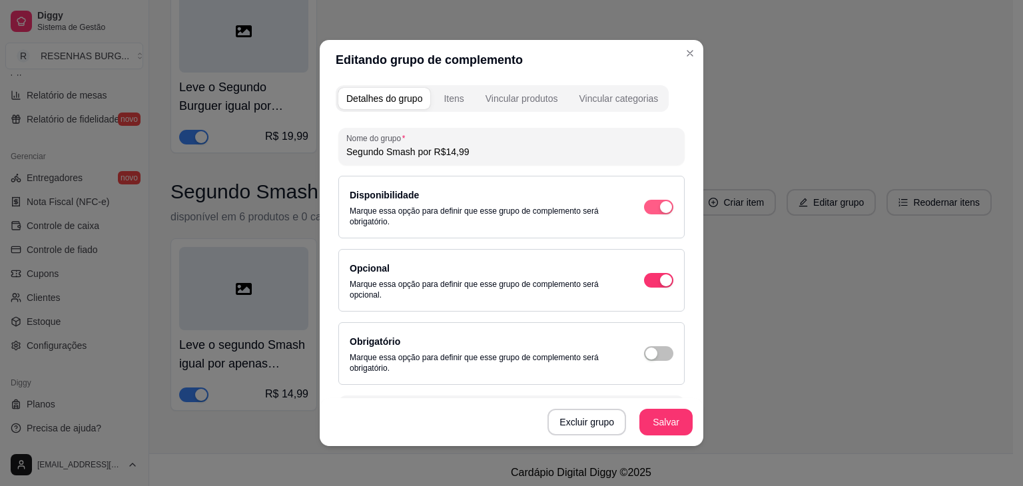
click at [660, 206] on div "button" at bounding box center [666, 207] width 12 height 12
click at [671, 425] on button "Salvar" at bounding box center [666, 422] width 53 height 27
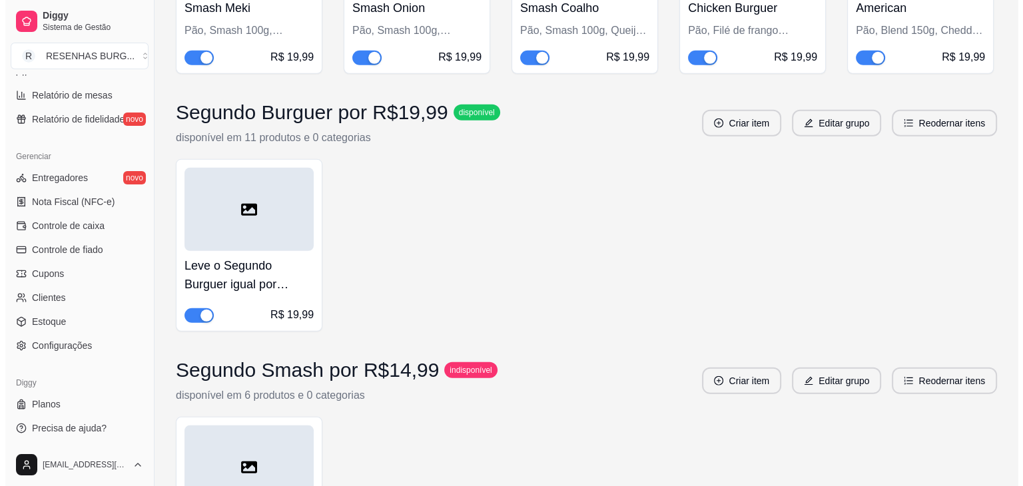
scroll to position [3864, 0]
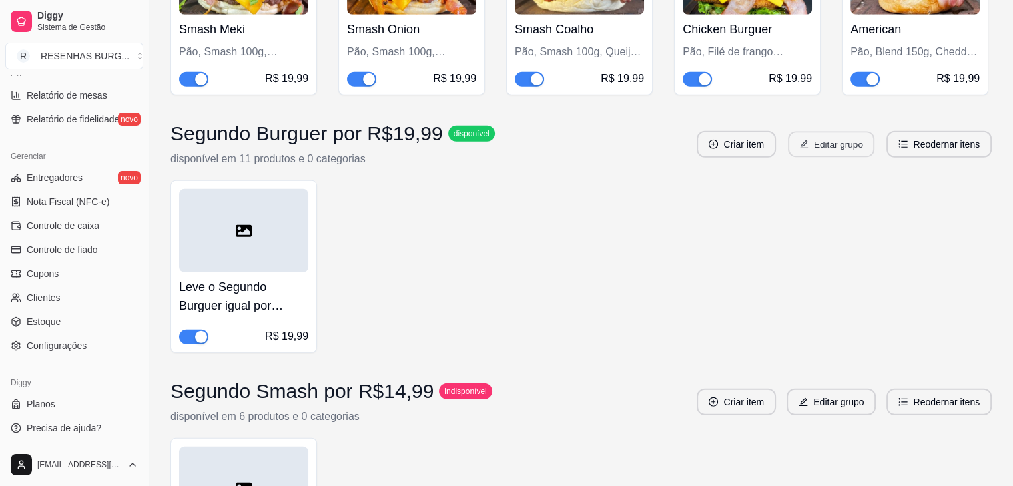
click at [833, 137] on button "Editar grupo" at bounding box center [831, 145] width 87 height 26
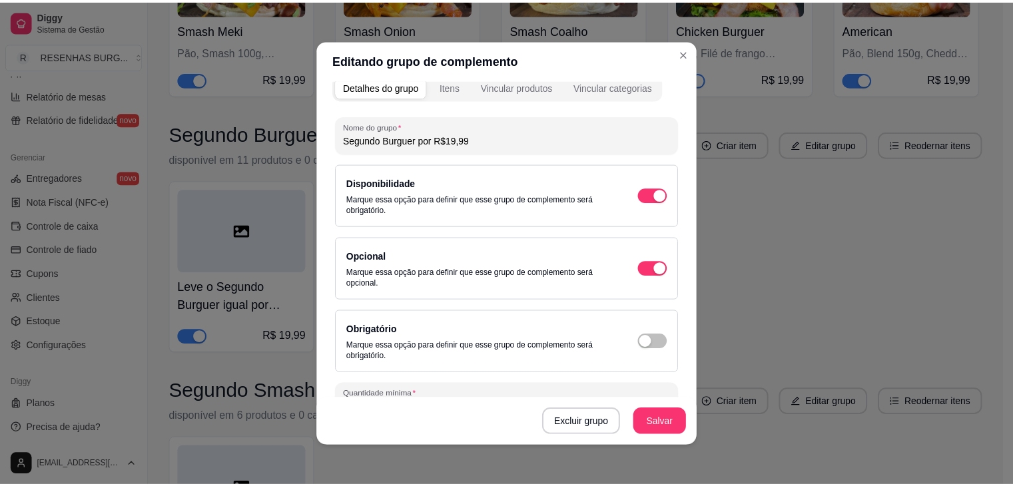
scroll to position [0, 0]
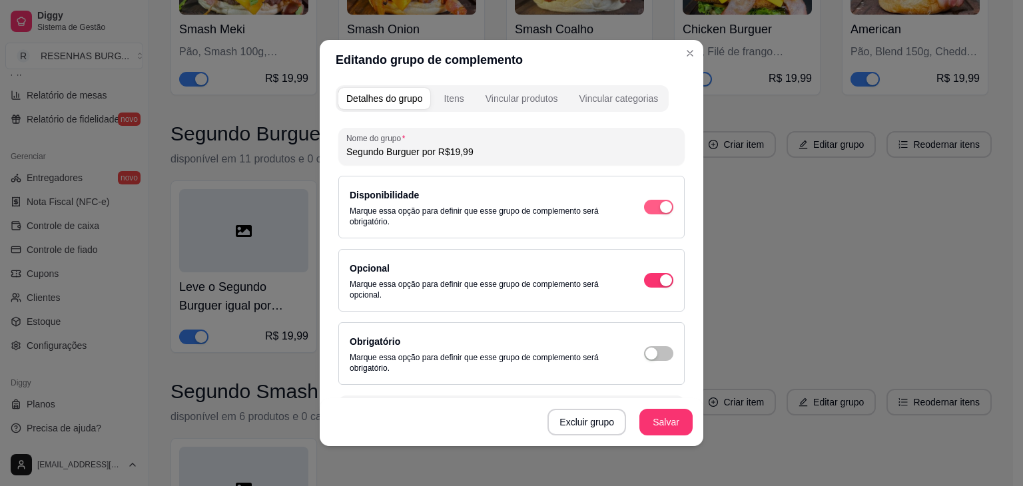
click at [644, 200] on span "button" at bounding box center [658, 207] width 29 height 15
click at [675, 425] on button "Salvar" at bounding box center [666, 423] width 52 height 26
drag, startPoint x: 645, startPoint y: 416, endPoint x: 644, endPoint y: 427, distance: 11.4
click at [647, 434] on button "Salvar" at bounding box center [666, 422] width 53 height 27
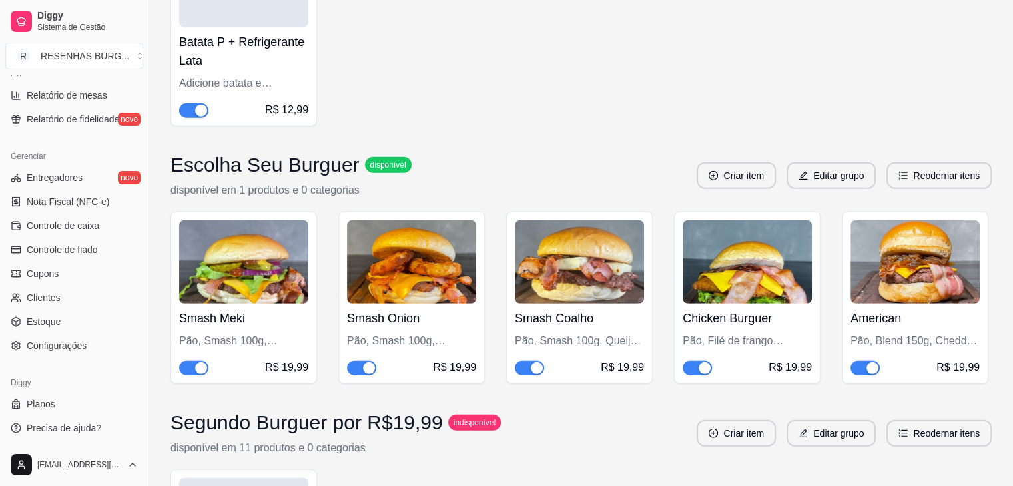
scroll to position [3597, 0]
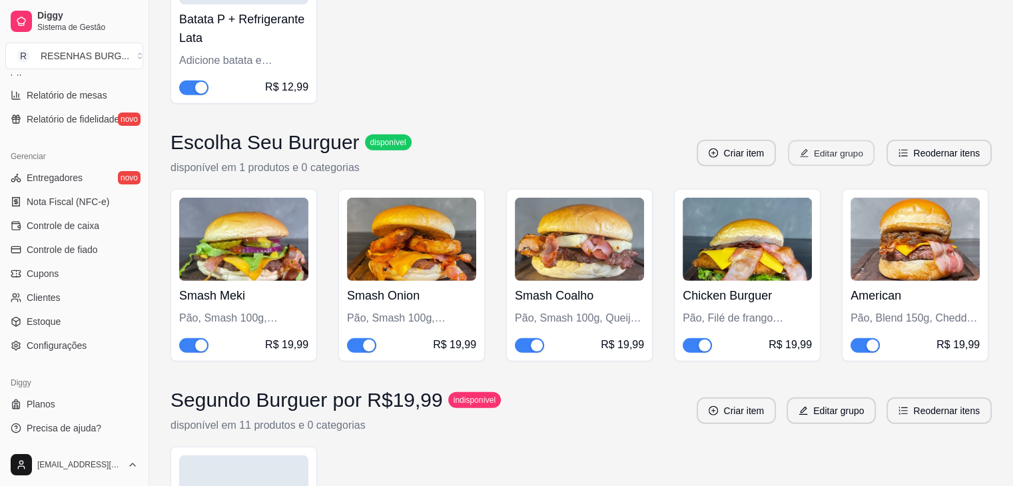
click at [832, 147] on button "Editar grupo" at bounding box center [831, 154] width 87 height 26
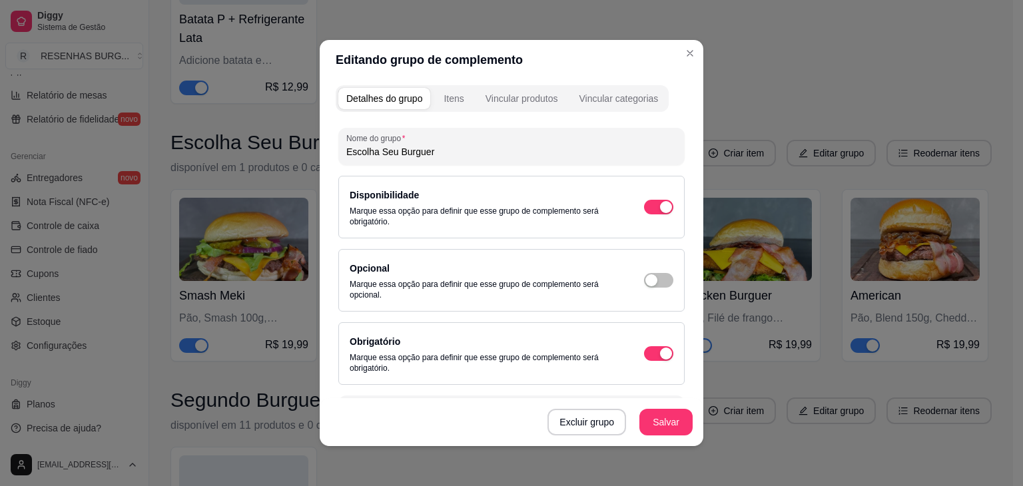
click at [657, 201] on div "Disponibilidade Marque essa opção para definir que esse grupo de complemento se…" at bounding box center [512, 207] width 324 height 40
click at [660, 205] on div "button" at bounding box center [666, 207] width 12 height 12
click at [660, 424] on button "Salvar" at bounding box center [666, 423] width 52 height 26
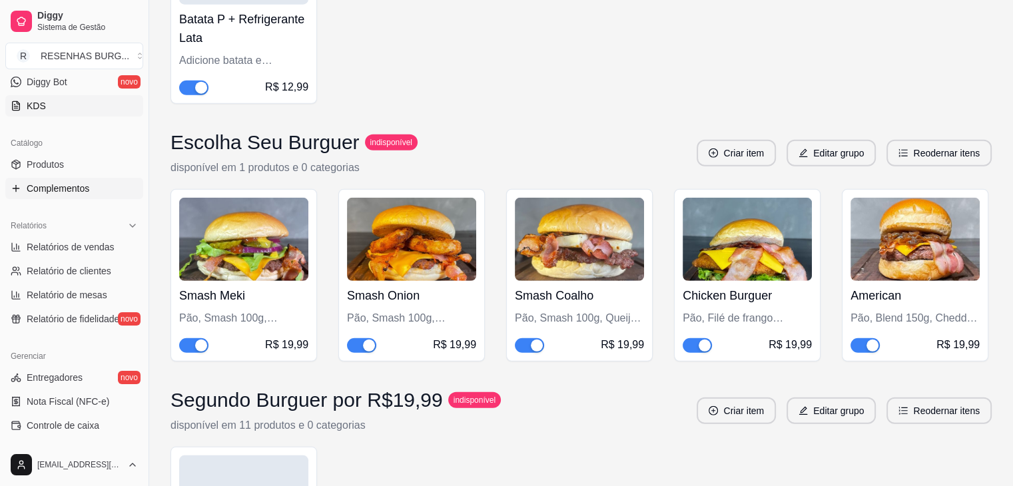
scroll to position [5, 0]
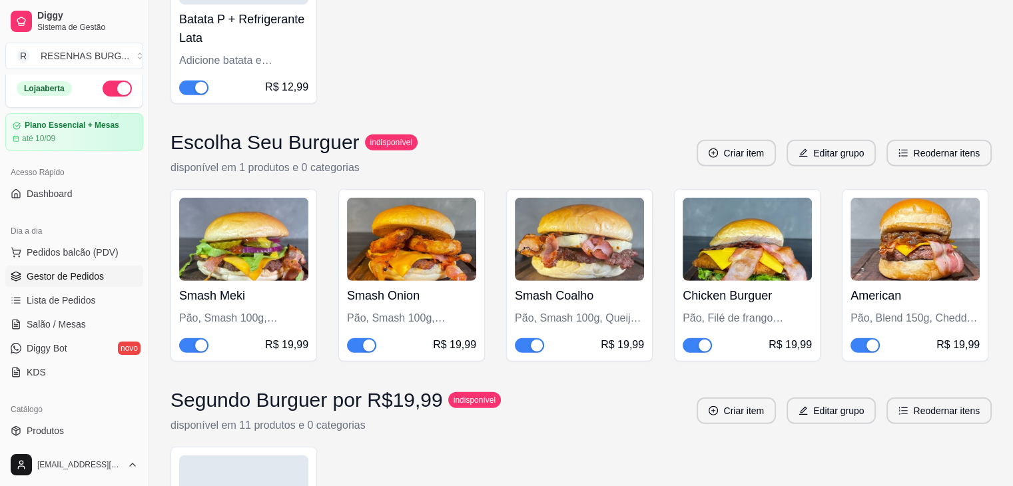
click at [99, 271] on span "Gestor de Pedidos" at bounding box center [65, 276] width 77 height 13
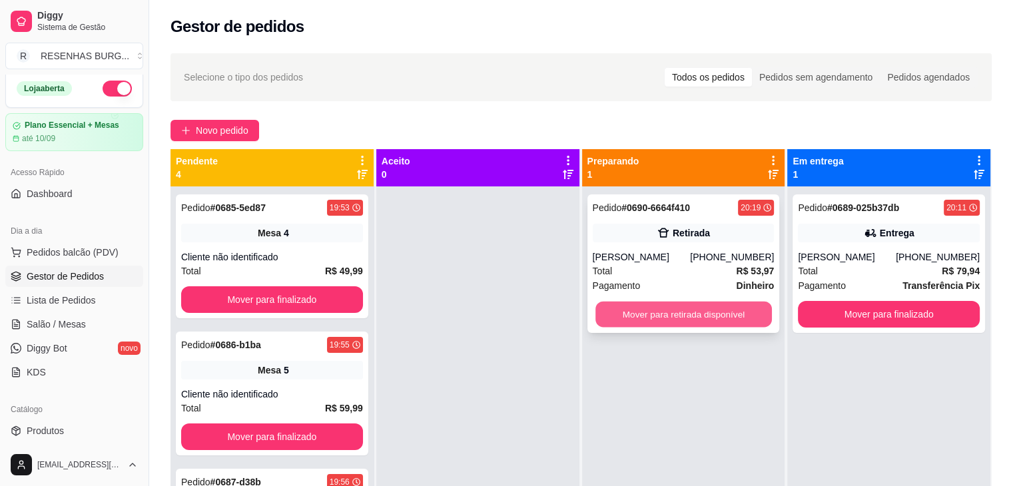
click at [632, 315] on button "Mover para retirada disponível" at bounding box center [684, 315] width 177 height 26
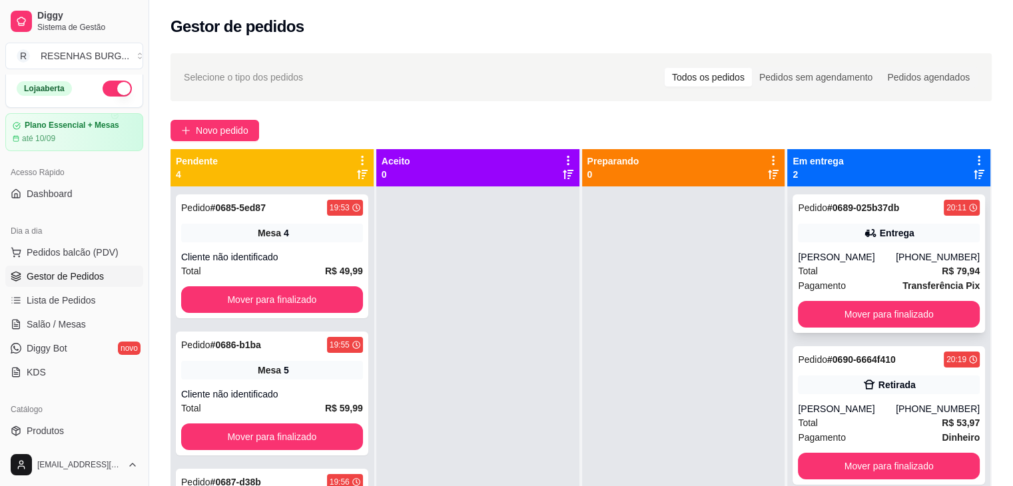
click at [852, 251] on div "[PERSON_NAME]" at bounding box center [847, 256] width 98 height 13
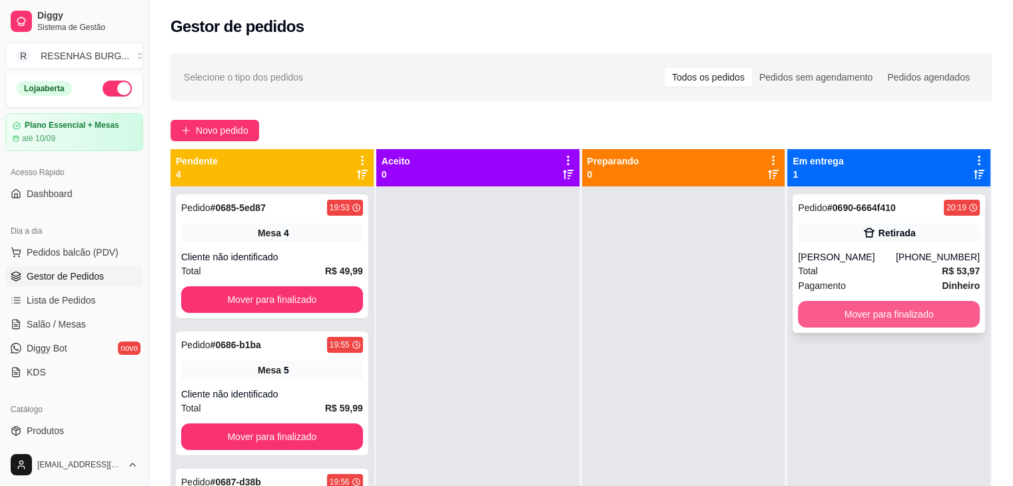
click at [853, 316] on button "Mover para finalizado" at bounding box center [889, 314] width 182 height 27
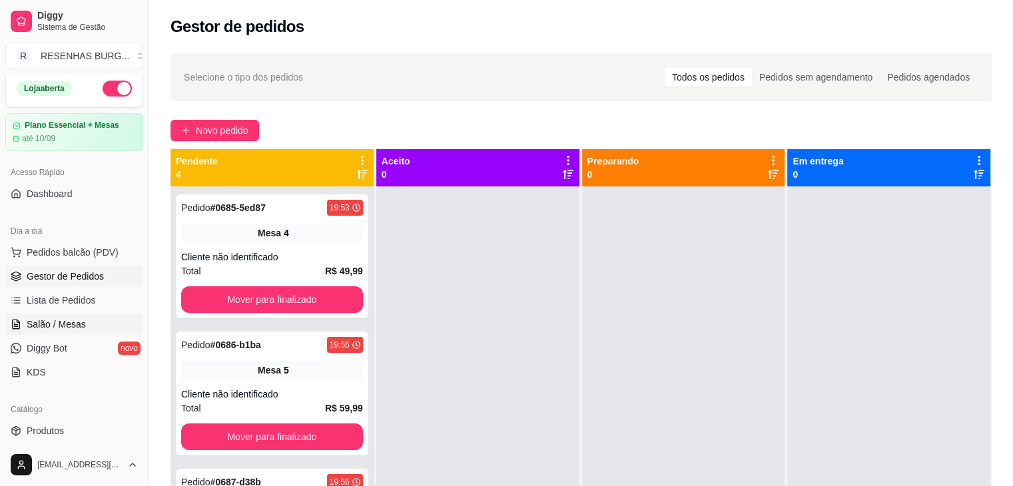
click at [49, 322] on span "Salão / Mesas" at bounding box center [56, 324] width 59 height 13
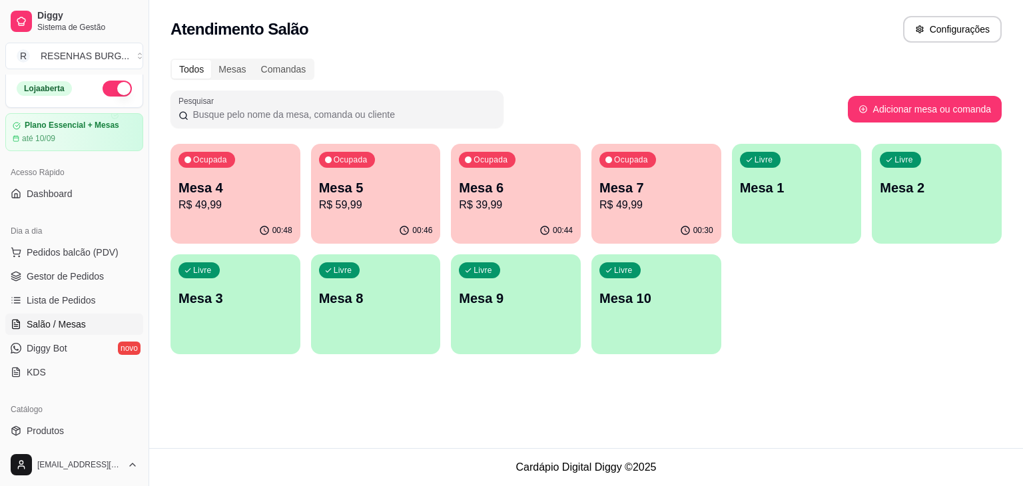
click at [220, 195] on p "Mesa 4" at bounding box center [236, 188] width 114 height 19
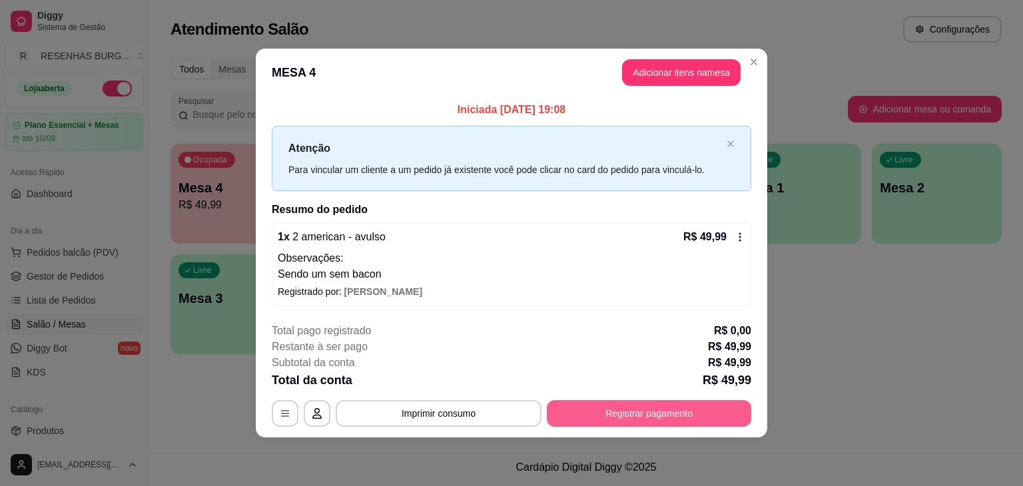
click at [641, 417] on button "Registrar pagamento" at bounding box center [649, 413] width 205 height 27
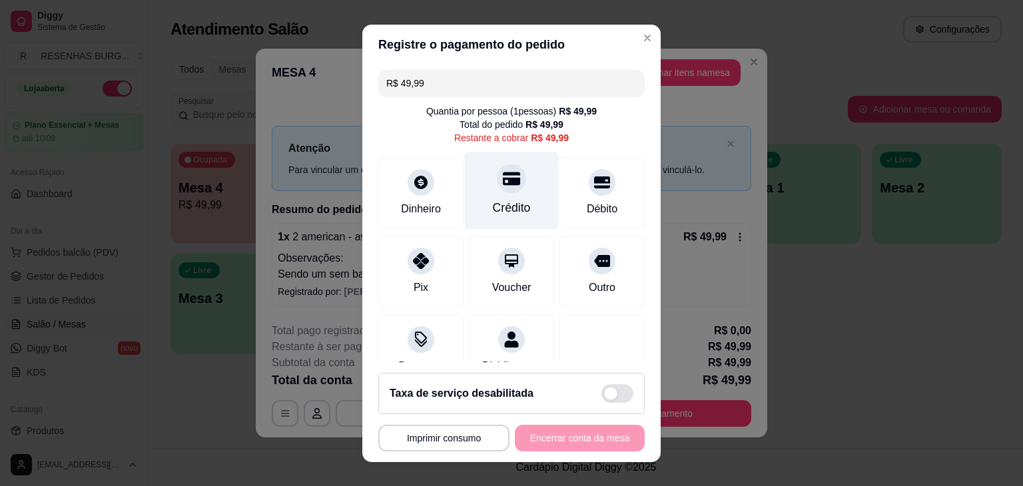
click at [493, 206] on div "Crédito" at bounding box center [512, 207] width 38 height 17
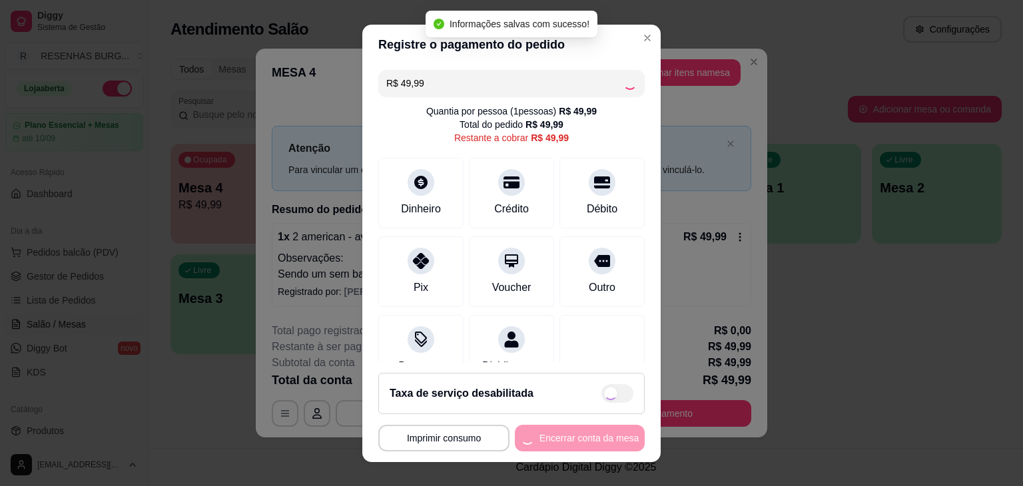
type input "R$ 0,00"
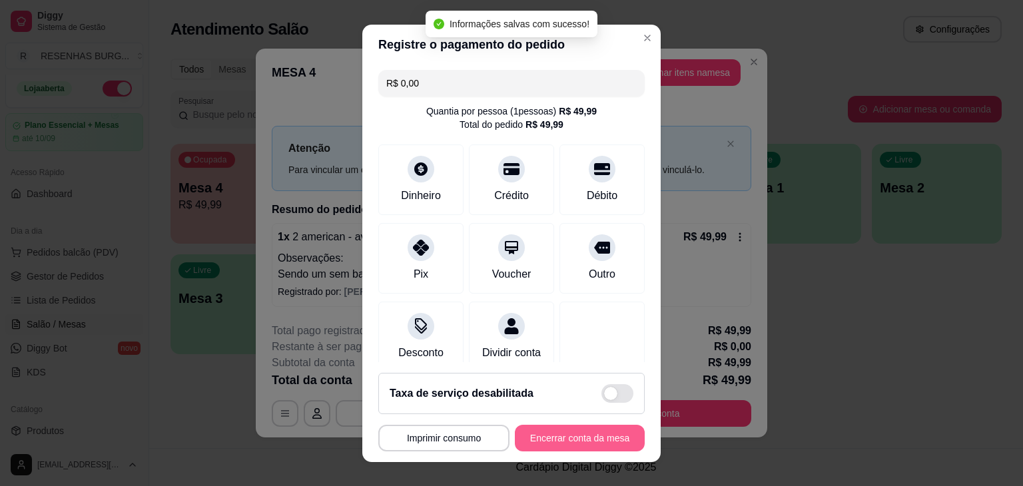
click at [599, 430] on button "Encerrar conta da mesa" at bounding box center [580, 438] width 130 height 27
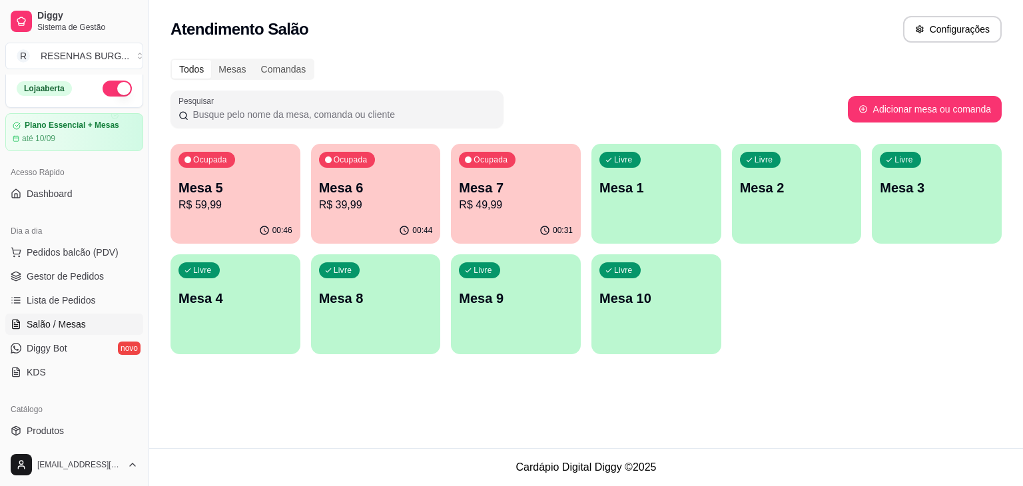
click at [221, 196] on p "Mesa 5" at bounding box center [236, 188] width 114 height 19
click at [370, 196] on p "Mesa 6" at bounding box center [376, 188] width 114 height 19
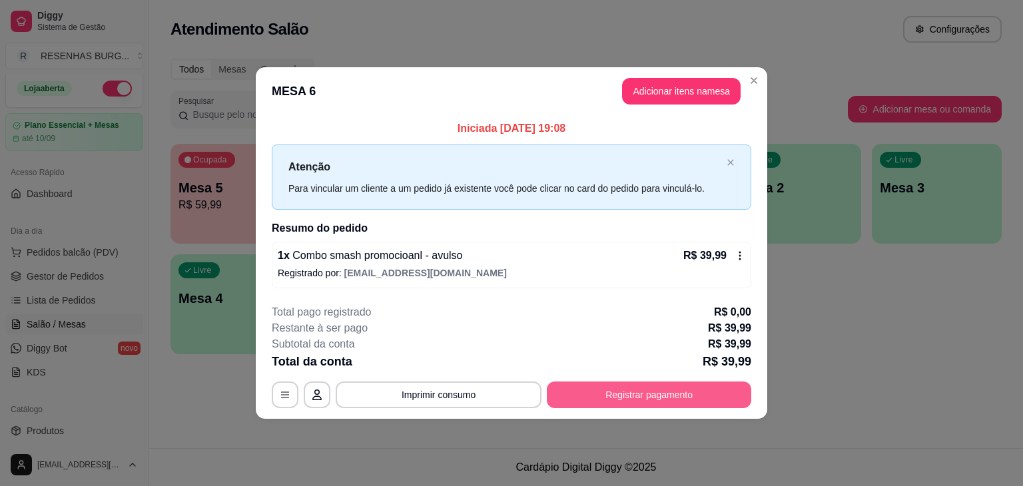
click at [668, 394] on button "Registrar pagamento" at bounding box center [649, 395] width 205 height 27
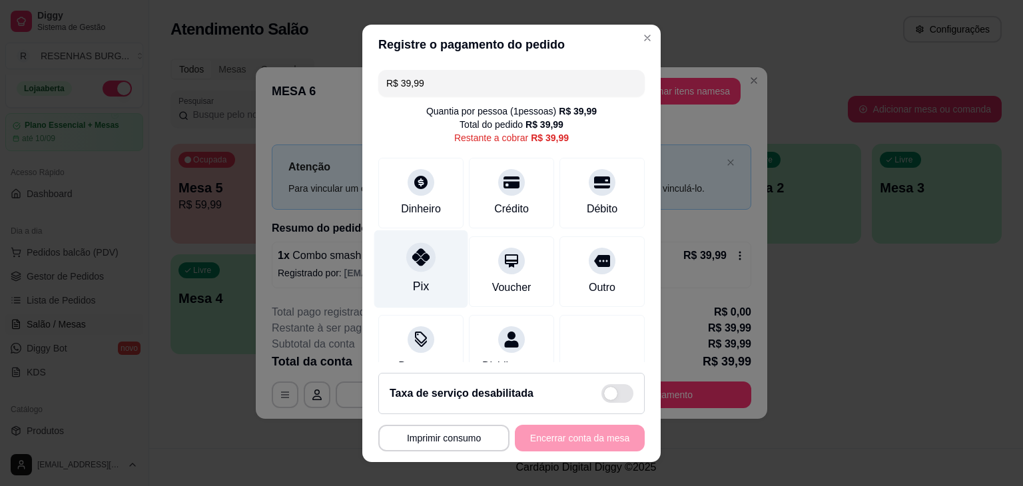
click at [422, 270] on div "Pix" at bounding box center [421, 269] width 94 height 78
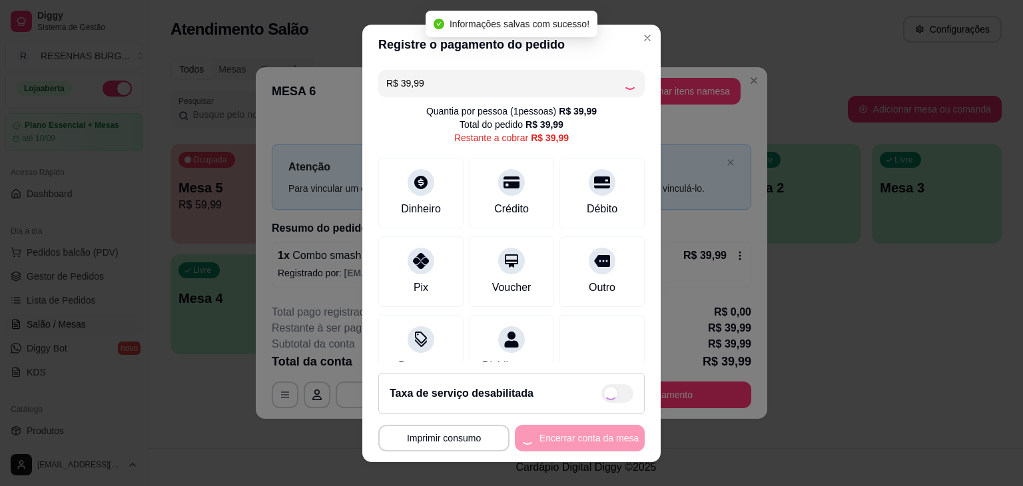
type input "R$ 0,00"
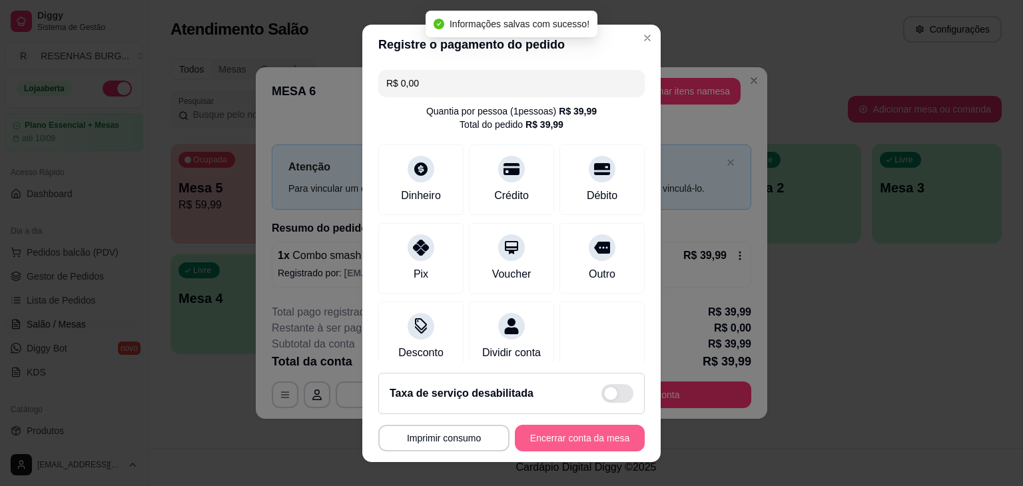
click at [613, 446] on button "Encerrar conta da mesa" at bounding box center [580, 438] width 130 height 27
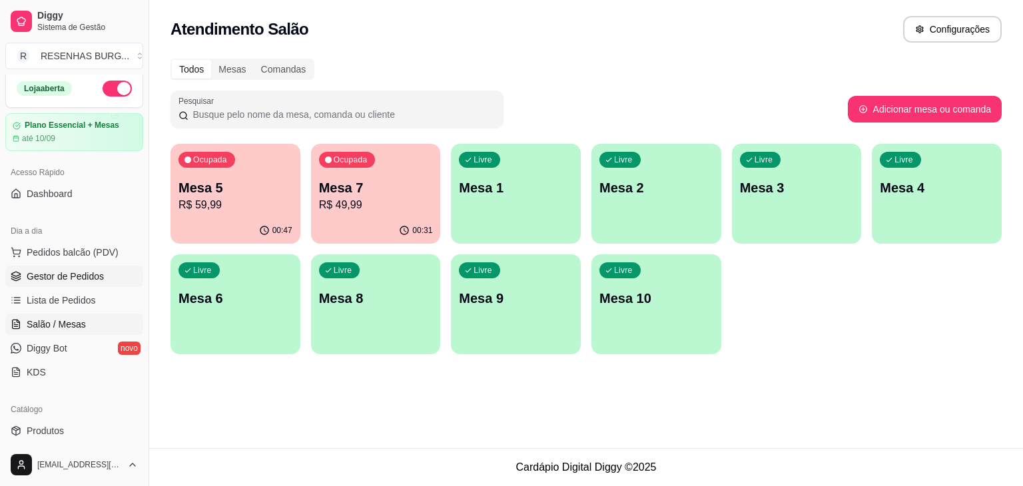
click at [59, 280] on span "Gestor de Pedidos" at bounding box center [65, 276] width 77 height 13
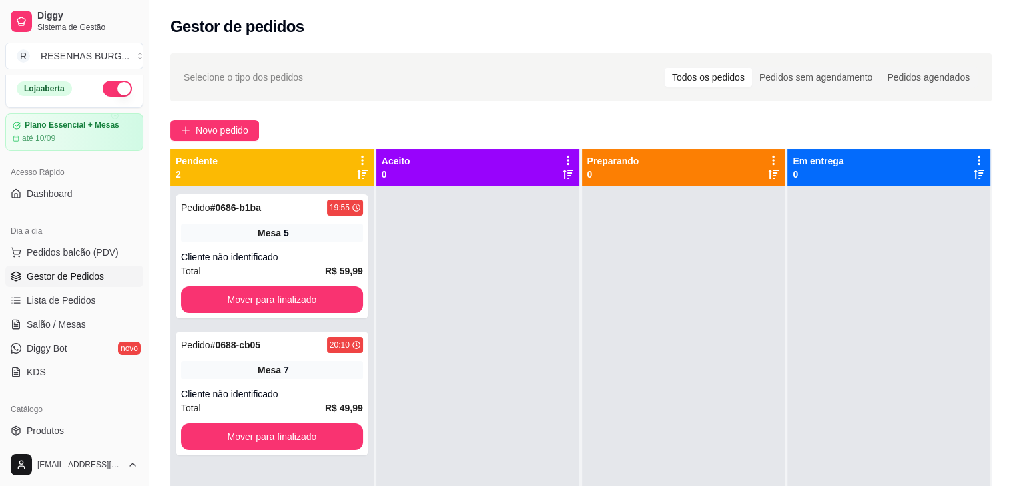
click at [77, 272] on span "Gestor de Pedidos" at bounding box center [65, 276] width 77 height 13
click at [56, 328] on span "Salão / Mesas" at bounding box center [56, 324] width 59 height 13
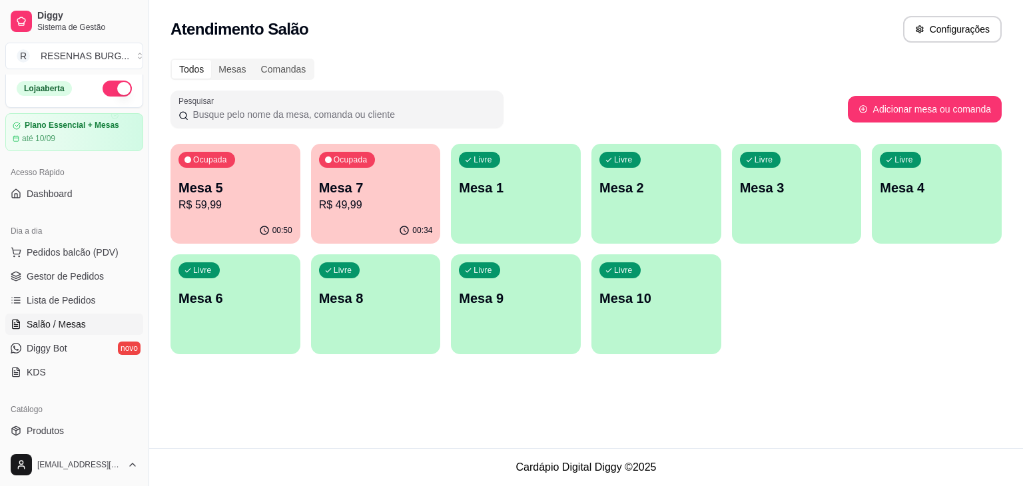
click at [215, 194] on p "Mesa 5" at bounding box center [236, 188] width 114 height 19
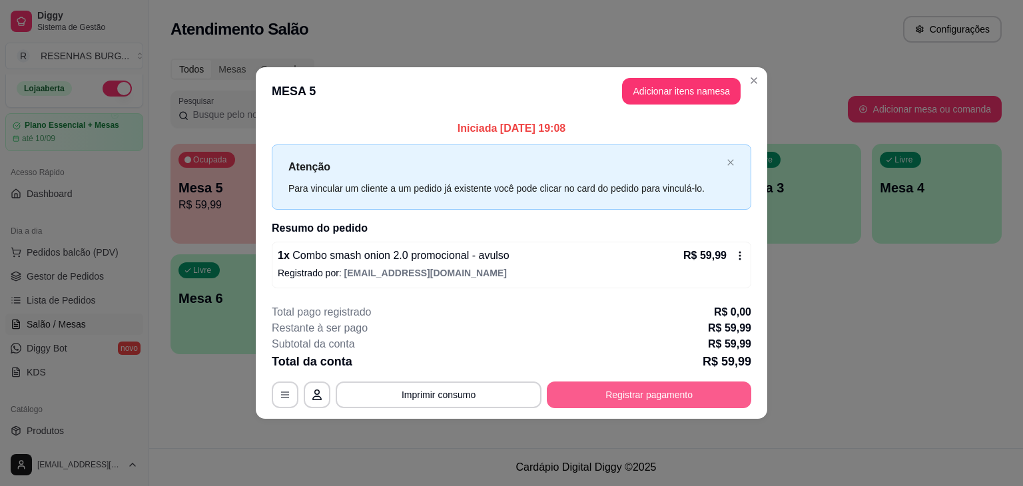
click at [639, 393] on button "Registrar pagamento" at bounding box center [649, 395] width 205 height 27
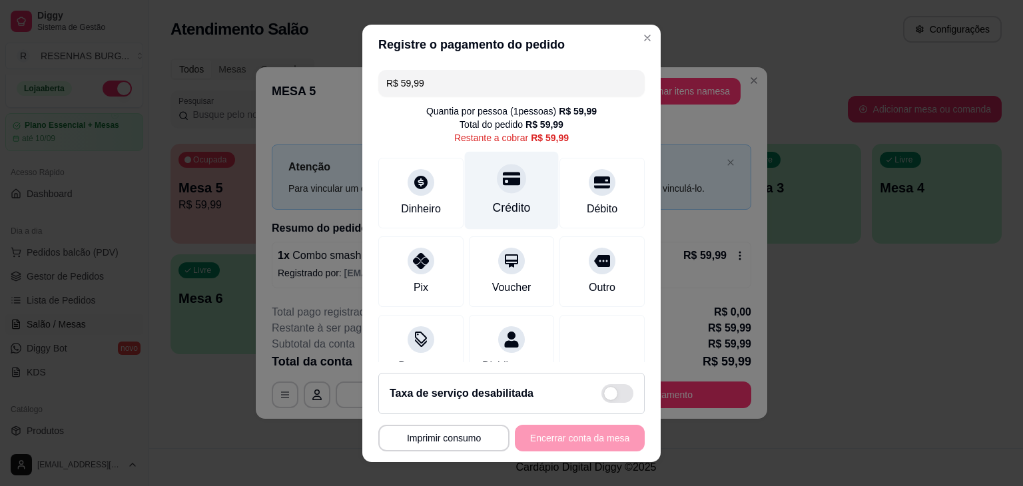
click at [500, 188] on div at bounding box center [511, 178] width 29 height 29
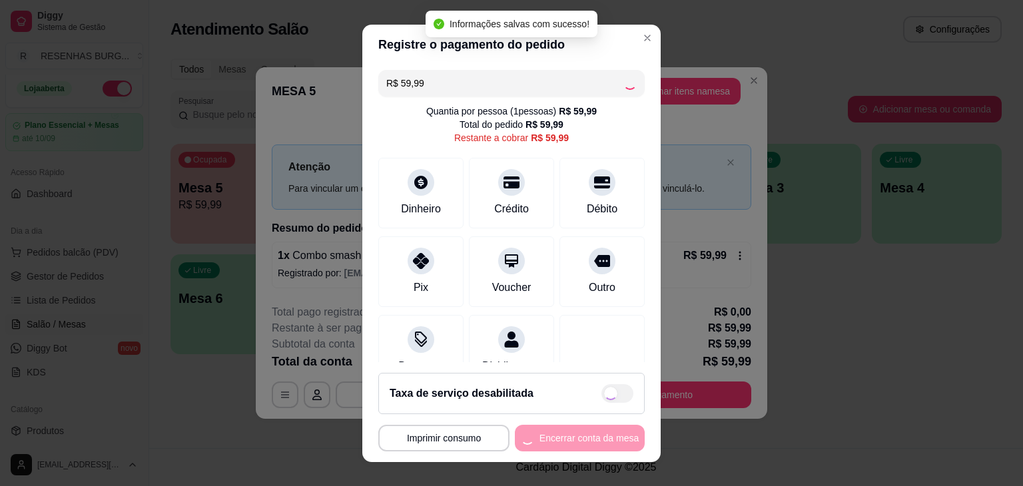
type input "R$ 0,00"
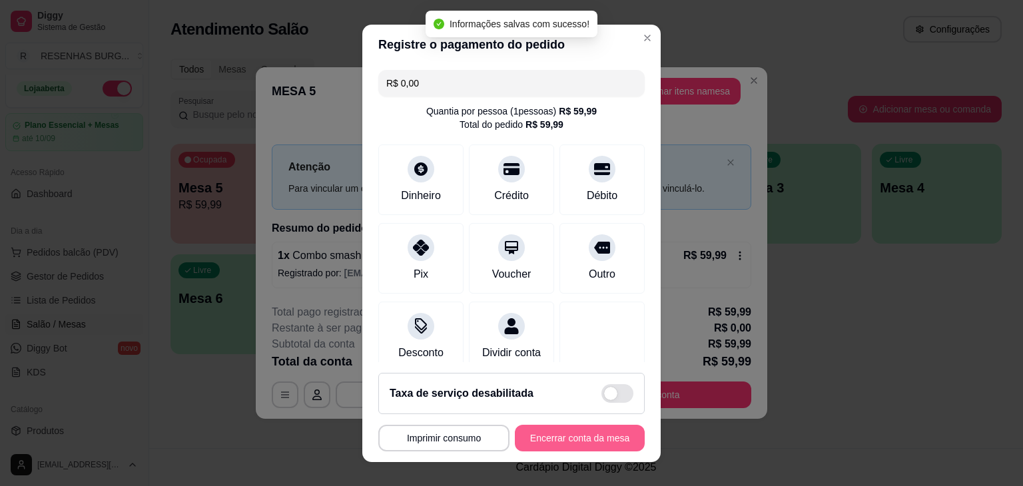
click at [578, 436] on button "Encerrar conta da mesa" at bounding box center [580, 438] width 130 height 27
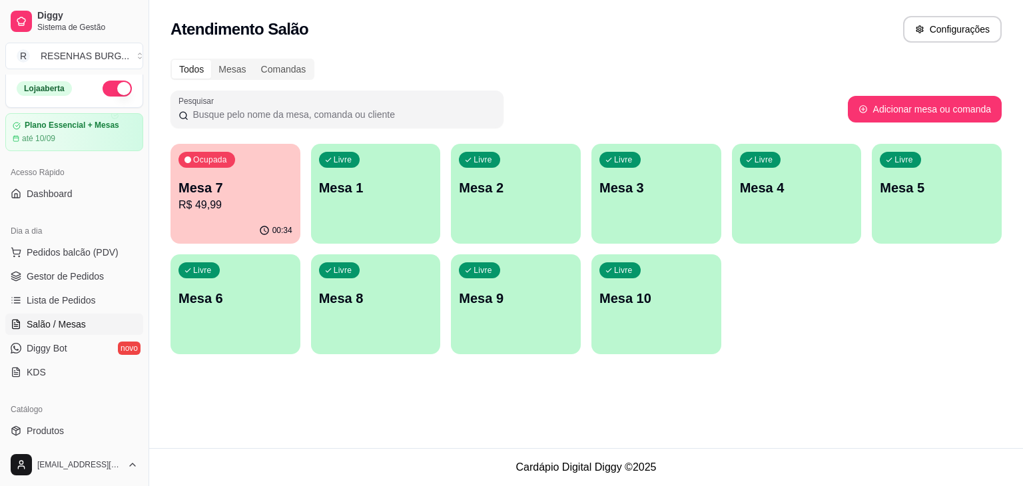
click at [269, 191] on p "Mesa 7" at bounding box center [236, 188] width 114 height 19
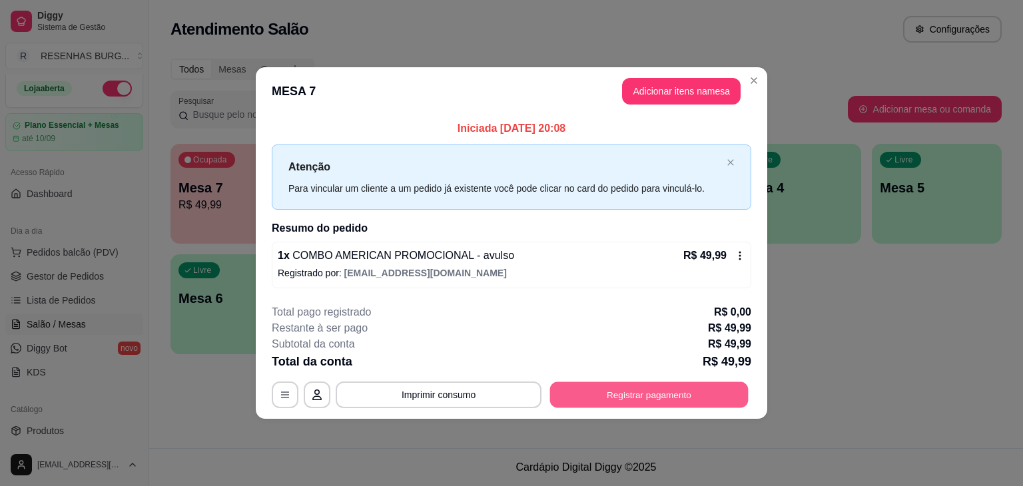
click at [613, 387] on button "Registrar pagamento" at bounding box center [649, 395] width 199 height 26
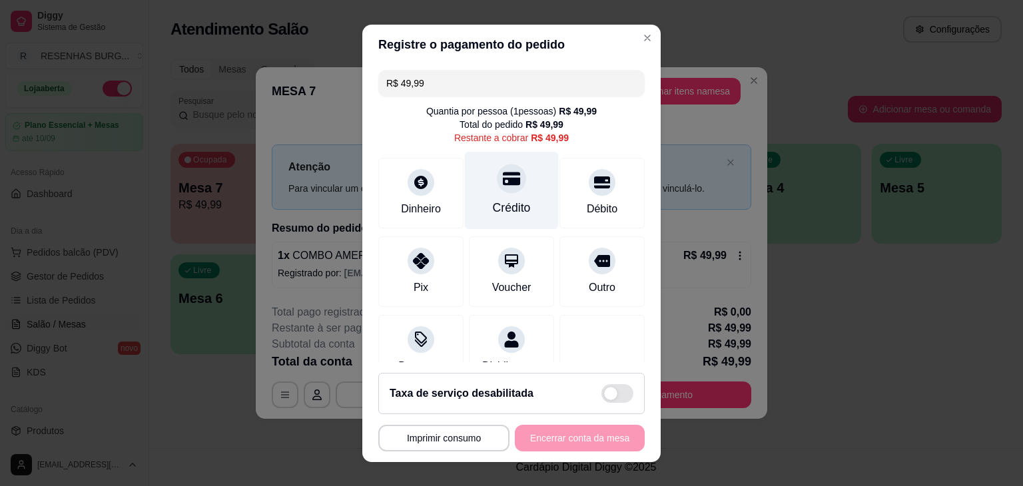
click at [522, 174] on div "Crédito" at bounding box center [512, 190] width 94 height 78
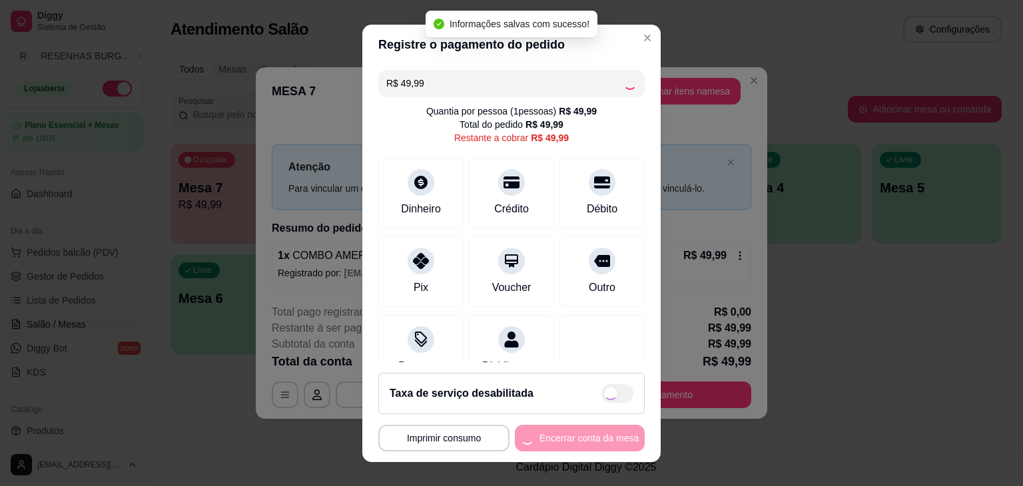
type input "R$ 0,00"
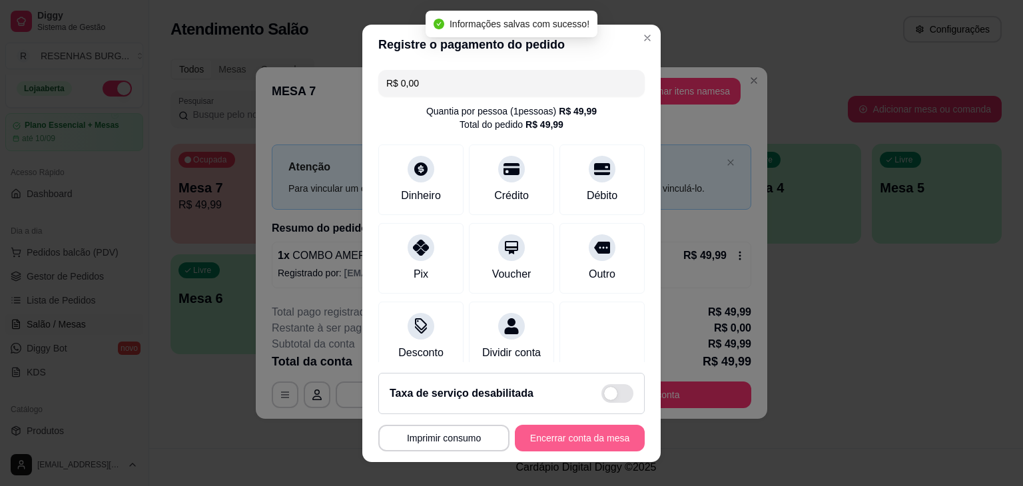
click at [562, 425] on button "Encerrar conta da mesa" at bounding box center [580, 438] width 130 height 27
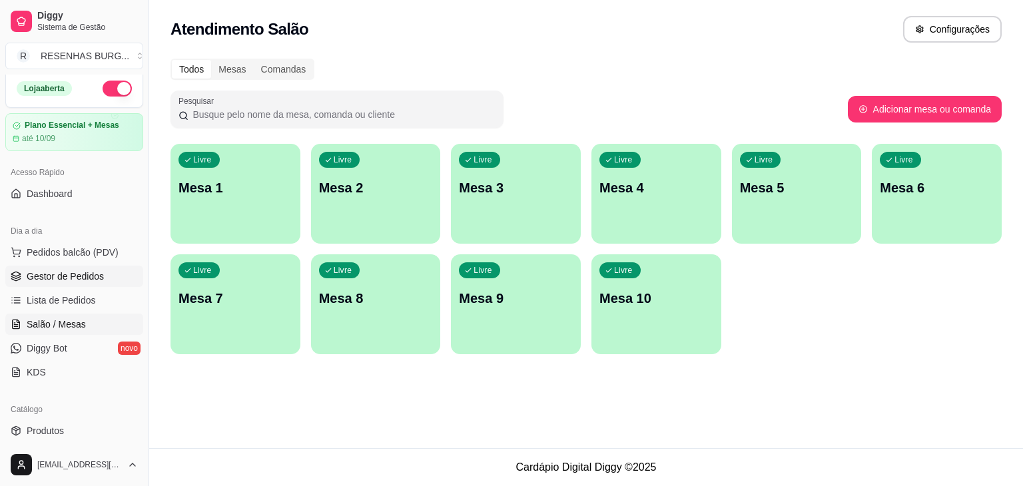
click at [71, 279] on span "Gestor de Pedidos" at bounding box center [65, 276] width 77 height 13
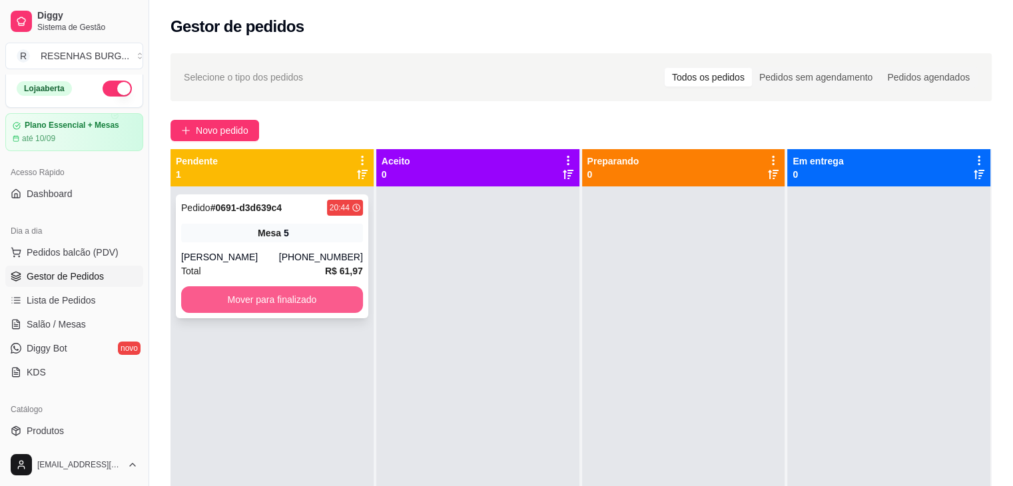
click at [330, 290] on button "Mover para finalizado" at bounding box center [272, 299] width 182 height 27
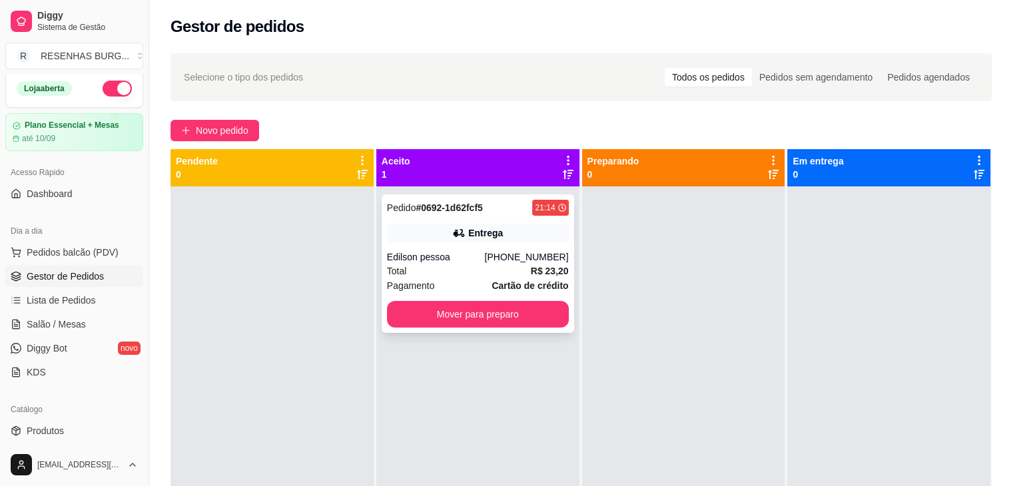
click at [465, 255] on div "Edilson pessoa" at bounding box center [436, 256] width 98 height 13
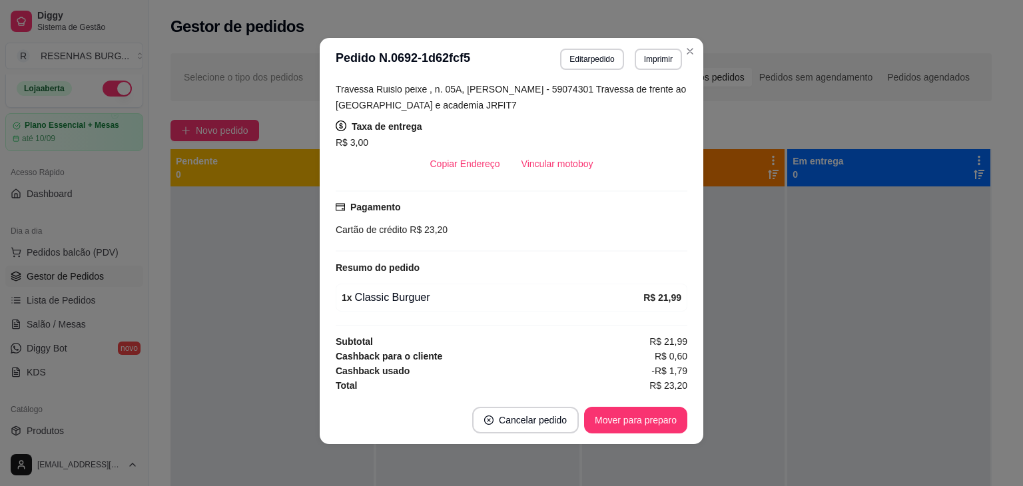
scroll to position [3, 0]
drag, startPoint x: 651, startPoint y: 366, endPoint x: 687, endPoint y: 359, distance: 37.2
click at [687, 359] on div "feito há 0 minutos Horário do pedido [DATE] 21:14 Status do pedido ACEITO Nome …" at bounding box center [512, 238] width 384 height 316
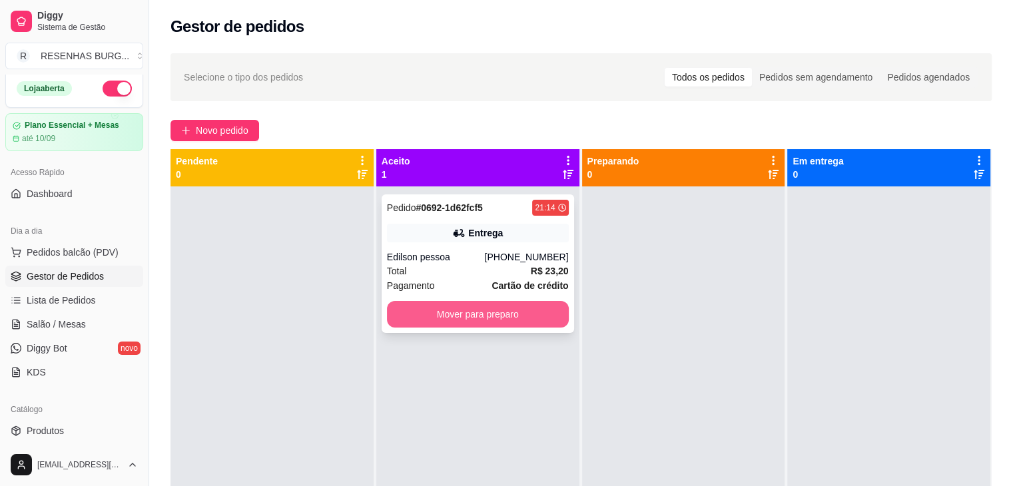
click at [514, 318] on button "Mover para preparo" at bounding box center [478, 314] width 182 height 27
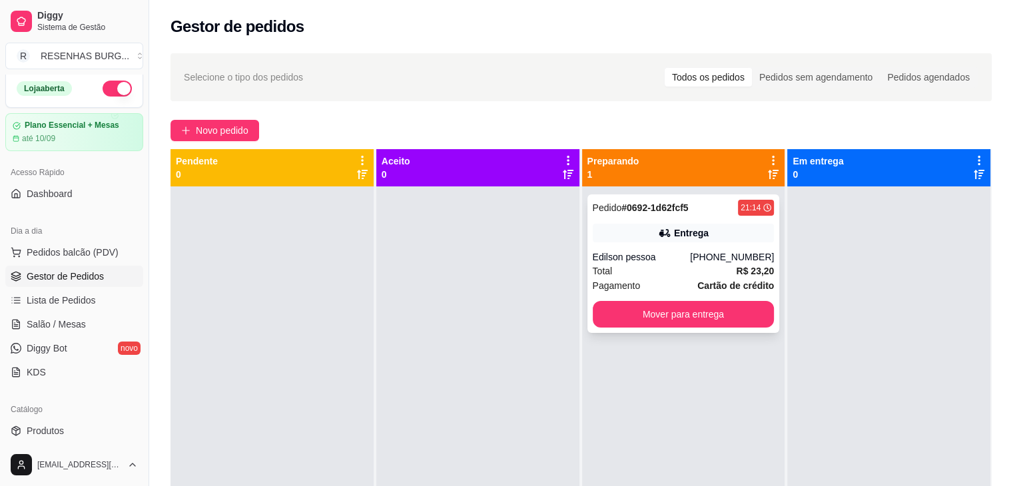
click at [640, 244] on div "Pedido # 0692-1d62fcf5 21:14 Entrega Edilson pessoa [PHONE_NUMBER] Total R$ 23,…" at bounding box center [684, 264] width 193 height 139
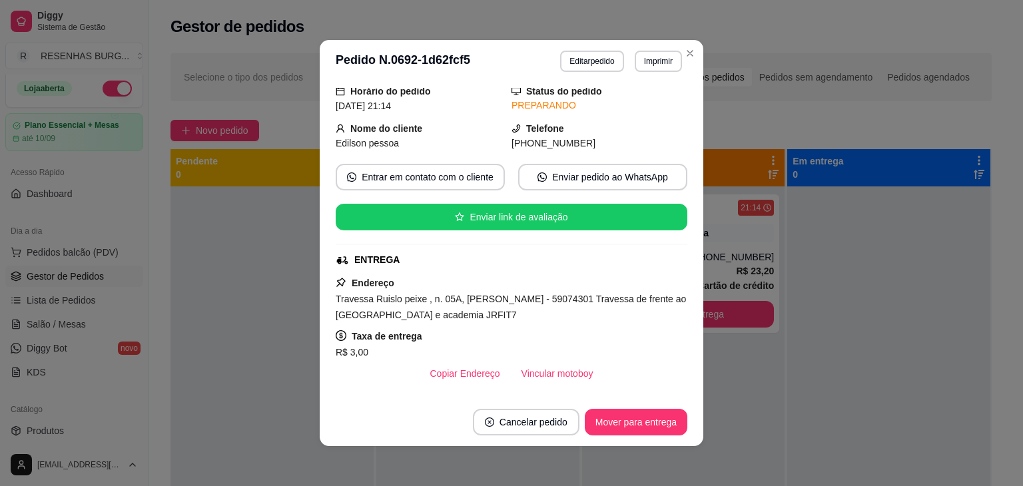
scroll to position [67, 0]
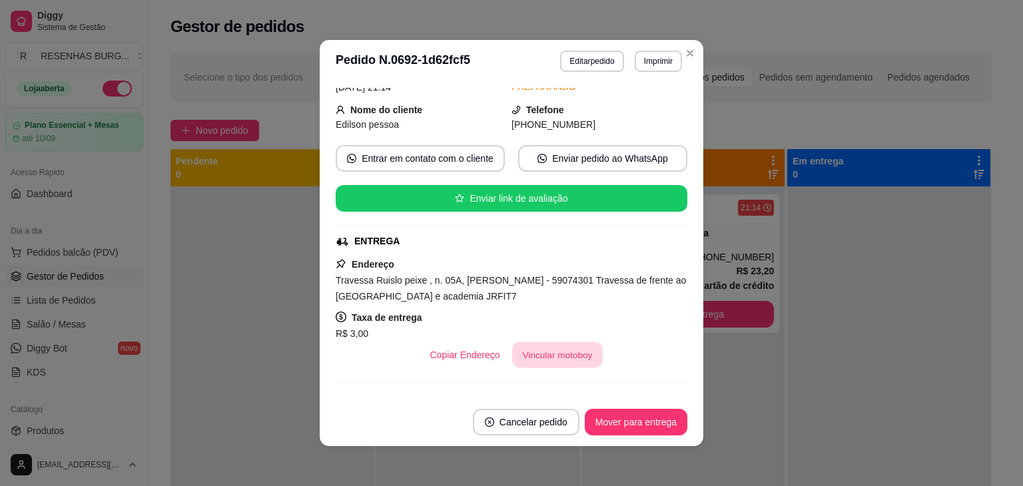
click at [526, 352] on button "Vincular motoboy" at bounding box center [557, 355] width 91 height 26
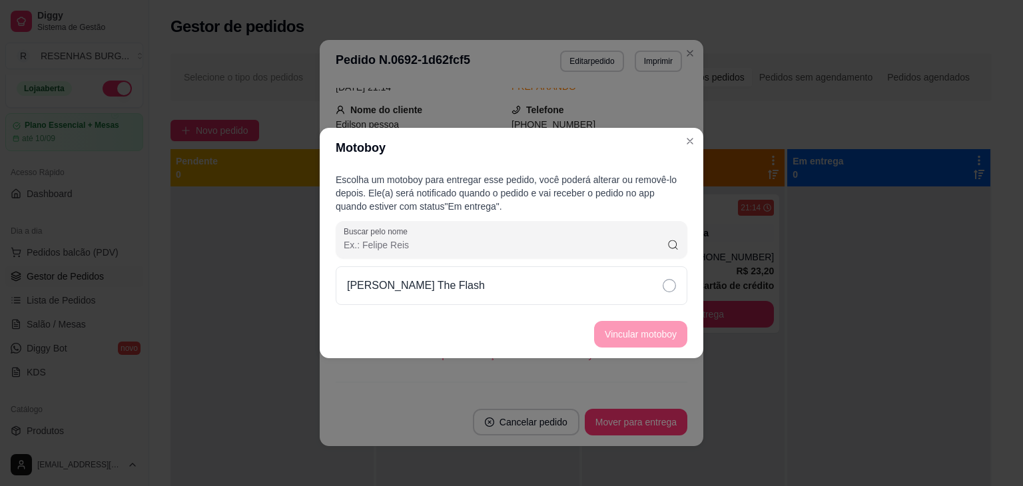
click at [616, 283] on div "[PERSON_NAME] The Flash" at bounding box center [512, 285] width 352 height 39
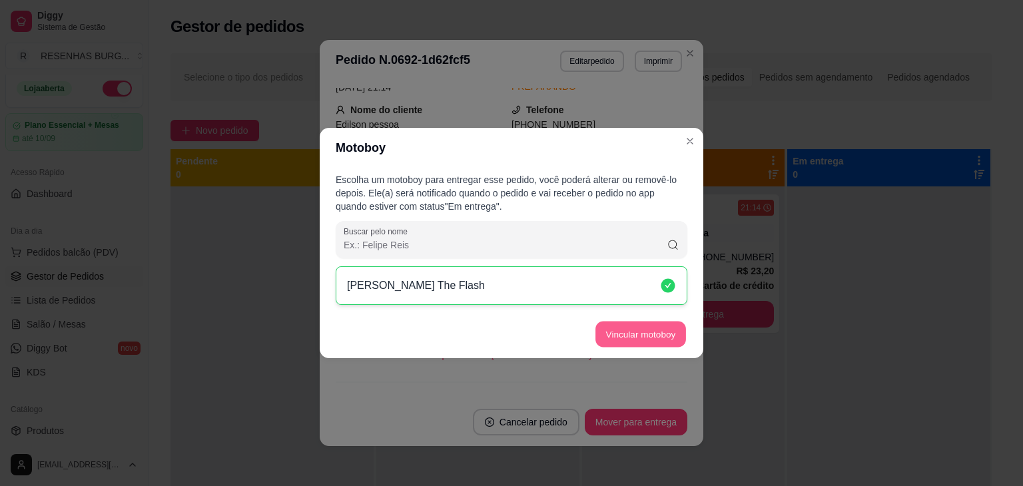
click at [623, 333] on button "Vincular motoboy" at bounding box center [641, 335] width 91 height 26
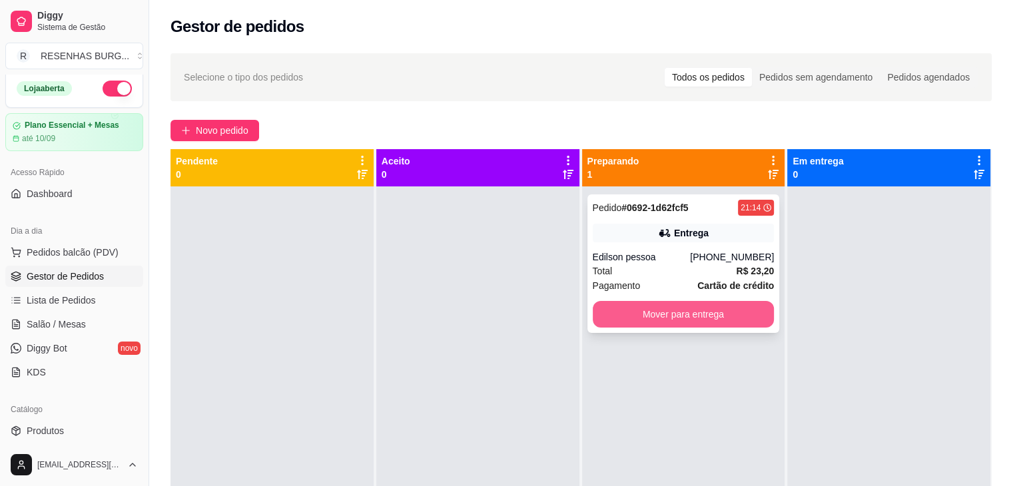
drag, startPoint x: 665, startPoint y: 306, endPoint x: 661, endPoint y: 312, distance: 8.1
click at [661, 312] on button "Mover para entrega" at bounding box center [684, 315] width 177 height 26
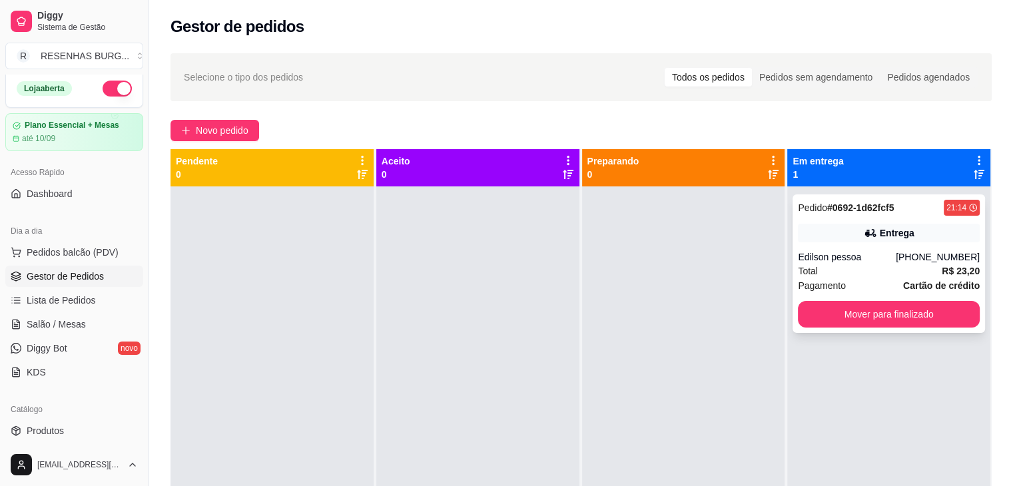
click at [880, 236] on div "Entrega" at bounding box center [897, 232] width 35 height 13
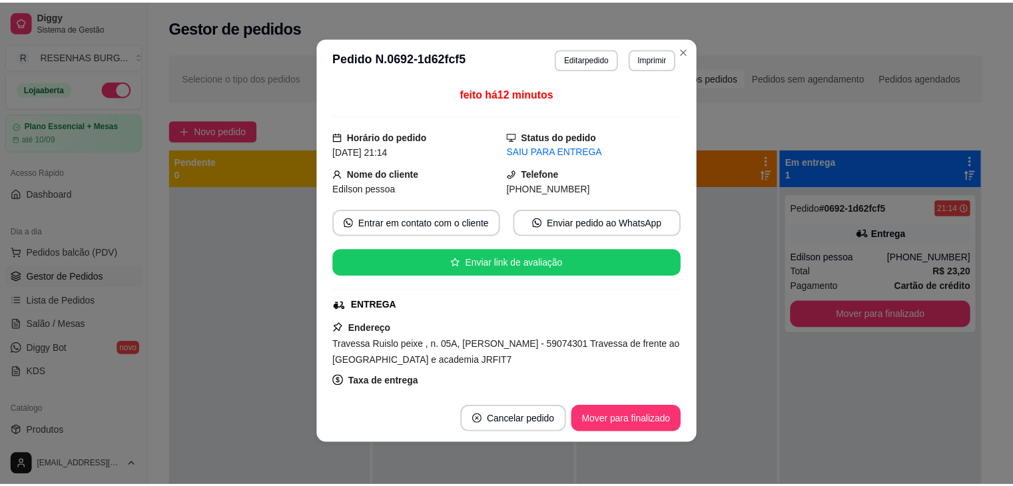
scroll to position [133, 0]
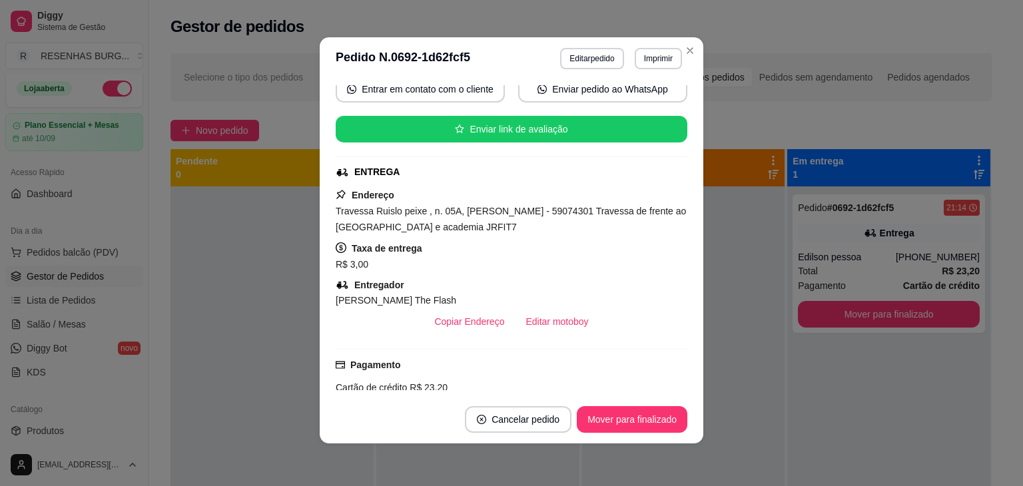
click at [685, 67] on header "**********" at bounding box center [512, 58] width 384 height 43
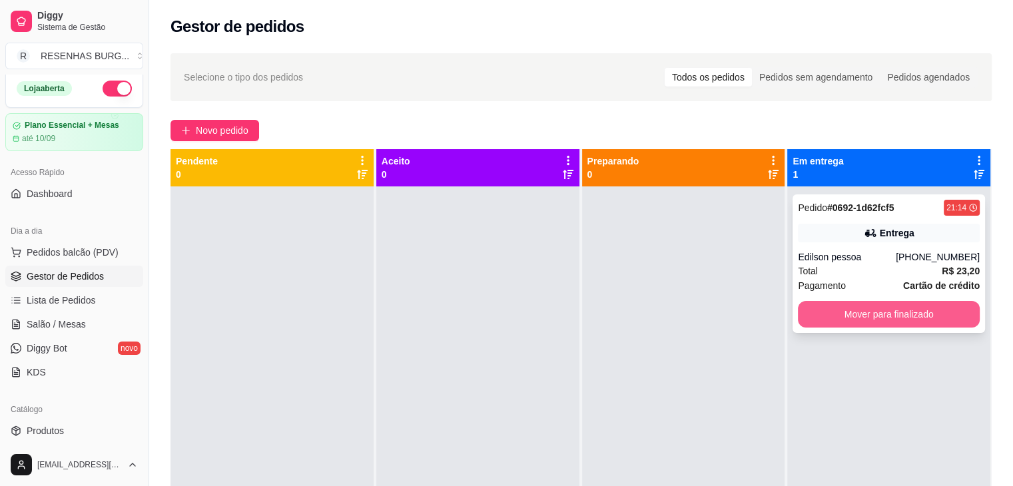
click at [911, 308] on button "Mover para finalizado" at bounding box center [889, 314] width 182 height 27
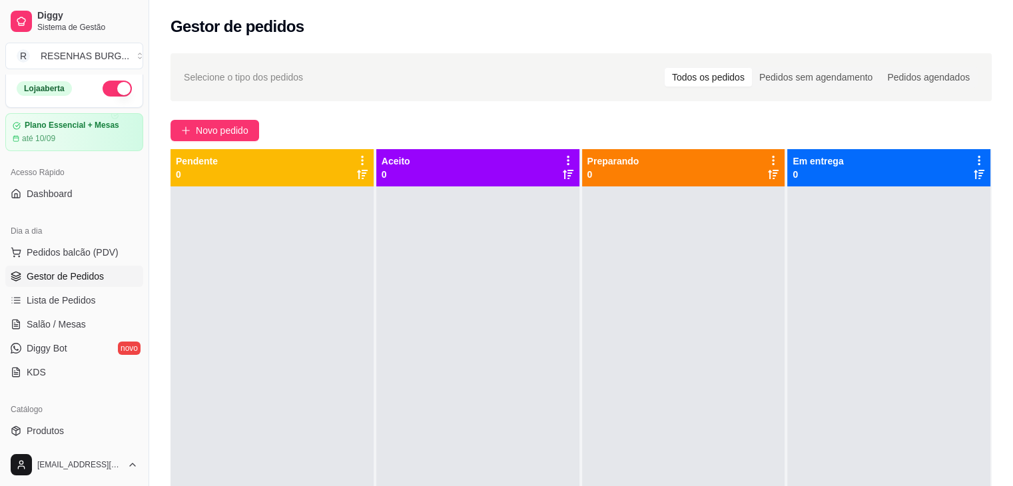
click at [113, 89] on button "button" at bounding box center [117, 89] width 29 height 16
drag, startPoint x: 520, startPoint y: 367, endPoint x: 532, endPoint y: 334, distance: 35.0
click at [518, 363] on div at bounding box center [477, 430] width 203 height 486
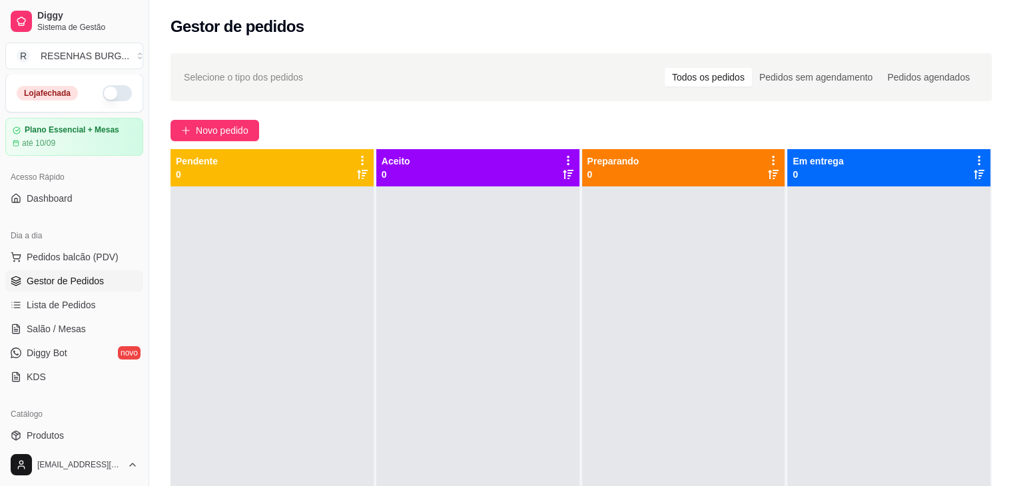
scroll to position [0, 0]
